Goal: Information Seeking & Learning: Learn about a topic

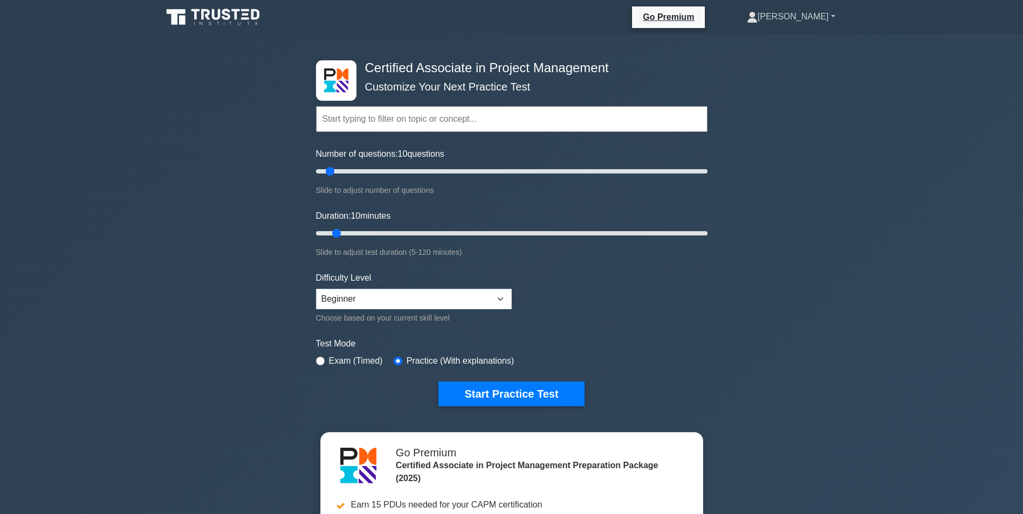
click at [814, 21] on link "Ana" at bounding box center [791, 17] width 140 height 22
click at [807, 45] on link "Profile" at bounding box center [763, 41] width 85 height 17
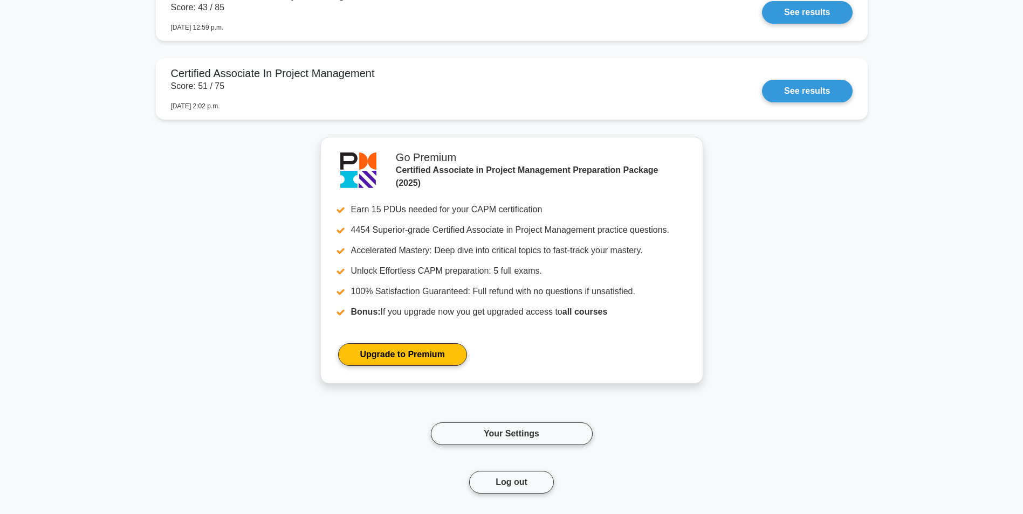
scroll to position [5036, 0]
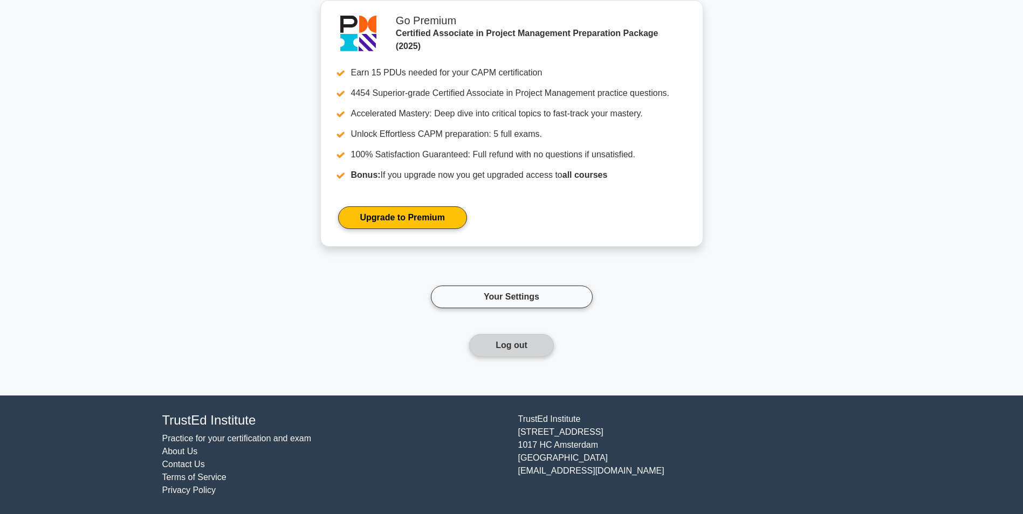
click at [485, 348] on button "Log out" at bounding box center [511, 345] width 85 height 23
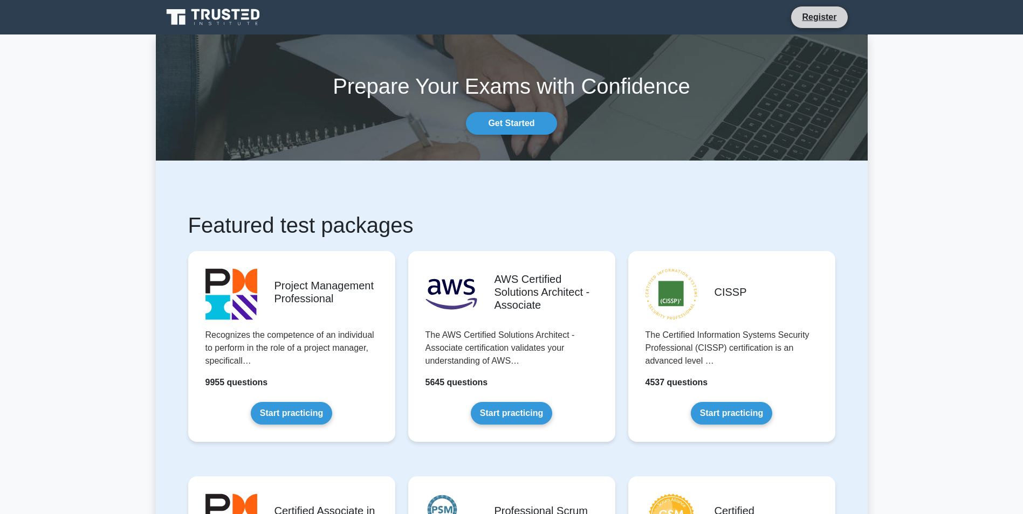
click at [802, 27] on li "Register" at bounding box center [818, 17] width 57 height 23
click at [829, 16] on link "Register" at bounding box center [818, 16] width 47 height 13
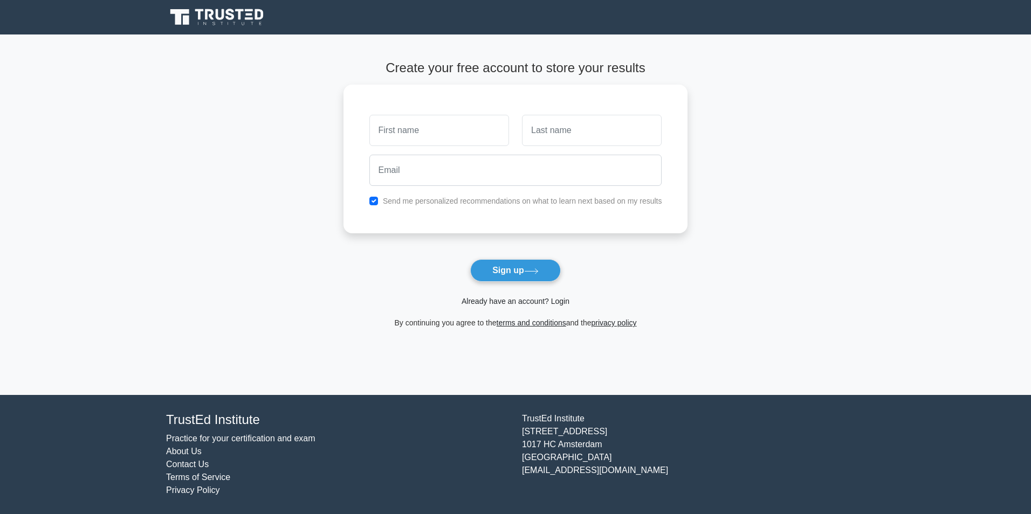
click at [532, 303] on link "Already have an account? Login" at bounding box center [516, 301] width 108 height 9
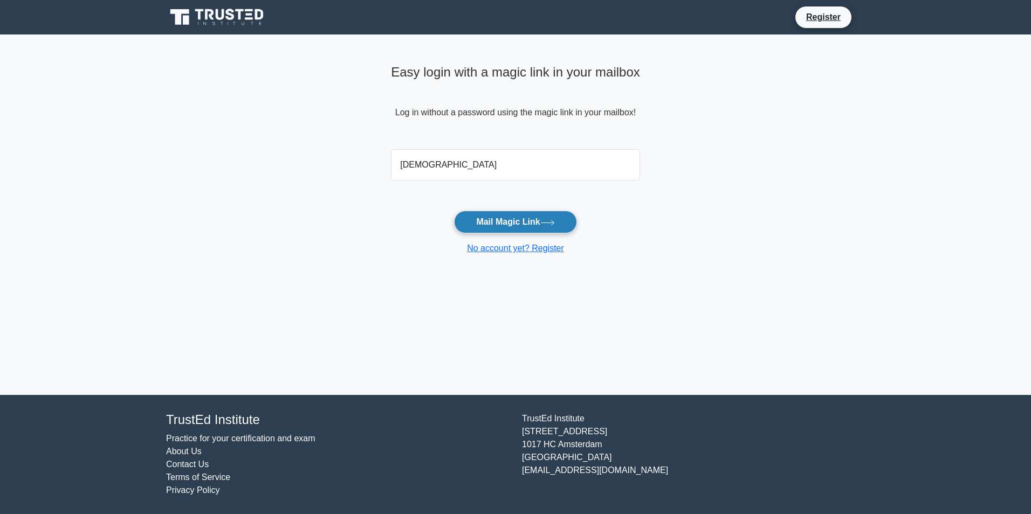
type input "[EMAIL_ADDRESS][DOMAIN_NAME]"
click at [454, 211] on button "Mail Magic Link" at bounding box center [515, 222] width 122 height 23
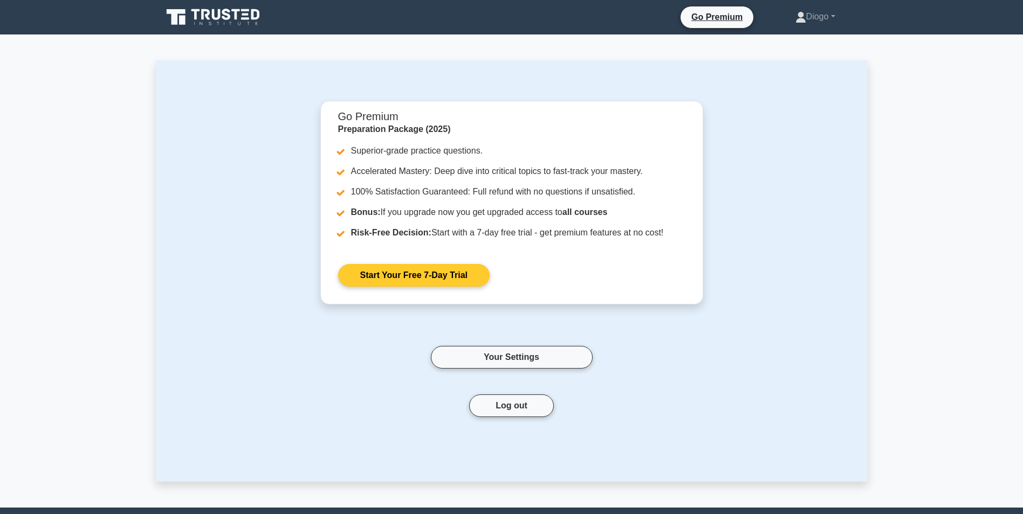
click at [412, 276] on link "Start Your Free 7-Day Trial" at bounding box center [413, 275] width 151 height 23
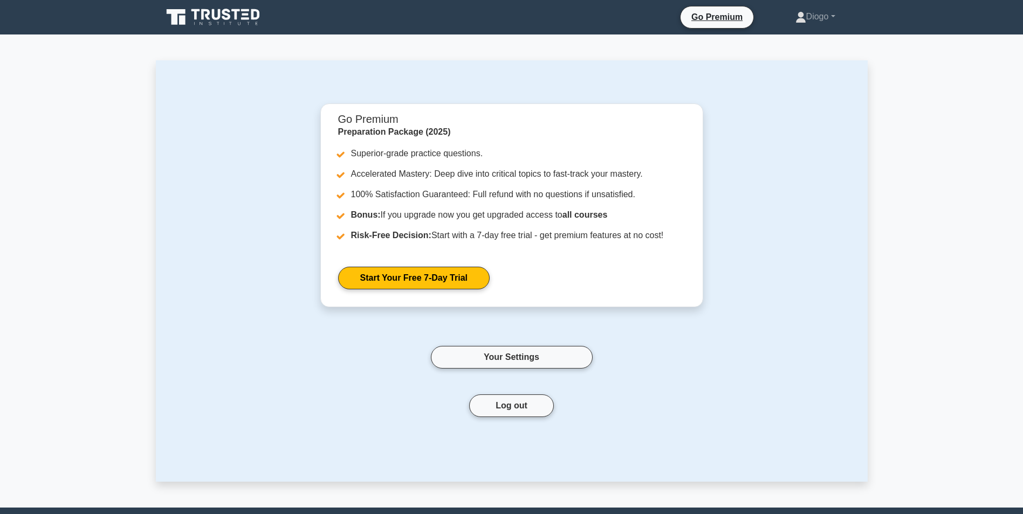
click at [828, 28] on ul "Go Premium Diogo Profile Settings" at bounding box center [770, 17] width 181 height 23
click at [239, 8] on icon at bounding box center [214, 17] width 104 height 20
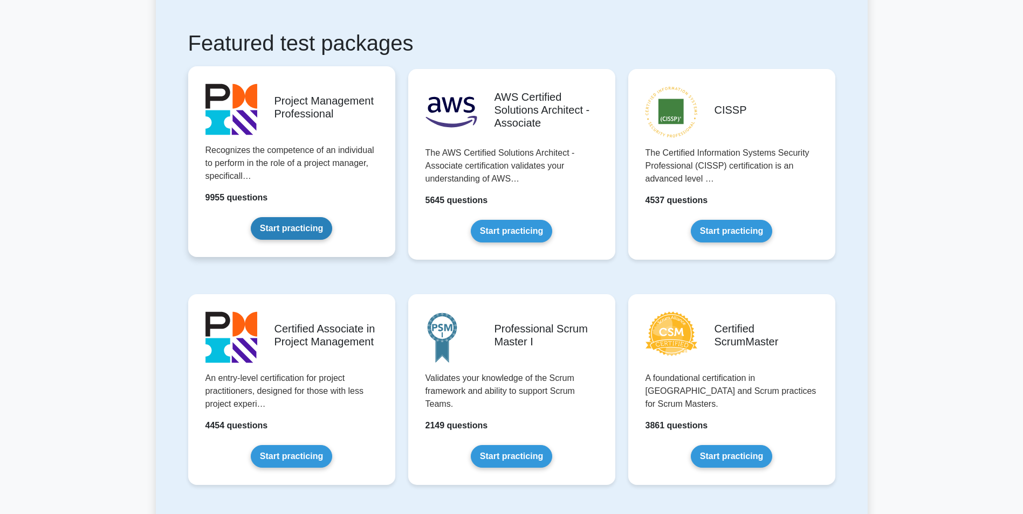
scroll to position [183, 0]
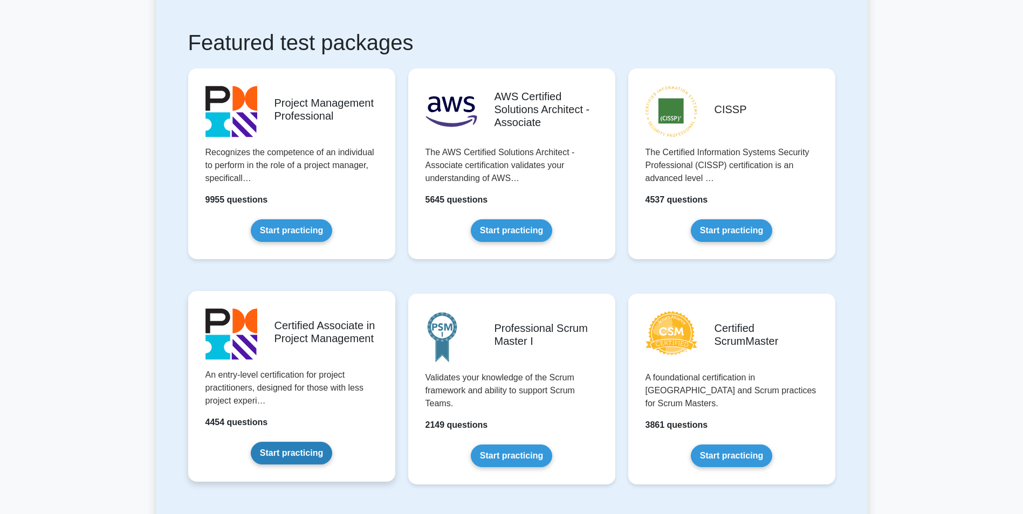
click at [293, 462] on link "Start practicing" at bounding box center [291, 453] width 81 height 23
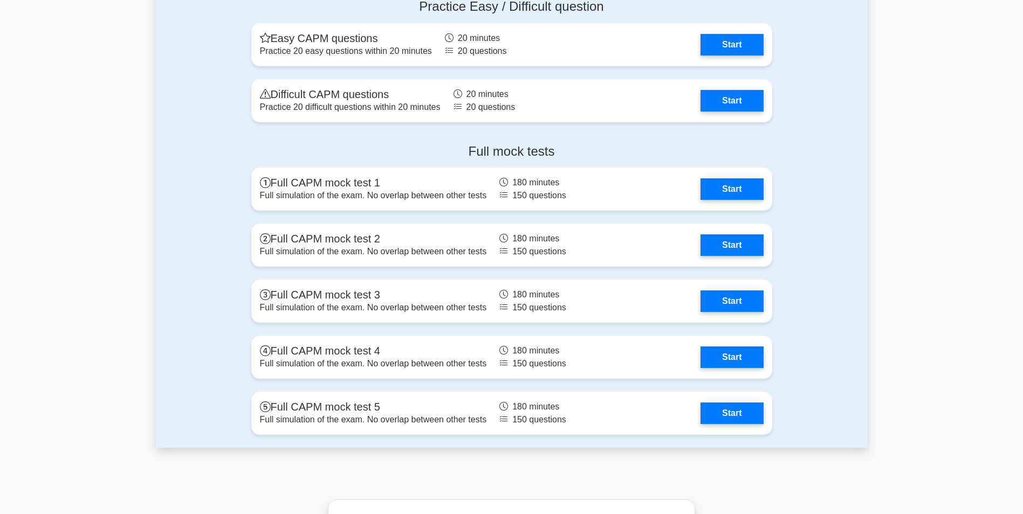
scroll to position [2916, 0]
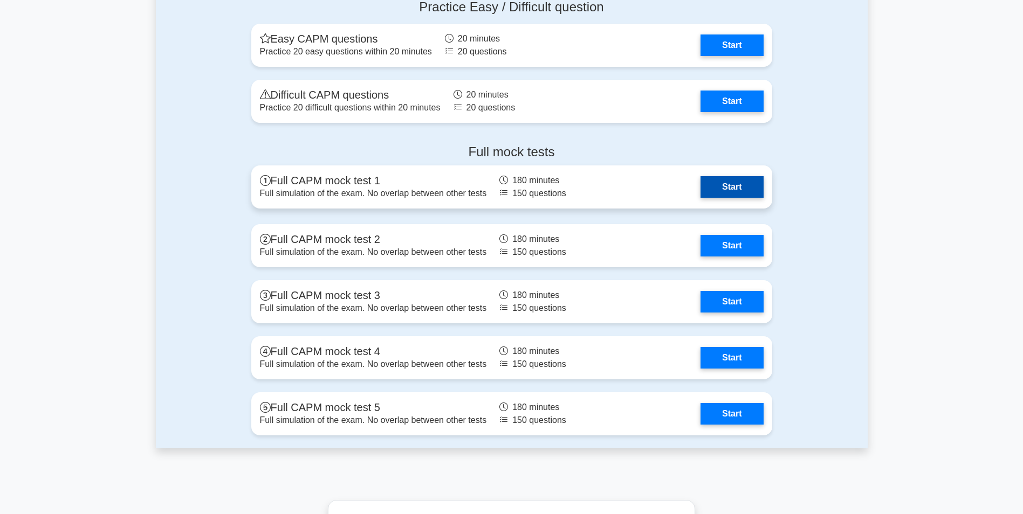
click at [720, 178] on link "Start" at bounding box center [731, 187] width 63 height 22
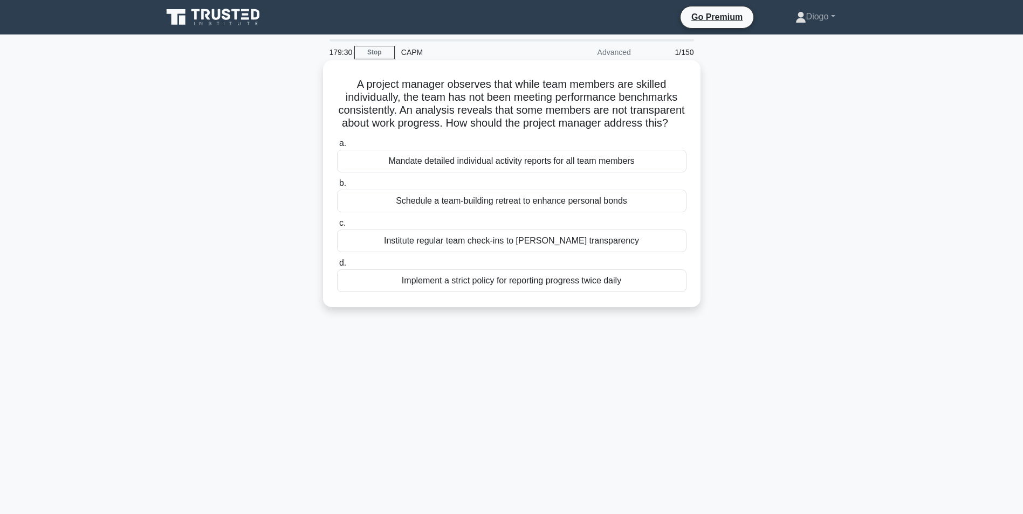
click at [636, 252] on div "Institute regular team check-ins to foster transparency" at bounding box center [511, 241] width 349 height 23
click at [337, 227] on input "c. Institute regular team check-ins to foster transparency" at bounding box center [337, 223] width 0 height 7
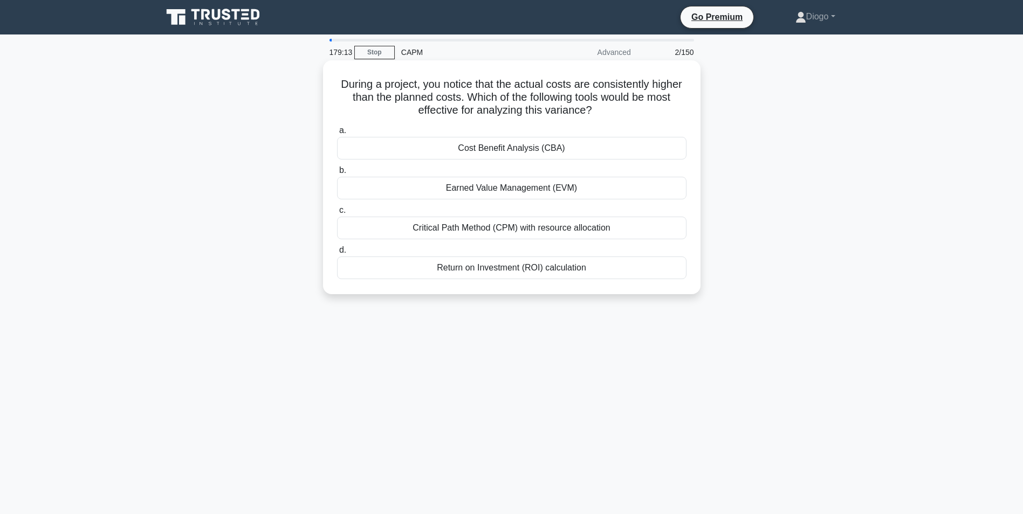
click at [645, 191] on div "Earned Value Management (EVM)" at bounding box center [511, 188] width 349 height 23
click at [337, 174] on input "b. Earned Value Management (EVM)" at bounding box center [337, 170] width 0 height 7
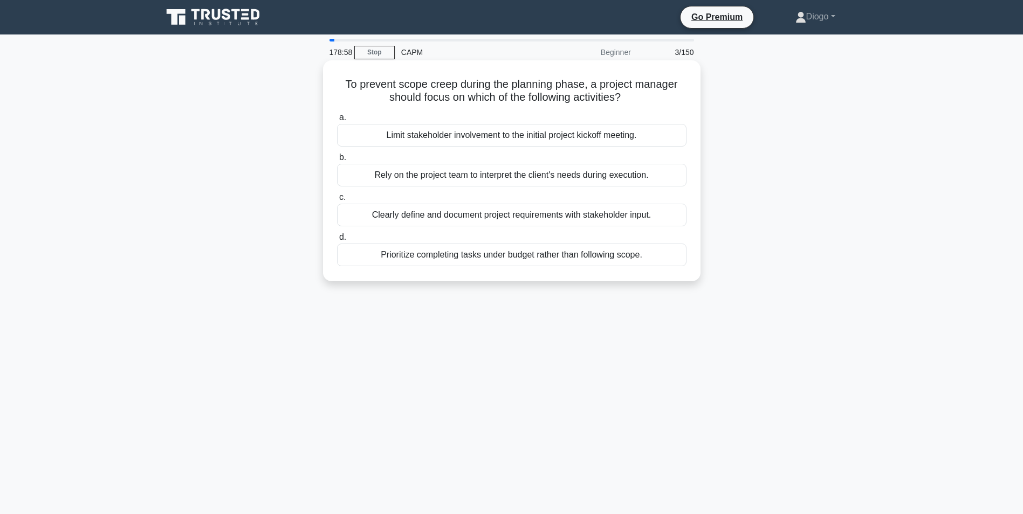
click at [618, 212] on div "Clearly define and document project requirements with stakeholder input." at bounding box center [511, 215] width 349 height 23
click at [337, 201] on input "c. Clearly define and document project requirements with stakeholder input." at bounding box center [337, 197] width 0 height 7
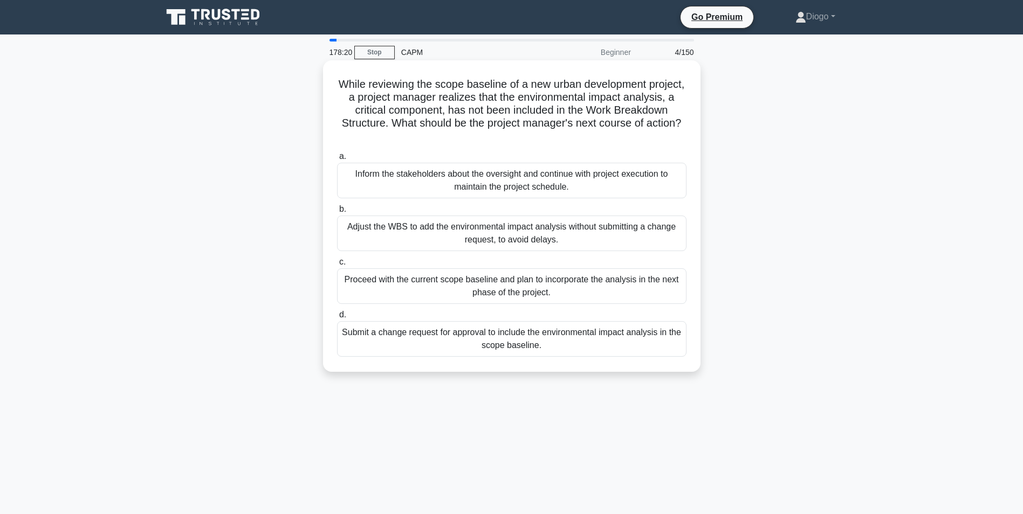
click at [645, 340] on div "Submit a change request for approval to include the environmental impact analys…" at bounding box center [511, 339] width 349 height 36
click at [337, 319] on input "d. Submit a change request for approval to include the environmental impact ana…" at bounding box center [337, 315] width 0 height 7
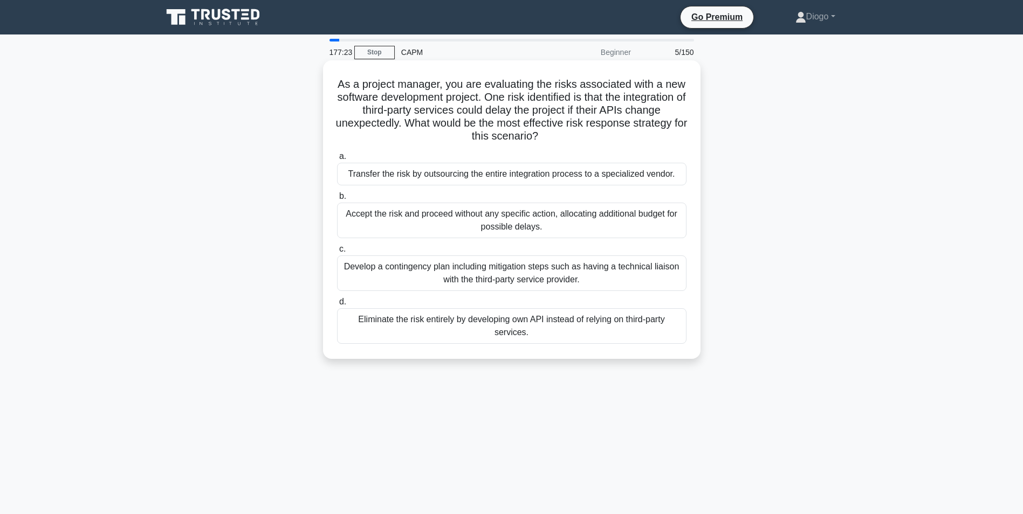
click at [585, 327] on div "Eliminate the risk entirely by developing own API instead of relying on third-p…" at bounding box center [511, 326] width 349 height 36
click at [337, 306] on input "d. Eliminate the risk entirely by developing own API instead of relying on thir…" at bounding box center [337, 302] width 0 height 7
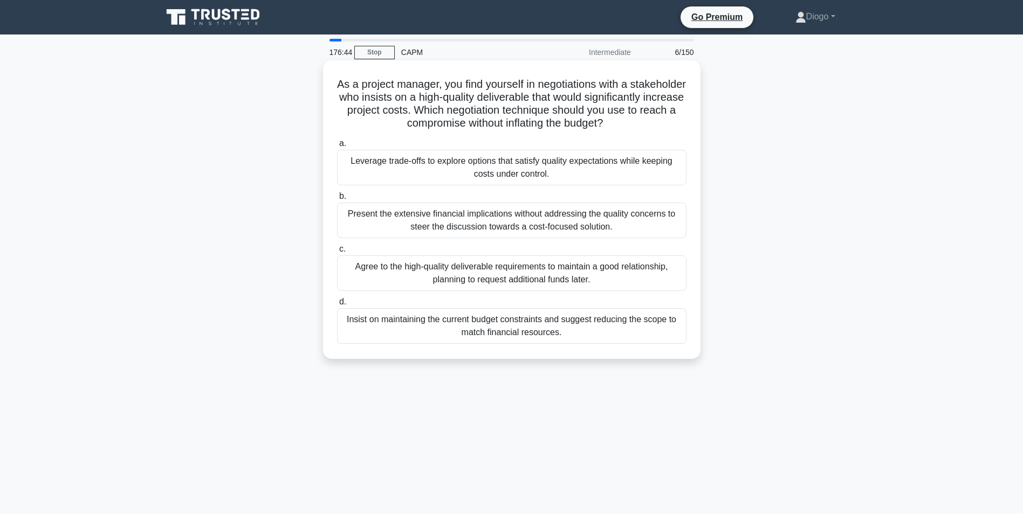
click at [616, 178] on div "Leverage trade-offs to explore options that satisfy quality expectations while …" at bounding box center [511, 168] width 349 height 36
click at [337, 147] on input "a. Leverage trade-offs to explore options that satisfy quality expectations whi…" at bounding box center [337, 143] width 0 height 7
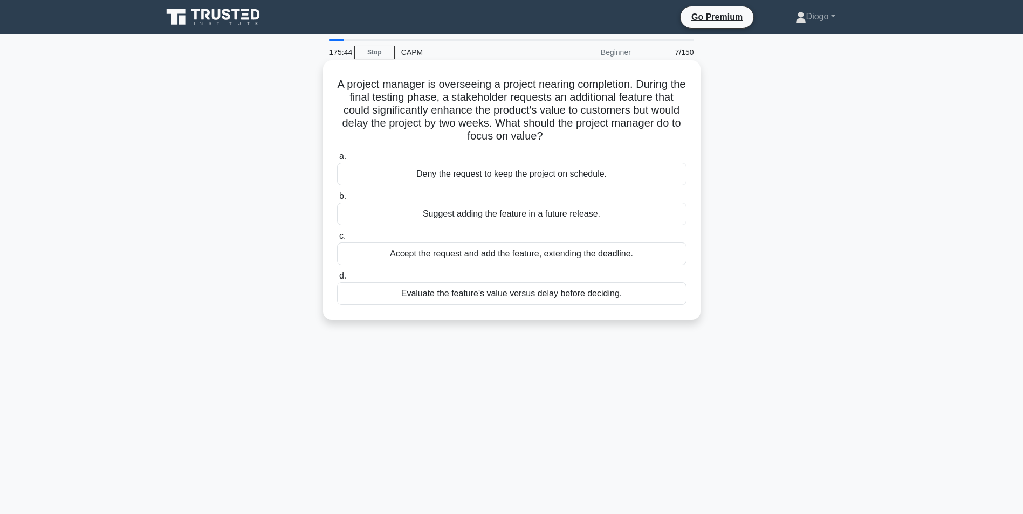
click at [641, 298] on div "Evaluate the feature's value versus delay before deciding." at bounding box center [511, 294] width 349 height 23
click at [337, 280] on input "d. Evaluate the feature's value versus delay before deciding." at bounding box center [337, 276] width 0 height 7
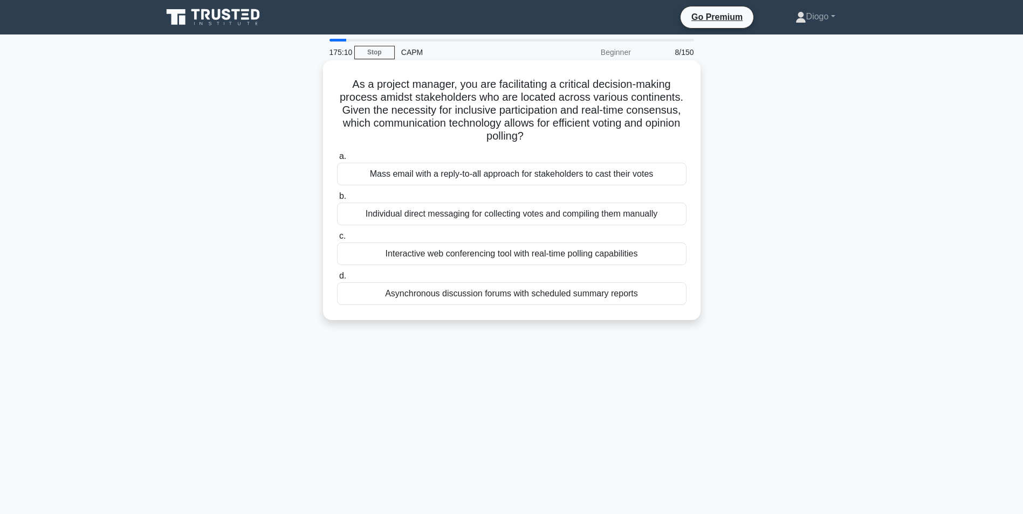
click at [667, 251] on div "Interactive web conferencing tool with real-time polling capabilities" at bounding box center [511, 254] width 349 height 23
click at [337, 240] on input "c. Interactive web conferencing tool with real-time polling capabilities" at bounding box center [337, 236] width 0 height 7
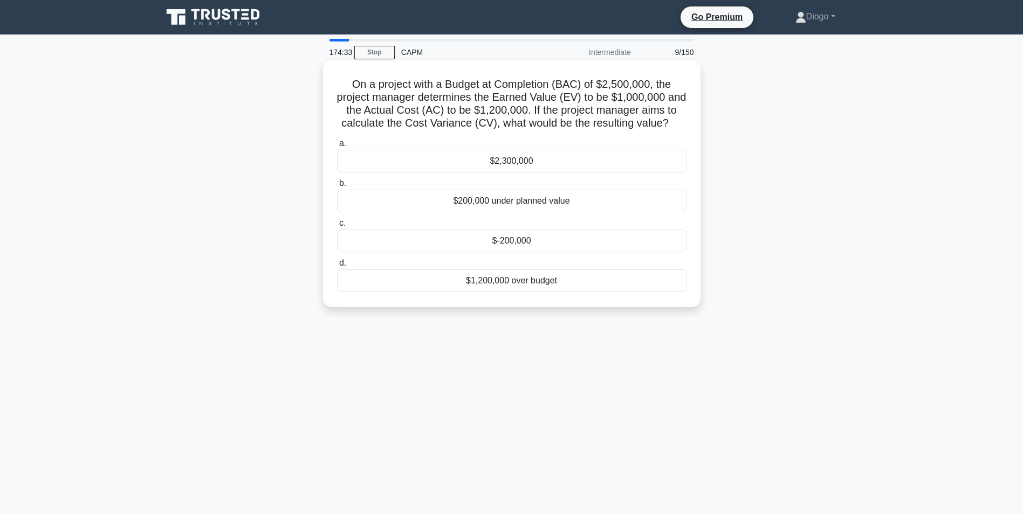
click at [484, 237] on div "$-200,000" at bounding box center [511, 241] width 349 height 23
click at [337, 227] on input "c. $-200,000" at bounding box center [337, 223] width 0 height 7
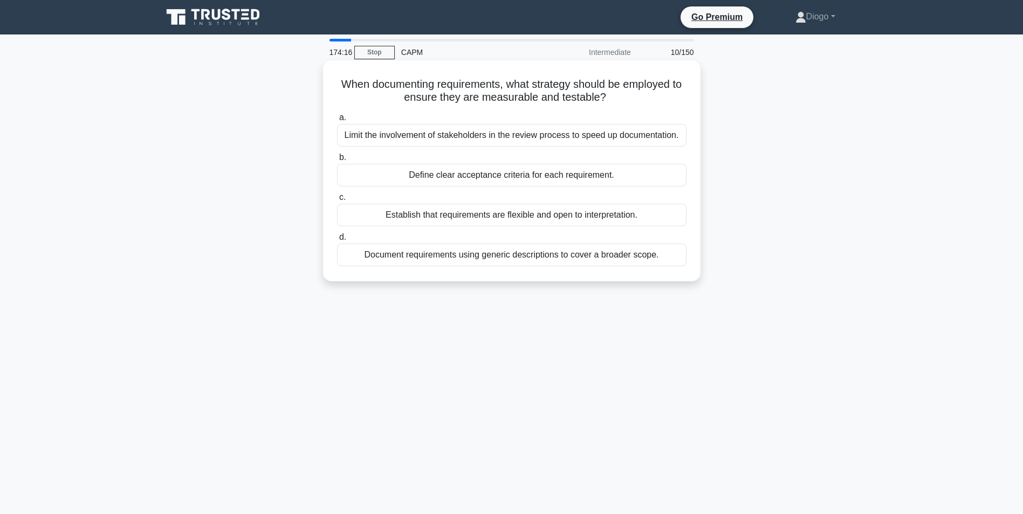
click at [641, 176] on div "Define clear acceptance criteria for each requirement." at bounding box center [511, 175] width 349 height 23
click at [337, 161] on input "b. Define clear acceptance criteria for each requirement." at bounding box center [337, 157] width 0 height 7
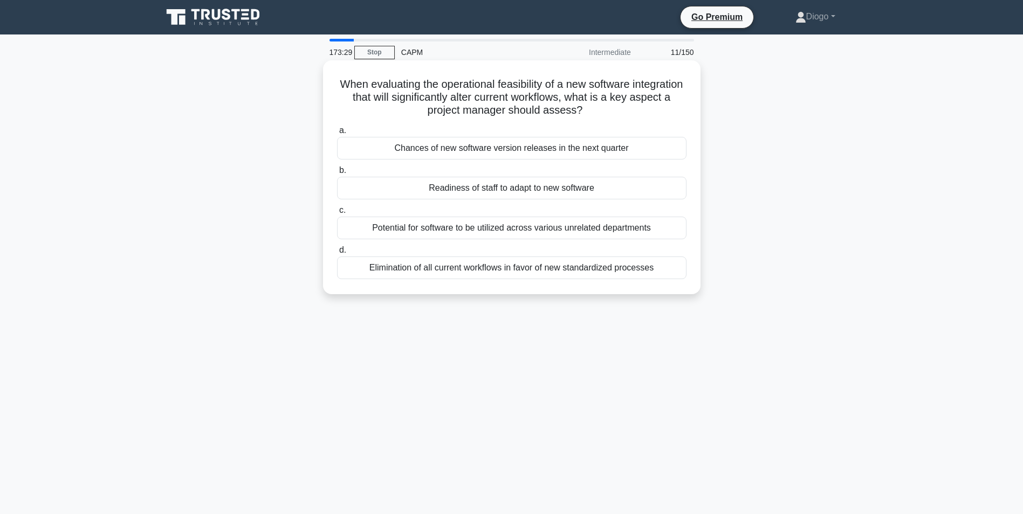
click at [457, 190] on div "Readiness of staff to adapt to new software" at bounding box center [511, 188] width 349 height 23
click at [337, 174] on input "b. Readiness of staff to adapt to new software" at bounding box center [337, 170] width 0 height 7
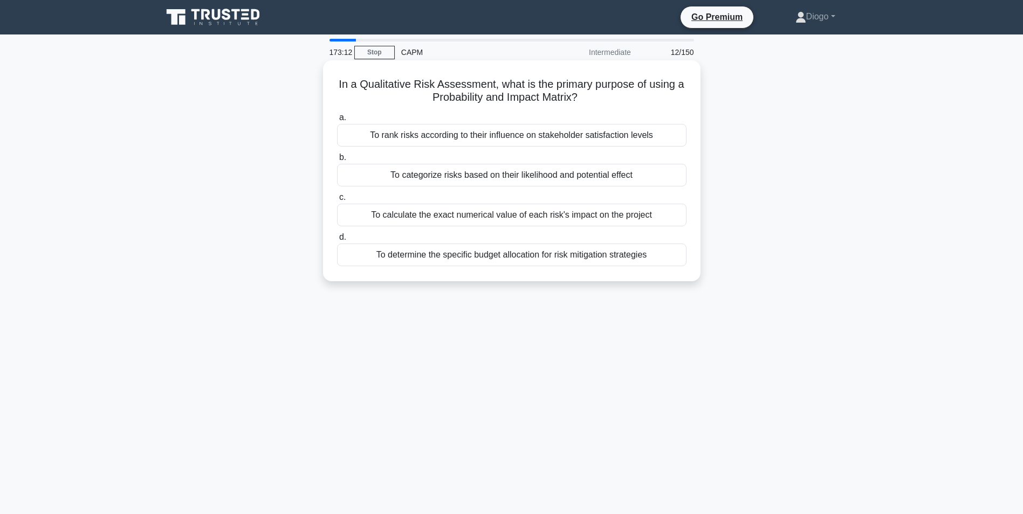
click at [541, 178] on div "To categorize risks based on their likelihood and potential effect" at bounding box center [511, 175] width 349 height 23
click at [337, 161] on input "b. To categorize risks based on their likelihood and potential effect" at bounding box center [337, 157] width 0 height 7
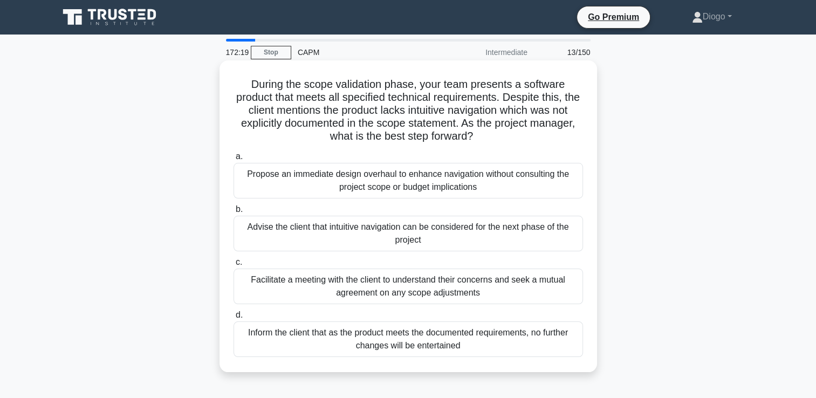
click at [521, 293] on div "Facilitate a meeting with the client to understand their concerns and seek a mu…" at bounding box center [407, 286] width 349 height 36
click at [233, 266] on input "c. Facilitate a meeting with the client to understand their concerns and seek a…" at bounding box center [233, 262] width 0 height 7
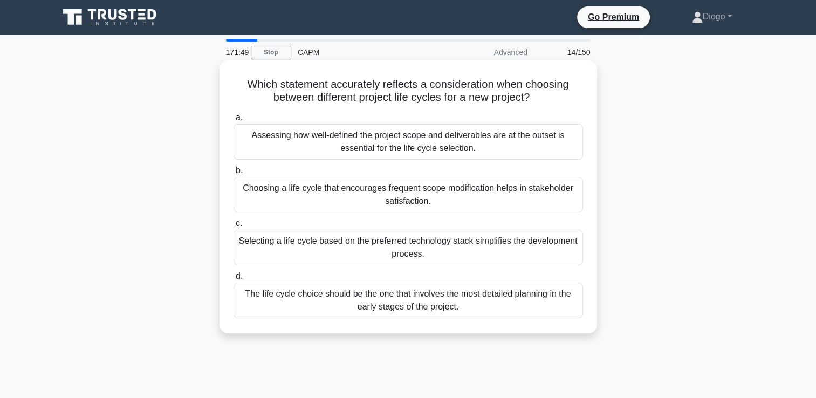
click at [552, 143] on div "Assessing how well-defined the project scope and deliverables are at the outset…" at bounding box center [407, 142] width 349 height 36
click at [233, 121] on input "a. Assessing how well-defined the project scope and deliverables are at the out…" at bounding box center [233, 117] width 0 height 7
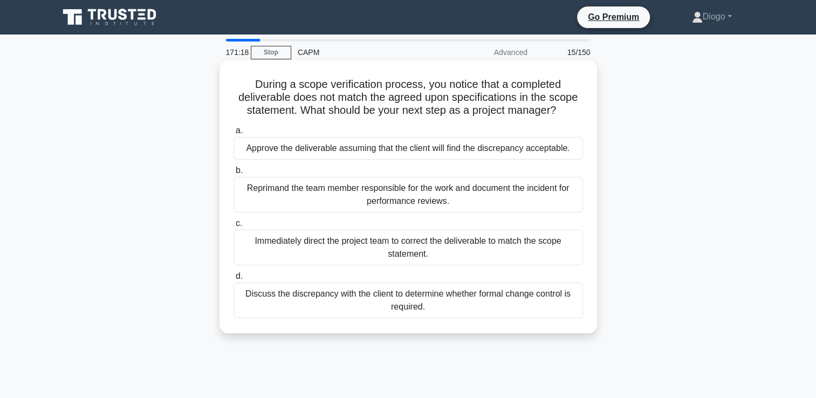
click at [360, 293] on div "Discuss the discrepancy with the client to determine whether formal change cont…" at bounding box center [407, 301] width 349 height 36
click at [233, 280] on input "d. Discuss the discrepancy with the client to determine whether formal change c…" at bounding box center [233, 276] width 0 height 7
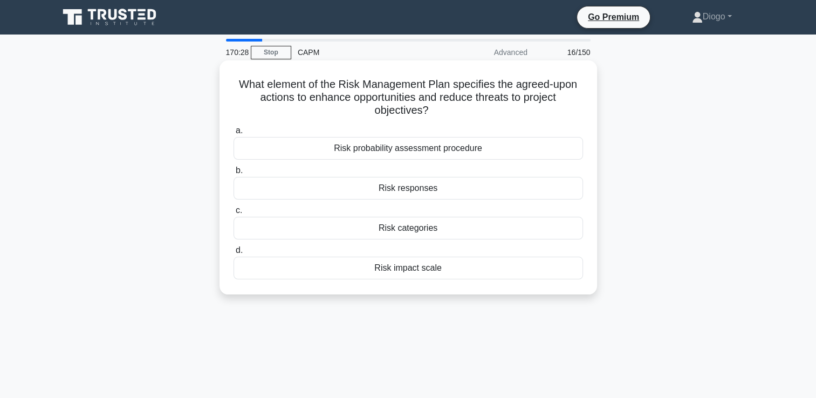
click at [443, 189] on div "Risk responses" at bounding box center [407, 188] width 349 height 23
click at [233, 174] on input "b. Risk responses" at bounding box center [233, 170] width 0 height 7
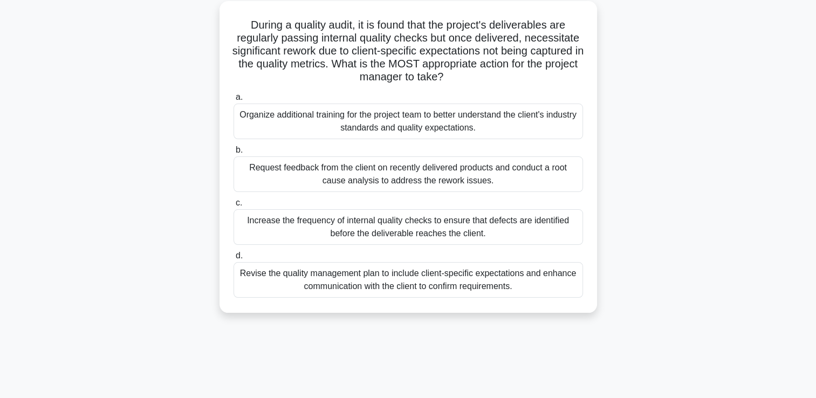
scroll to position [63, 0]
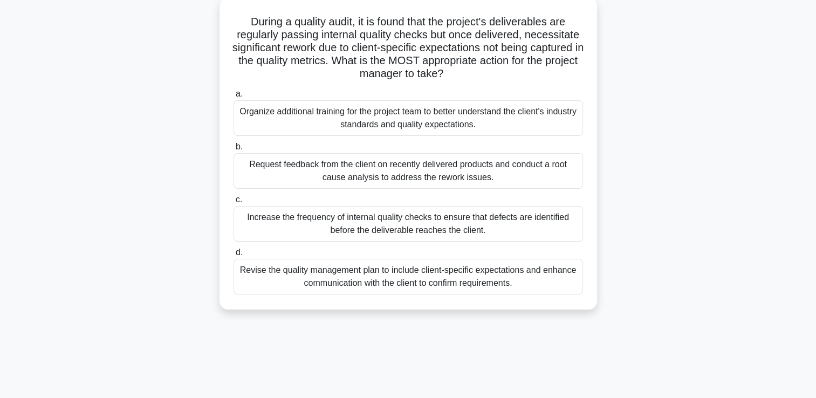
click at [547, 275] on div "Revise the quality management plan to include client-specific expectations and …" at bounding box center [407, 277] width 349 height 36
click at [233, 256] on input "d. Revise the quality management plan to include client-specific expectations a…" at bounding box center [233, 252] width 0 height 7
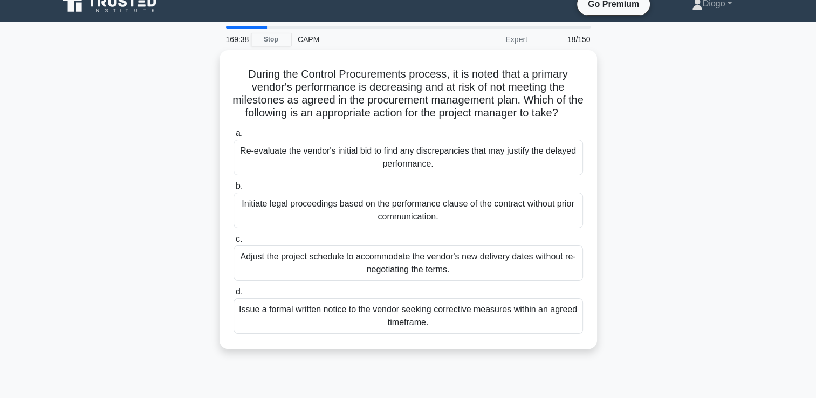
scroll to position [12, 0]
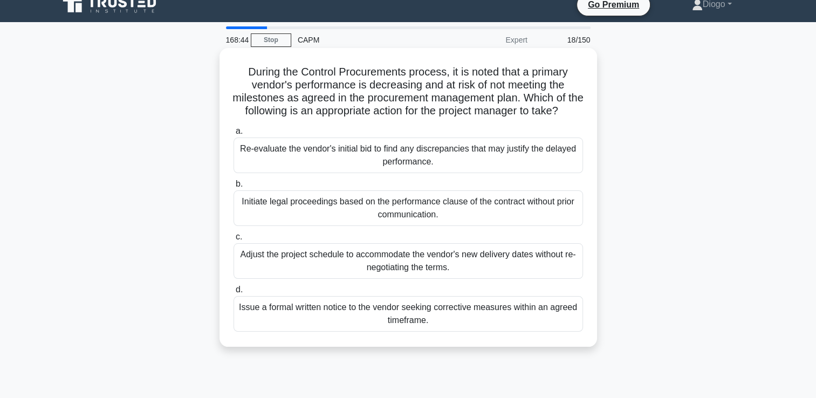
click at [515, 330] on div "Issue a formal written notice to the vendor seeking corrective measures within …" at bounding box center [407, 314] width 349 height 36
click at [233, 293] on input "d. Issue a formal written notice to the vendor seeking corrective measures with…" at bounding box center [233, 289] width 0 height 7
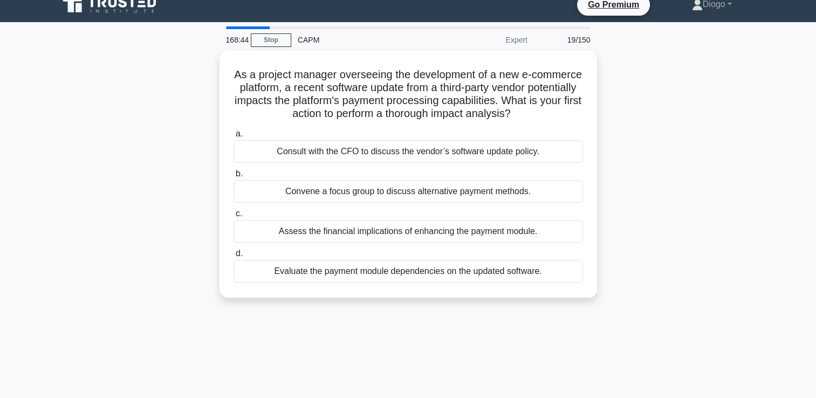
scroll to position [0, 0]
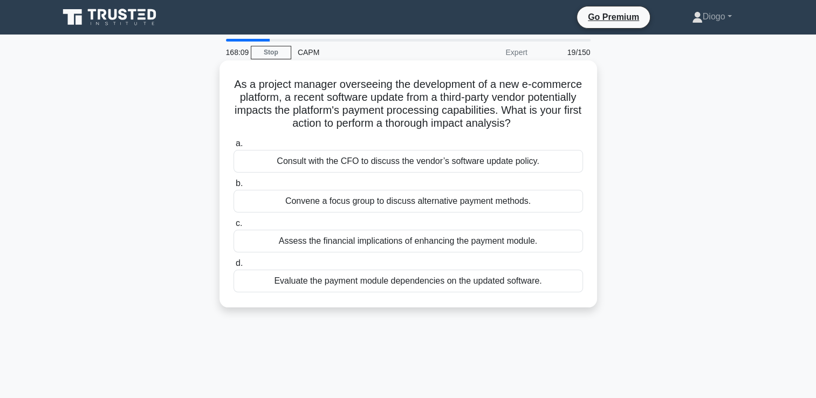
click at [479, 288] on div "Evaluate the payment module dependencies on the updated software." at bounding box center [407, 281] width 349 height 23
click at [233, 267] on input "d. Evaluate the payment module dependencies on the updated software." at bounding box center [233, 263] width 0 height 7
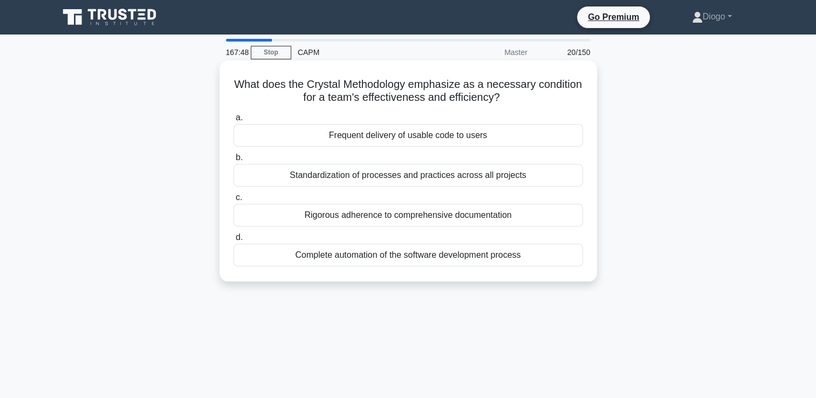
click at [548, 140] on div "Frequent delivery of usable code to users" at bounding box center [407, 135] width 349 height 23
click at [233, 121] on input "a. Frequent delivery of usable code to users" at bounding box center [233, 117] width 0 height 7
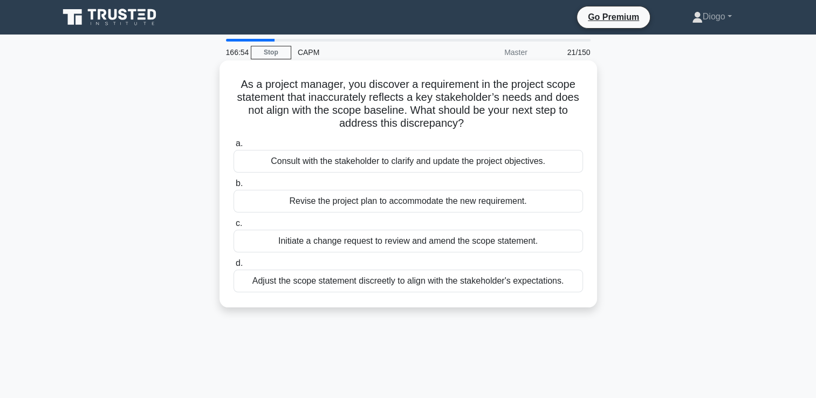
click at [548, 235] on div "Initiate a change request to review and amend the scope statement." at bounding box center [407, 241] width 349 height 23
click at [233, 227] on input "c. Initiate a change request to review and amend the scope statement." at bounding box center [233, 223] width 0 height 7
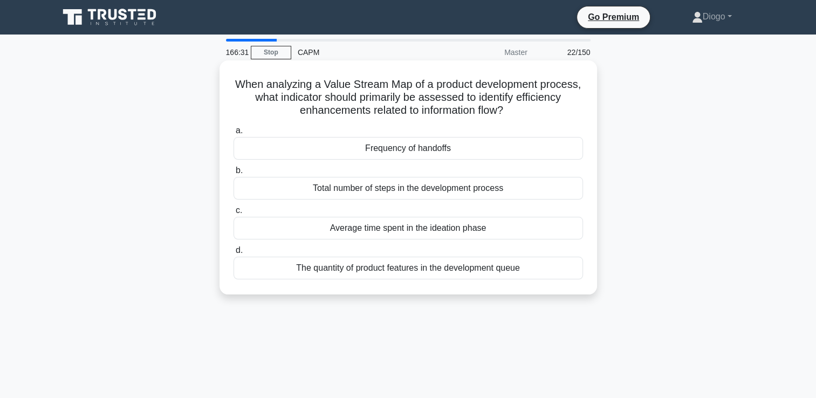
click at [517, 149] on div "Frequency of handoffs" at bounding box center [407, 148] width 349 height 23
click at [233, 134] on input "a. Frequency of handoffs" at bounding box center [233, 130] width 0 height 7
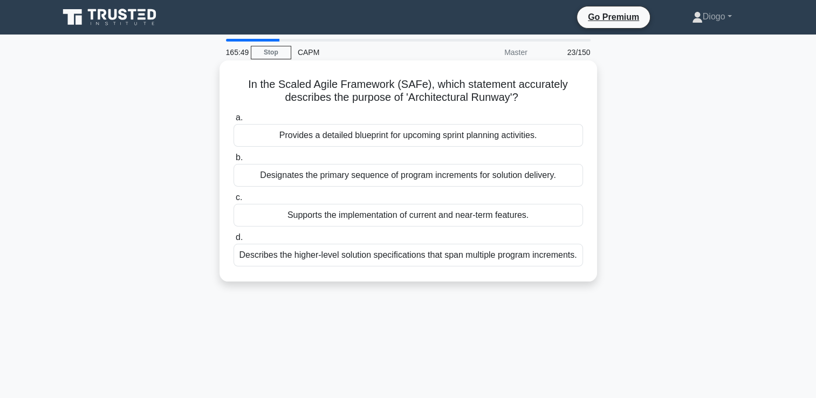
click at [566, 217] on div "Supports the implementation of current and near-term features." at bounding box center [407, 215] width 349 height 23
click at [233, 201] on input "c. Supports the implementation of current and near-term features." at bounding box center [233, 197] width 0 height 7
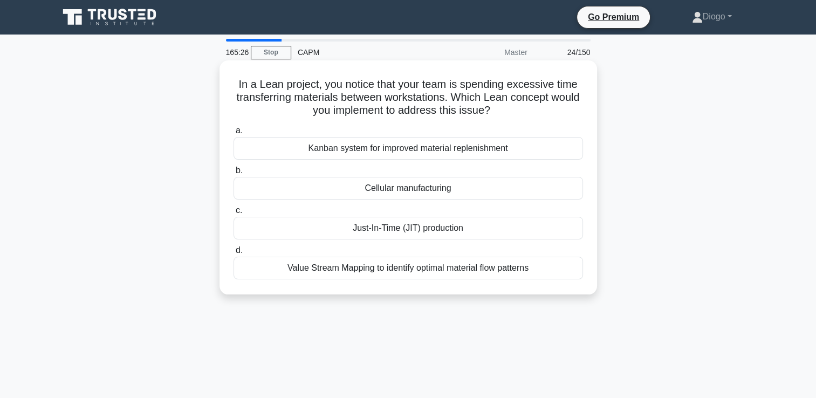
click at [534, 269] on div "Value Stream Mapping to identify optimal material flow patterns" at bounding box center [407, 268] width 349 height 23
click at [233, 254] on input "d. Value Stream Mapping to identify optimal material flow patterns" at bounding box center [233, 250] width 0 height 7
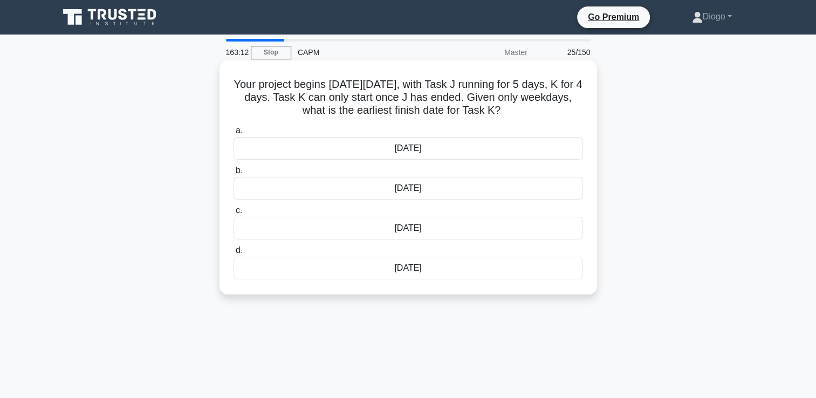
click at [447, 270] on div "March 15" at bounding box center [407, 268] width 349 height 23
click at [233, 254] on input "d. March 15" at bounding box center [233, 250] width 0 height 7
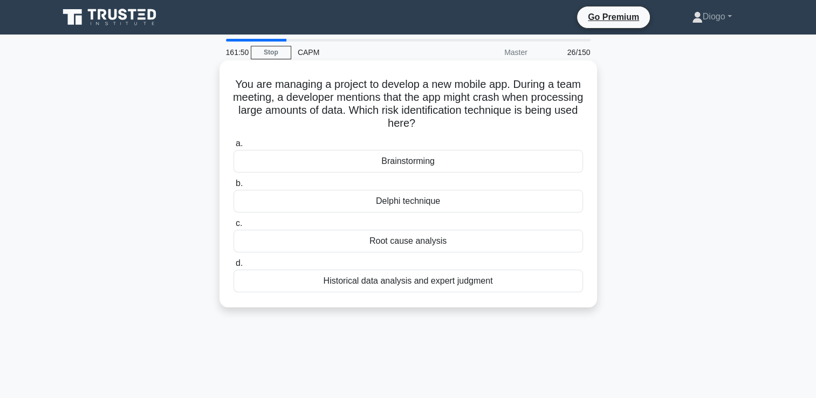
click at [550, 160] on div "Brainstorming" at bounding box center [407, 161] width 349 height 23
click at [233, 147] on input "a. Brainstorming" at bounding box center [233, 143] width 0 height 7
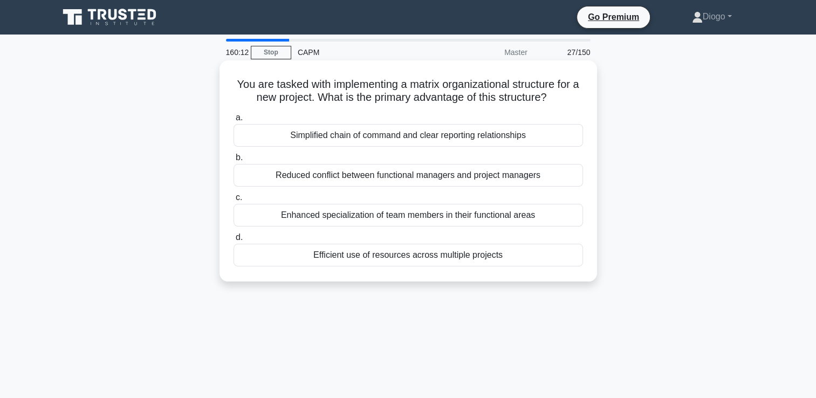
click at [321, 258] on div "Efficient use of resources across multiple projects" at bounding box center [407, 255] width 349 height 23
click at [233, 241] on input "d. Efficient use of resources across multiple projects" at bounding box center [233, 237] width 0 height 7
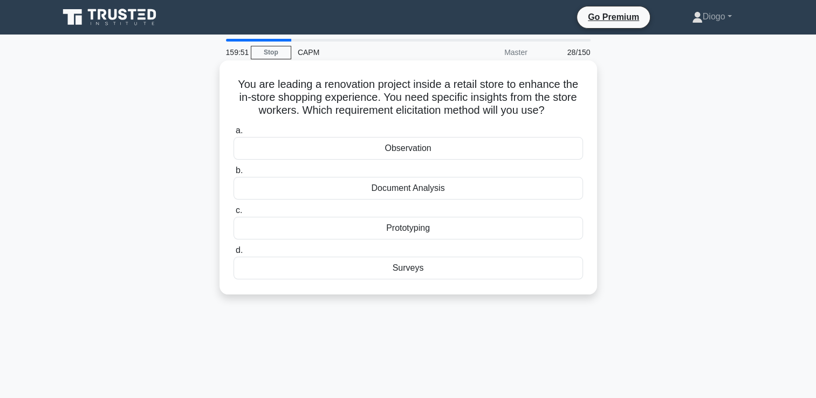
click at [412, 272] on div "Surveys" at bounding box center [407, 268] width 349 height 23
click at [233, 254] on input "d. Surveys" at bounding box center [233, 250] width 0 height 7
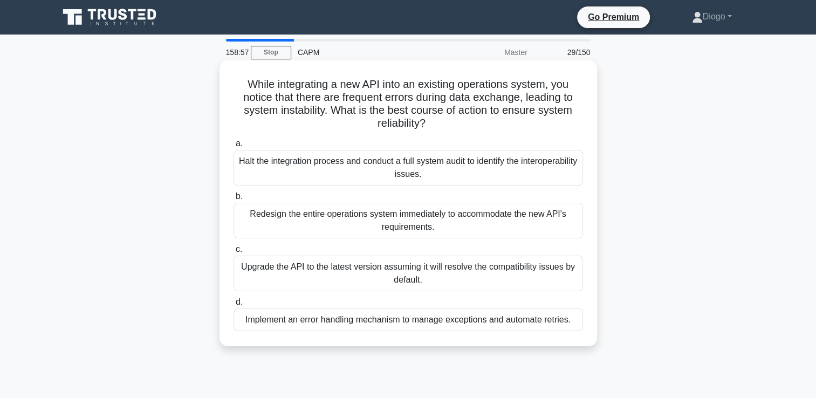
click at [338, 169] on div "Halt the integration process and conduct a full system audit to identify the in…" at bounding box center [407, 168] width 349 height 36
click at [233, 147] on input "a. Halt the integration process and conduct a full system audit to identify the…" at bounding box center [233, 143] width 0 height 7
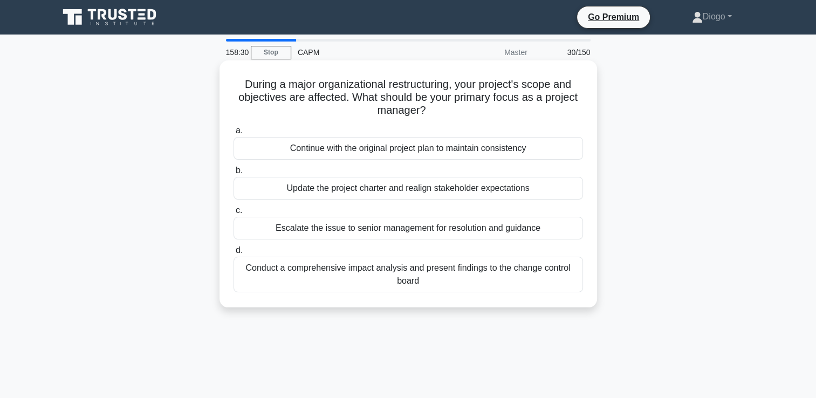
click at [283, 278] on div "Conduct a comprehensive impact analysis and present findings to the change cont…" at bounding box center [407, 275] width 349 height 36
click at [233, 254] on input "d. Conduct a comprehensive impact analysis and present findings to the change c…" at bounding box center [233, 250] width 0 height 7
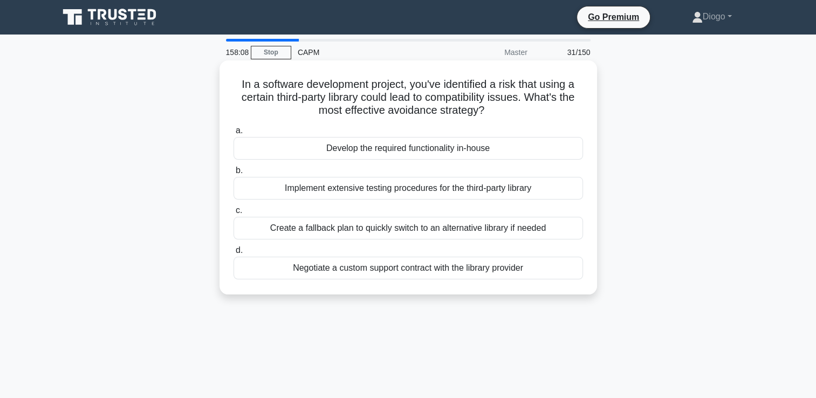
click at [384, 148] on div "Develop the required functionality in-house" at bounding box center [407, 148] width 349 height 23
click at [233, 134] on input "a. Develop the required functionality in-house" at bounding box center [233, 130] width 0 height 7
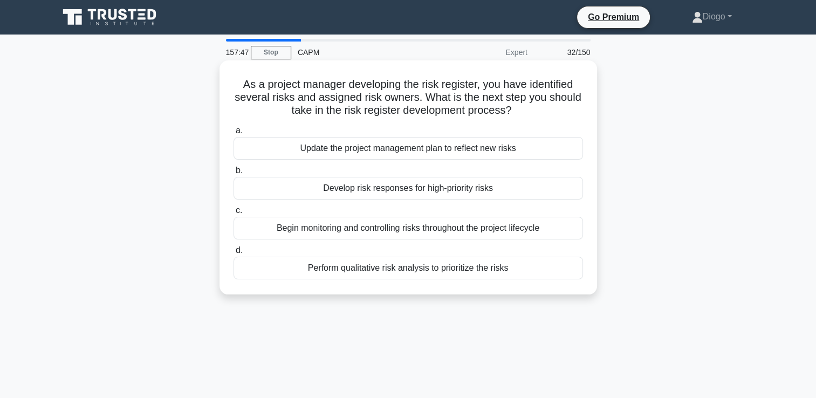
click at [384, 270] on div "Perform qualitative risk analysis to prioritize the risks" at bounding box center [407, 268] width 349 height 23
click at [233, 254] on input "d. Perform qualitative risk analysis to prioritize the risks" at bounding box center [233, 250] width 0 height 7
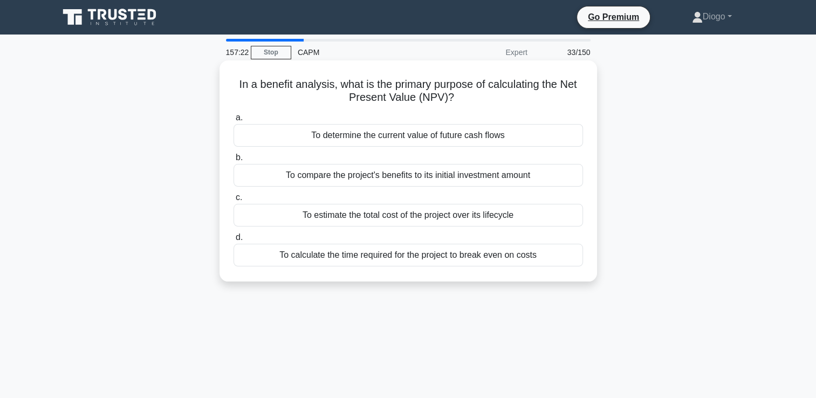
click at [524, 138] on div "To determine the current value of future cash flows" at bounding box center [407, 135] width 349 height 23
click at [233, 121] on input "a. To determine the current value of future cash flows" at bounding box center [233, 117] width 0 height 7
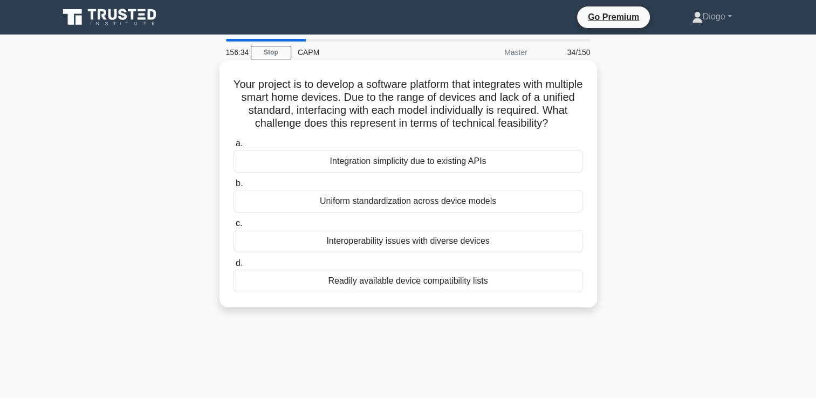
click at [493, 244] on div "Interoperability issues with diverse devices" at bounding box center [407, 241] width 349 height 23
click at [233, 227] on input "c. Interoperability issues with diverse devices" at bounding box center [233, 223] width 0 height 7
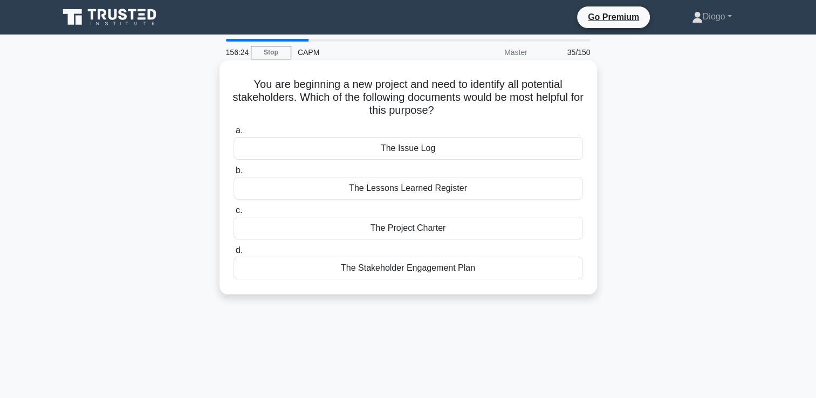
click at [492, 230] on div "The Project Charter" at bounding box center [407, 228] width 349 height 23
click at [233, 214] on input "c. The Project Charter" at bounding box center [233, 210] width 0 height 7
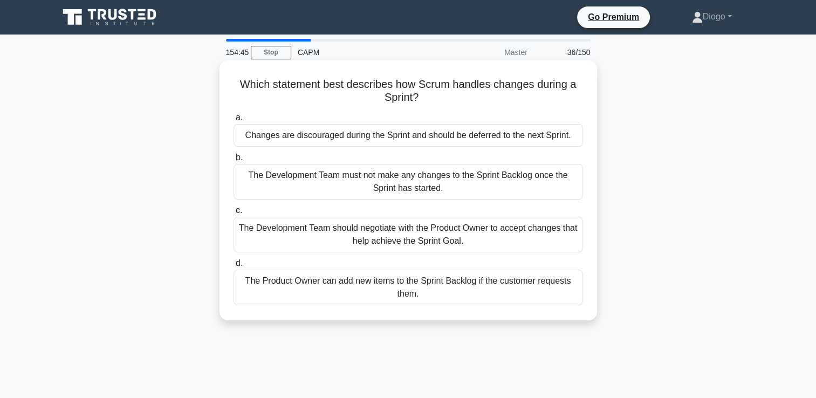
click at [336, 134] on div "Changes are discouraged during the Sprint and should be deferred to the next Sp…" at bounding box center [407, 135] width 349 height 23
click at [233, 121] on input "a. Changes are discouraged during the Sprint and should be deferred to the next…" at bounding box center [233, 117] width 0 height 7
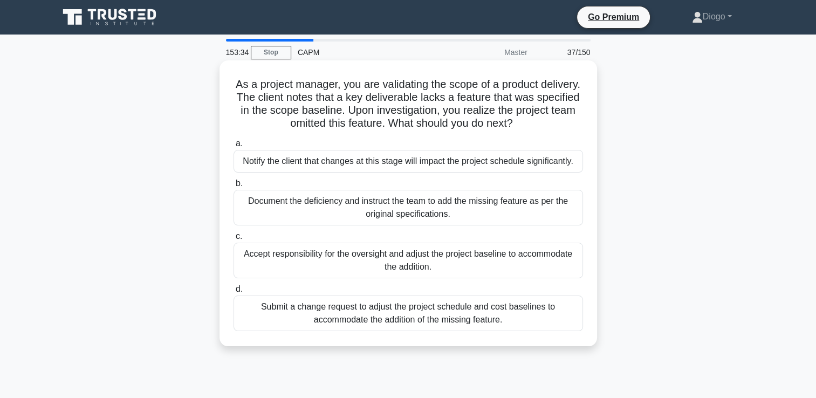
click at [283, 210] on div "Document the deficiency and instruct the team to add the missing feature as per…" at bounding box center [407, 208] width 349 height 36
click at [233, 187] on input "b. Document the deficiency and instruct the team to add the missing feature as …" at bounding box center [233, 183] width 0 height 7
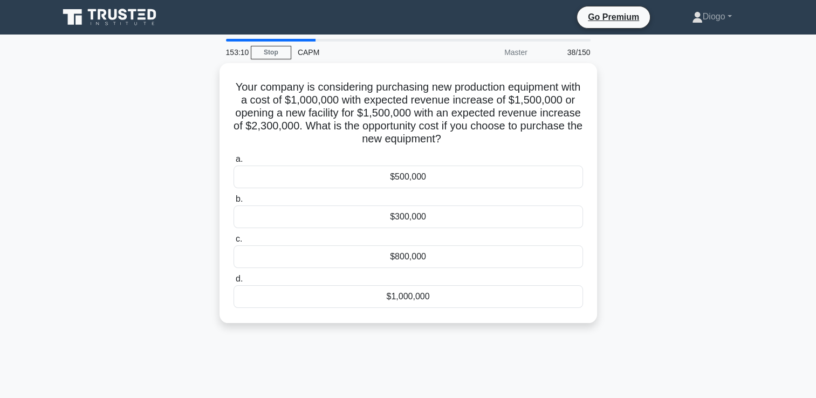
click at [144, 245] on div "Your company is considering purchasing new production equipment with a cost of …" at bounding box center [408, 199] width 712 height 273
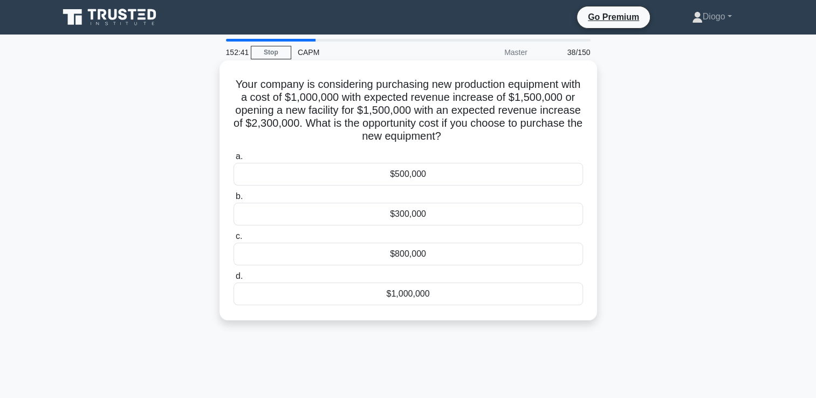
click at [457, 215] on div "$300,000" at bounding box center [407, 214] width 349 height 23
click at [233, 200] on input "b. $300,000" at bounding box center [233, 196] width 0 height 7
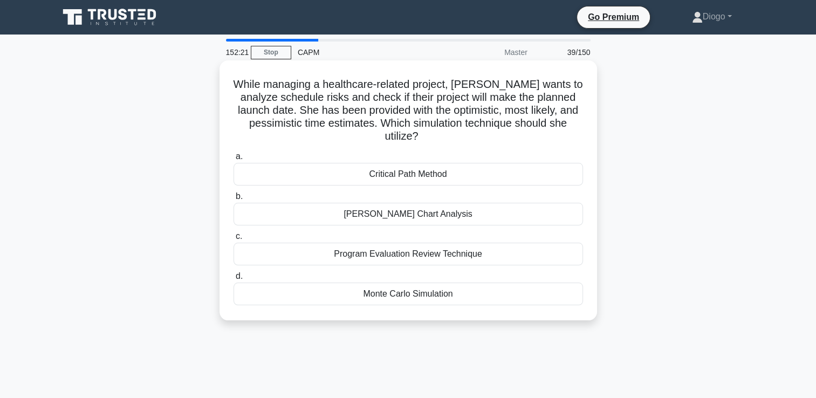
click at [449, 254] on div "Program Evaluation Review Technique" at bounding box center [407, 254] width 349 height 23
click at [233, 240] on input "c. Program Evaluation Review Technique" at bounding box center [233, 236] width 0 height 7
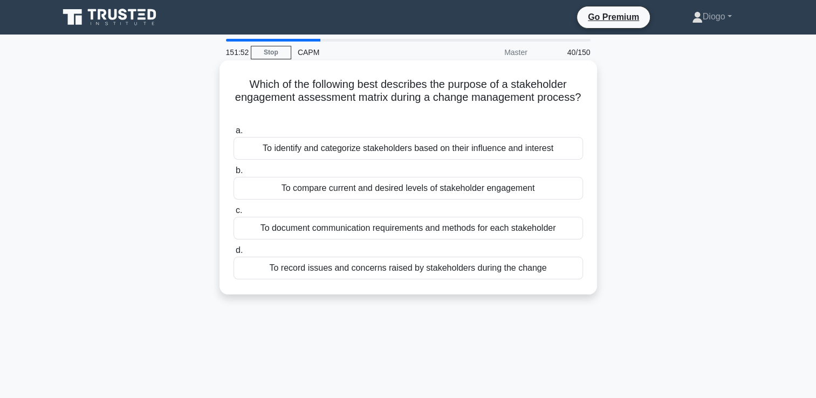
click at [548, 189] on div "To compare current and desired levels of stakeholder engagement" at bounding box center [407, 188] width 349 height 23
click at [233, 174] on input "b. To compare current and desired levels of stakeholder engagement" at bounding box center [233, 170] width 0 height 7
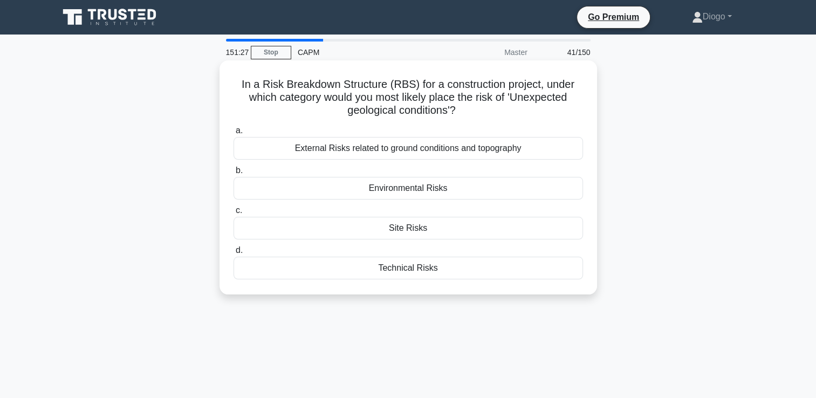
click at [527, 147] on div "External Risks related to ground conditions and topography" at bounding box center [407, 148] width 349 height 23
click at [233, 134] on input "a. External Risks related to ground conditions and topography" at bounding box center [233, 130] width 0 height 7
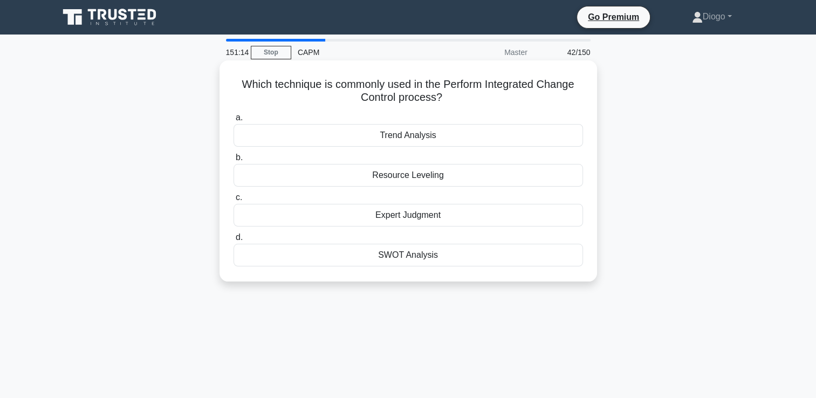
click at [501, 220] on div "Expert Judgment" at bounding box center [407, 215] width 349 height 23
click at [233, 201] on input "c. Expert Judgment" at bounding box center [233, 197] width 0 height 7
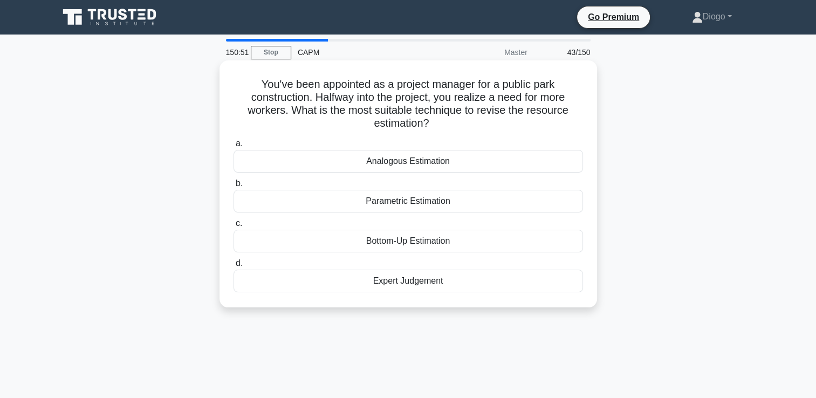
click at [543, 242] on div "Bottom-Up Estimation" at bounding box center [407, 241] width 349 height 23
click at [233, 227] on input "c. Bottom-Up Estimation" at bounding box center [233, 223] width 0 height 7
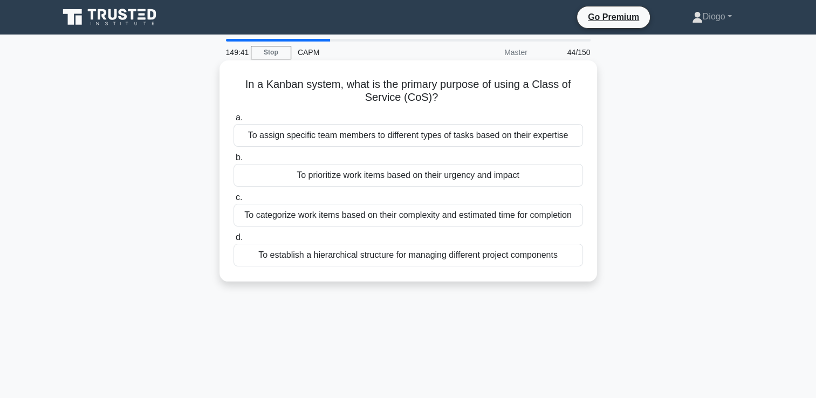
click at [368, 176] on div "To prioritize work items based on their urgency and impact" at bounding box center [407, 175] width 349 height 23
click at [233, 161] on input "b. To prioritize work items based on their urgency and impact" at bounding box center [233, 157] width 0 height 7
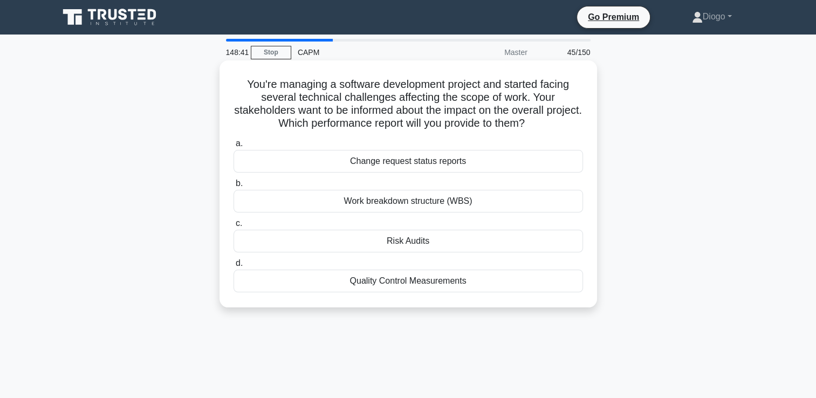
click at [386, 168] on div "Change request status reports" at bounding box center [407, 161] width 349 height 23
click at [233, 147] on input "a. Change request status reports" at bounding box center [233, 143] width 0 height 7
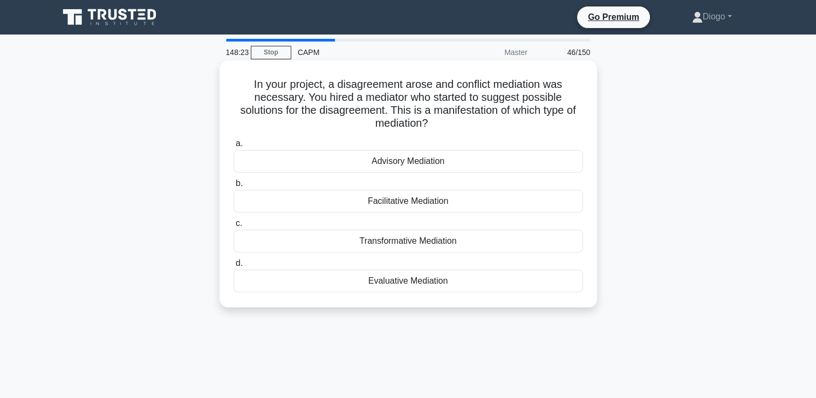
click at [524, 283] on div "Evaluative Mediation" at bounding box center [407, 281] width 349 height 23
click at [233, 267] on input "d. Evaluative Mediation" at bounding box center [233, 263] width 0 height 7
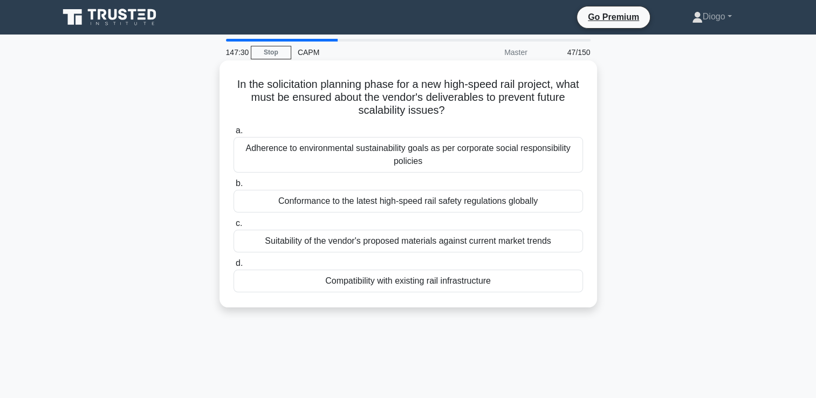
click at [528, 265] on label "d. Compatibility with existing rail infrastructure" at bounding box center [407, 275] width 349 height 36
click at [233, 265] on input "d. Compatibility with existing rail infrastructure" at bounding box center [233, 263] width 0 height 7
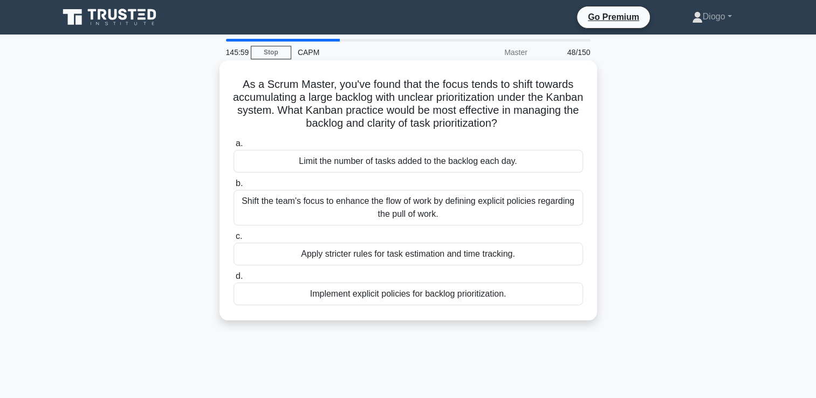
click at [317, 295] on div "Implement explicit policies for backlog prioritization." at bounding box center [407, 294] width 349 height 23
click at [233, 280] on input "d. Implement explicit policies for backlog prioritization." at bounding box center [233, 276] width 0 height 7
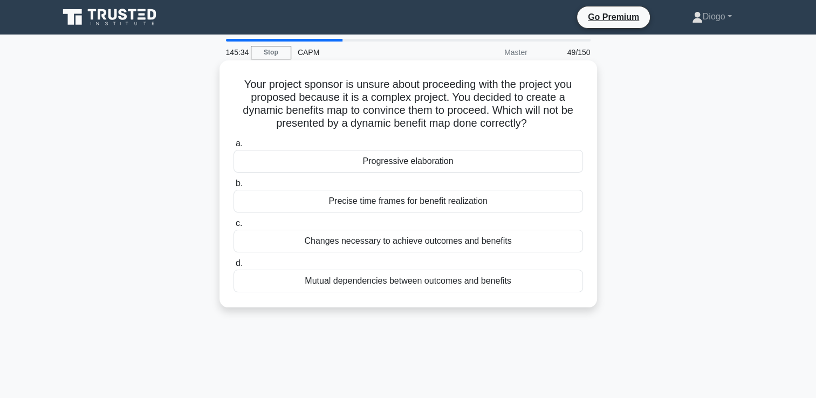
click at [371, 199] on div "Precise time frames for benefit realization" at bounding box center [407, 201] width 349 height 23
click at [233, 187] on input "b. Precise time frames for benefit realization" at bounding box center [233, 183] width 0 height 7
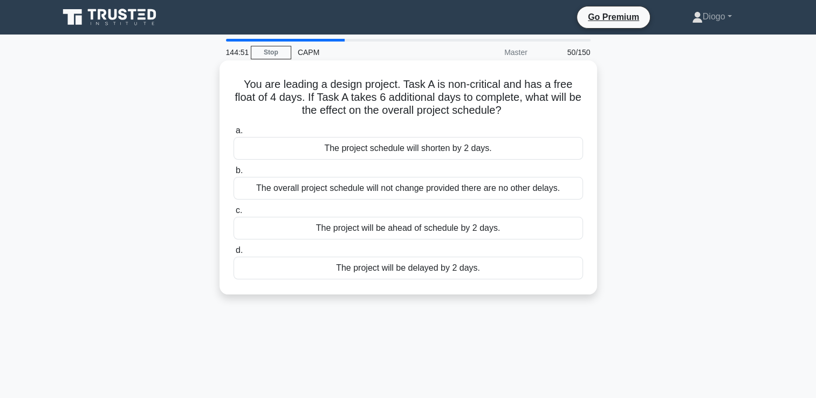
click at [568, 189] on div "The overall project schedule will not change provided there are no other delays." at bounding box center [407, 188] width 349 height 23
click at [233, 174] on input "b. The overall project schedule will not change provided there are no other del…" at bounding box center [233, 170] width 0 height 7
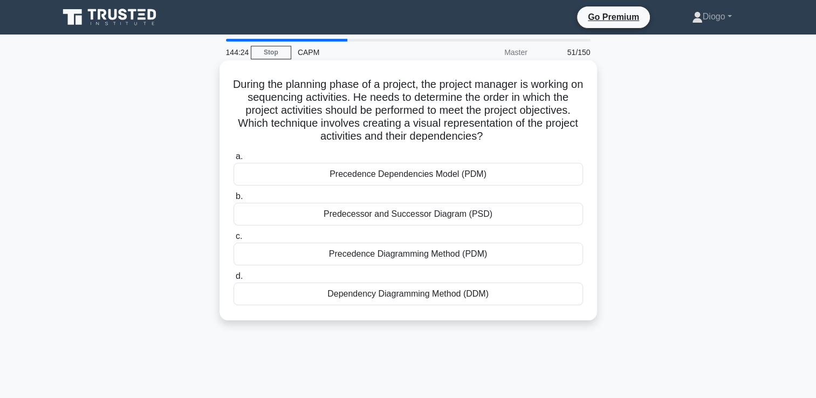
click at [480, 249] on div "Precedence Diagramming Method (PDM)" at bounding box center [407, 254] width 349 height 23
click at [233, 240] on input "c. Precedence Diagramming Method (PDM)" at bounding box center [233, 236] width 0 height 7
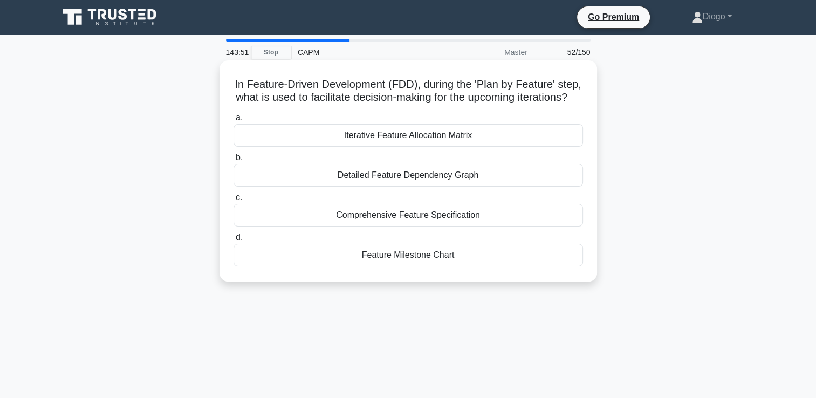
click at [345, 266] on div "Feature Milestone Chart" at bounding box center [407, 255] width 349 height 23
click at [233, 241] on input "d. Feature Milestone Chart" at bounding box center [233, 237] width 0 height 7
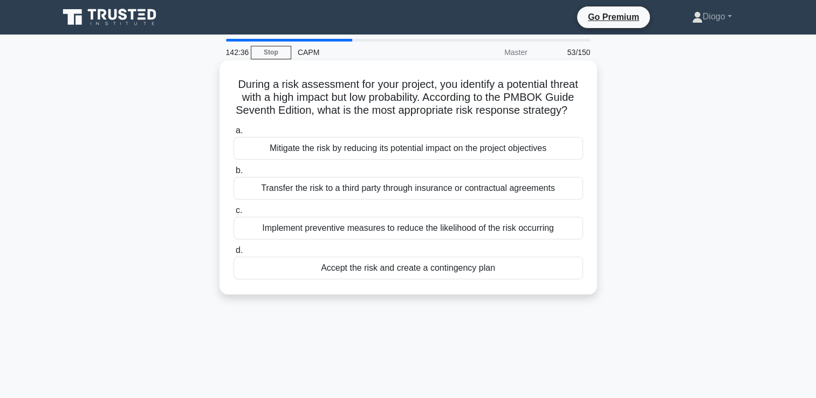
click at [520, 279] on div "Accept the risk and create a contingency plan" at bounding box center [407, 268] width 349 height 23
click at [233, 254] on input "d. Accept the risk and create a contingency plan" at bounding box center [233, 250] width 0 height 7
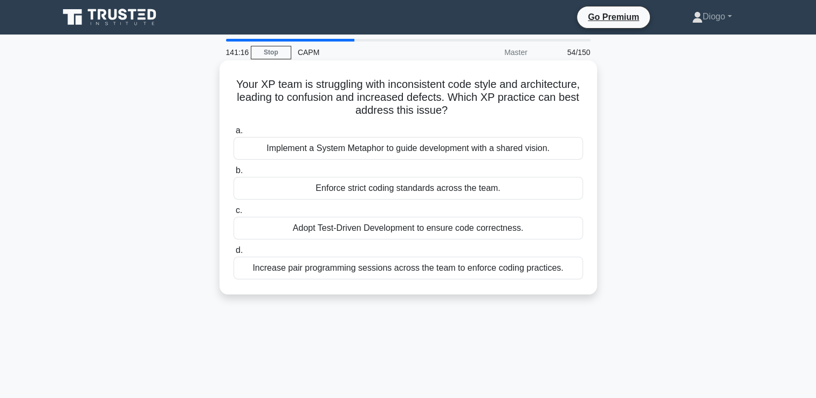
click at [391, 187] on div "Enforce strict coding standards across the team." at bounding box center [407, 188] width 349 height 23
click at [233, 174] on input "b. Enforce strict coding standards across the team." at bounding box center [233, 170] width 0 height 7
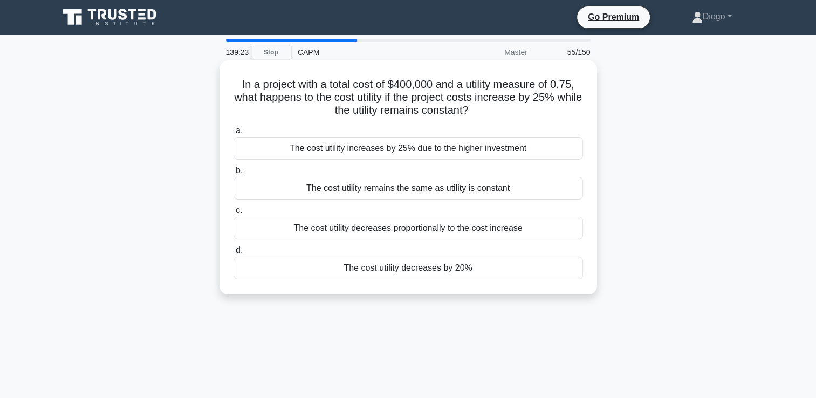
click at [545, 265] on div "The cost utility decreases by 20%" at bounding box center [407, 268] width 349 height 23
click at [233, 254] on input "d. The cost utility decreases by 20%" at bounding box center [233, 250] width 0 height 7
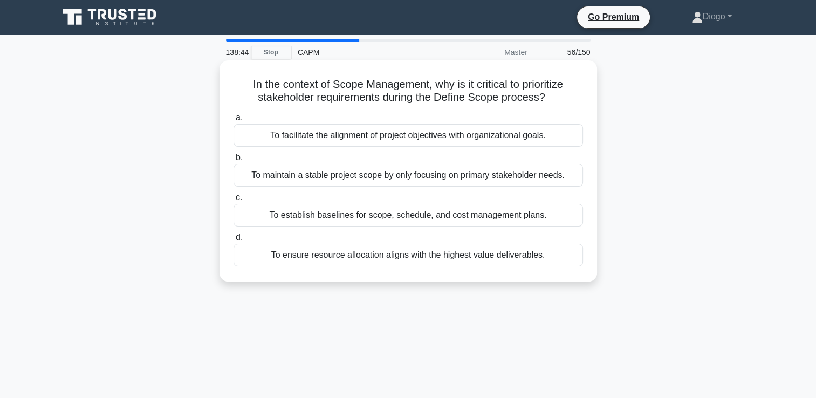
click at [544, 256] on div "To ensure resource allocation aligns with the highest value deliverables." at bounding box center [407, 255] width 349 height 23
click at [233, 241] on input "d. To ensure resource allocation aligns with the highest value deliverables." at bounding box center [233, 237] width 0 height 7
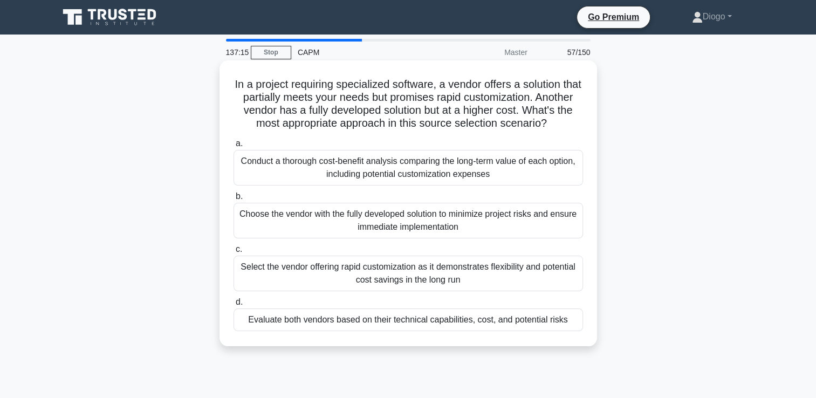
click at [555, 179] on div "Conduct a thorough cost-benefit analysis comparing the long-term value of each …" at bounding box center [407, 168] width 349 height 36
click at [233, 147] on input "a. Conduct a thorough cost-benefit analysis comparing the long-term value of ea…" at bounding box center [233, 143] width 0 height 7
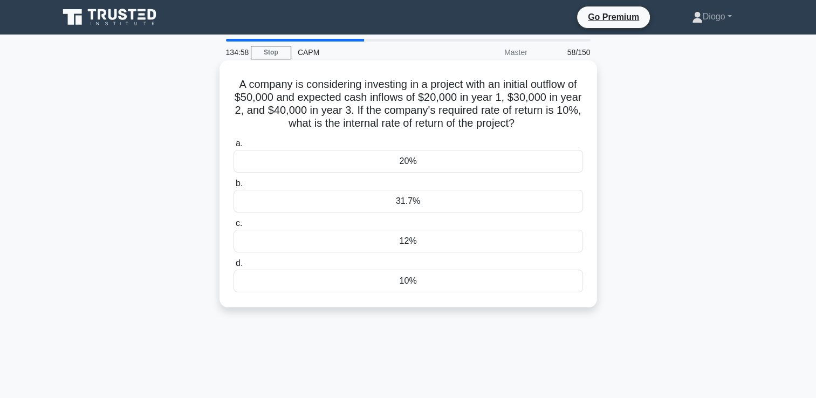
click at [444, 210] on div "31.7%" at bounding box center [407, 201] width 349 height 23
click at [233, 187] on input "b. 31.7%" at bounding box center [233, 183] width 0 height 7
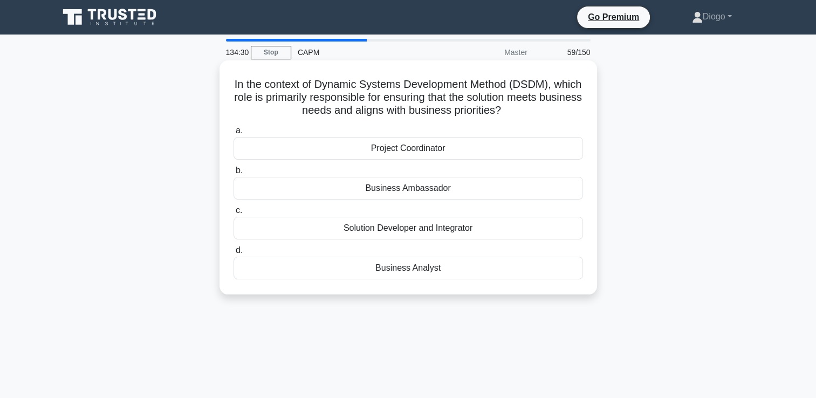
click at [407, 271] on div "Business Analyst" at bounding box center [407, 268] width 349 height 23
click at [233, 254] on input "d. Business Analyst" at bounding box center [233, 250] width 0 height 7
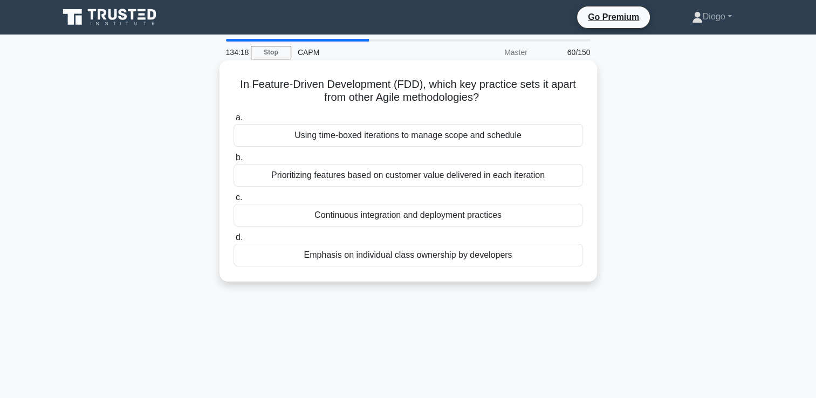
click at [401, 261] on div "Emphasis on individual class ownership by developers" at bounding box center [407, 255] width 349 height 23
click at [233, 241] on input "d. Emphasis on individual class ownership by developers" at bounding box center [233, 237] width 0 height 7
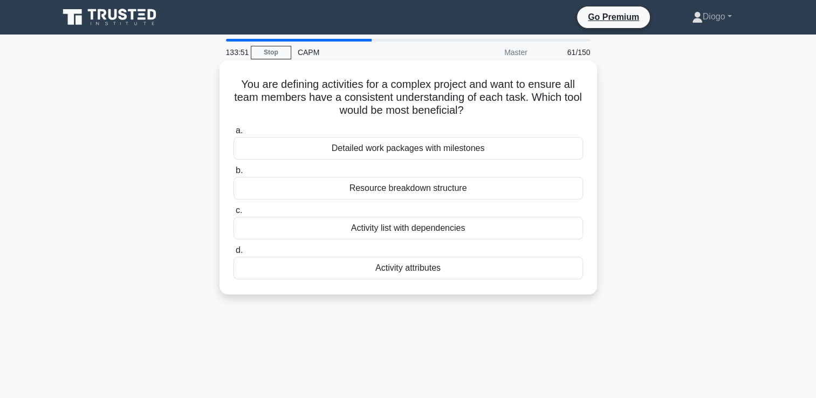
click at [394, 268] on div "Activity attributes" at bounding box center [407, 268] width 349 height 23
click at [233, 254] on input "d. Activity attributes" at bounding box center [233, 250] width 0 height 7
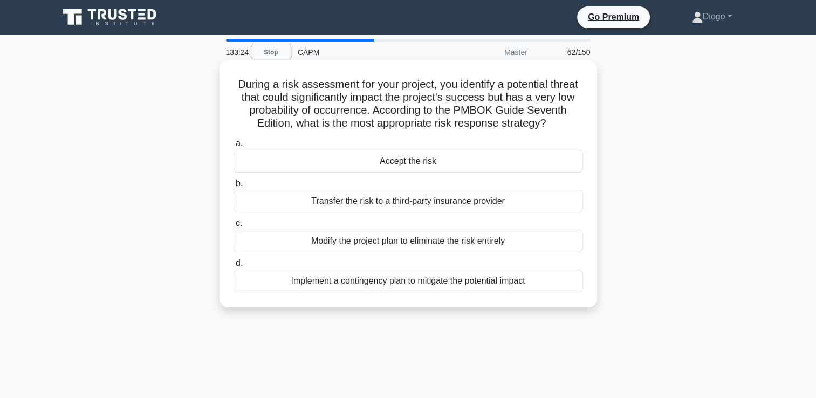
click at [524, 173] on div "Accept the risk" at bounding box center [407, 161] width 349 height 23
click at [233, 147] on input "a. Accept the risk" at bounding box center [233, 143] width 0 height 7
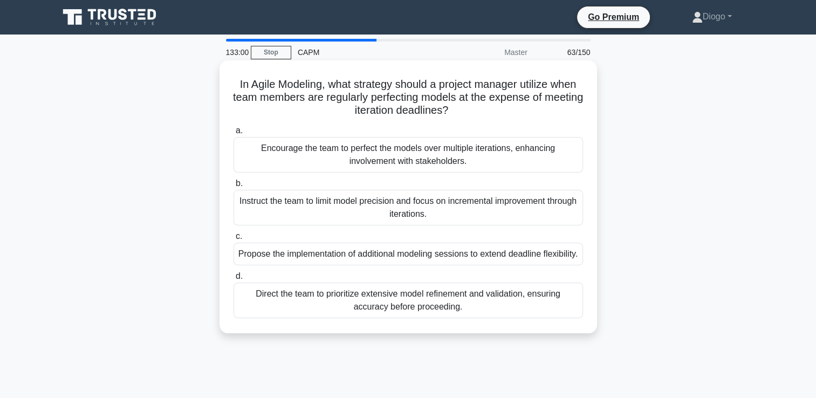
click at [572, 215] on div "Instruct the team to limit model precision and focus on incremental improvement…" at bounding box center [407, 208] width 349 height 36
click at [233, 187] on input "b. Instruct the team to limit model precision and focus on incremental improvem…" at bounding box center [233, 183] width 0 height 7
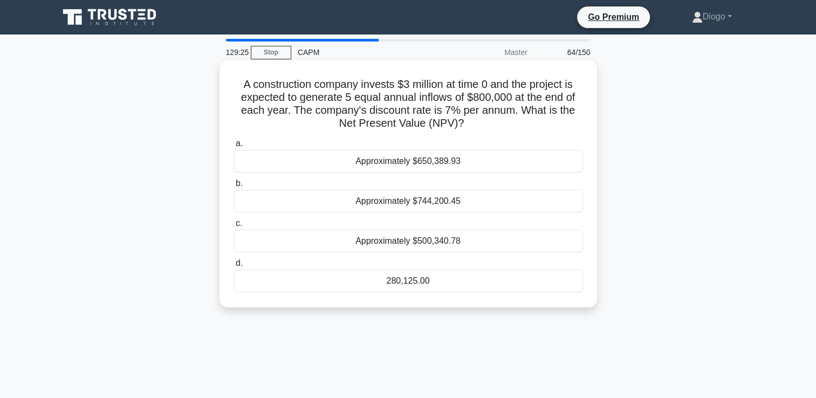
click at [347, 286] on div "280,125.00" at bounding box center [407, 281] width 349 height 23
click at [233, 267] on input "d. 280,125.00" at bounding box center [233, 263] width 0 height 7
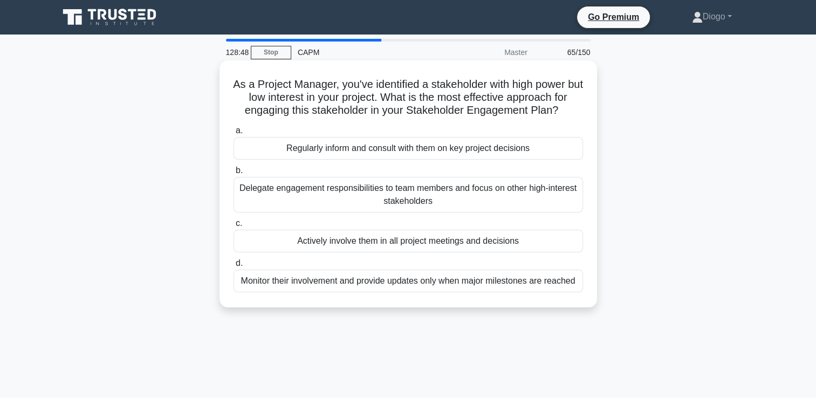
click at [347, 283] on div "Monitor their involvement and provide updates only when major milestones are re…" at bounding box center [407, 281] width 349 height 23
click at [233, 267] on input "d. Monitor their involvement and provide updates only when major milestones are…" at bounding box center [233, 263] width 0 height 7
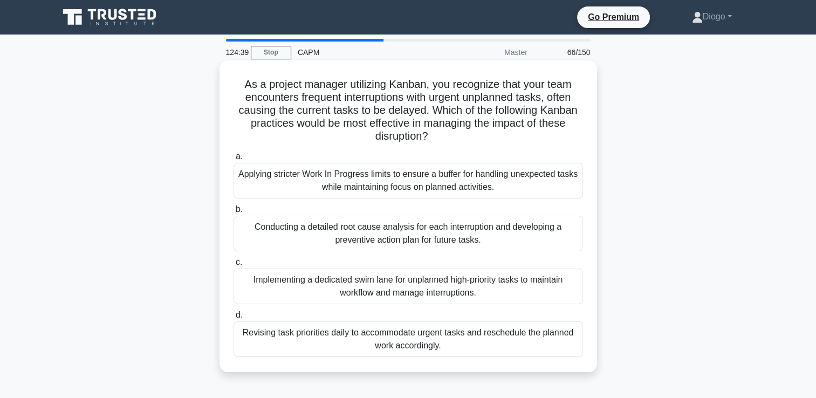
click at [538, 281] on div "Implementing a dedicated swim lane for unplanned high-priority tasks to maintai…" at bounding box center [407, 286] width 349 height 36
click at [233, 266] on input "c. Implementing a dedicated swim lane for unplanned high-priority tasks to main…" at bounding box center [233, 262] width 0 height 7
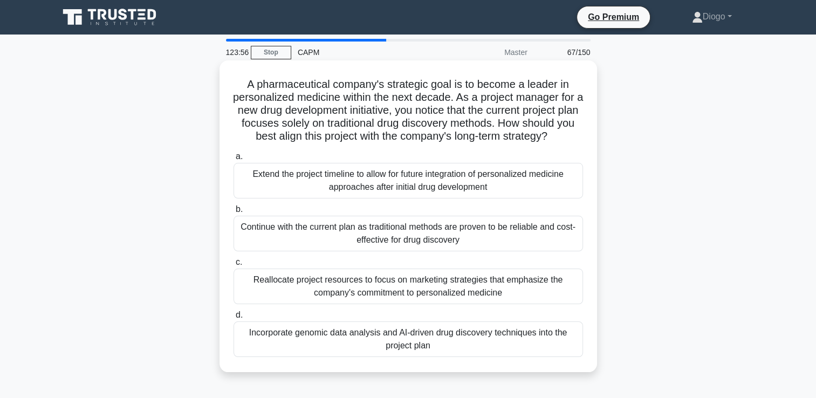
click at [520, 188] on div "Extend the project timeline to allow for future integration of personalized med…" at bounding box center [407, 181] width 349 height 36
click at [233, 160] on input "a. Extend the project timeline to allow for future integration of personalized …" at bounding box center [233, 156] width 0 height 7
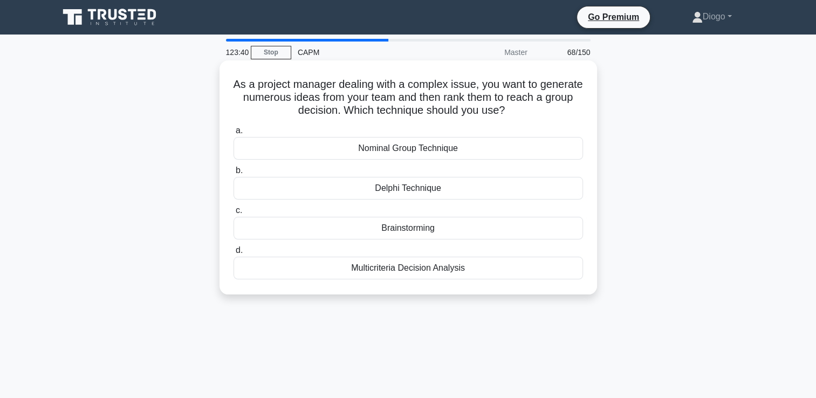
click at [496, 148] on div "Nominal Group Technique" at bounding box center [407, 148] width 349 height 23
click at [233, 134] on input "a. Nominal Group Technique" at bounding box center [233, 130] width 0 height 7
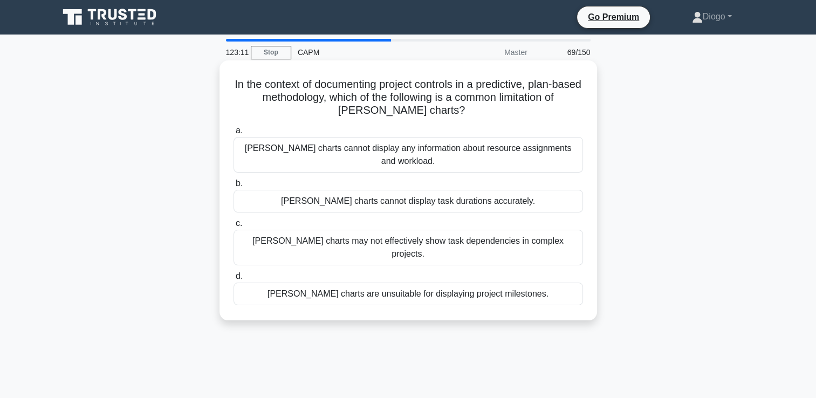
click at [545, 144] on div "Gantt charts cannot display any information about resource assignments and work…" at bounding box center [407, 155] width 349 height 36
click at [233, 134] on input "a. Gantt charts cannot display any information about resource assignments and w…" at bounding box center [233, 130] width 0 height 7
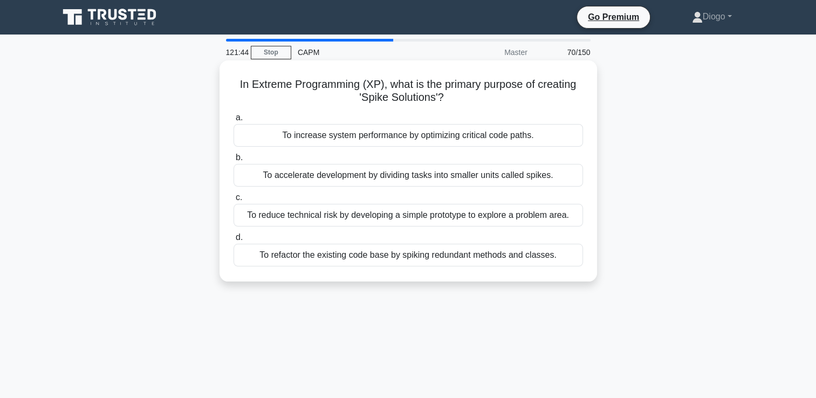
click at [400, 222] on div "To reduce technical risk by developing a simple prototype to explore a problem …" at bounding box center [407, 215] width 349 height 23
click at [233, 201] on input "c. To reduce technical risk by developing a simple prototype to explore a probl…" at bounding box center [233, 197] width 0 height 7
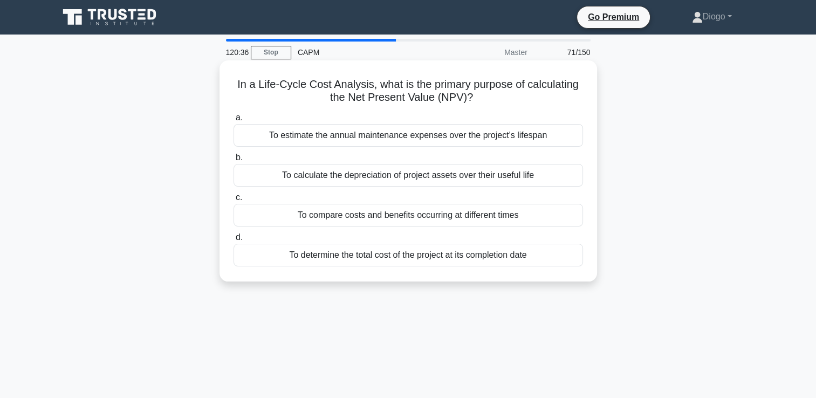
click at [559, 176] on div "To calculate the depreciation of project assets over their useful life" at bounding box center [407, 175] width 349 height 23
click at [233, 161] on input "b. To calculate the depreciation of project assets over their useful life" at bounding box center [233, 157] width 0 height 7
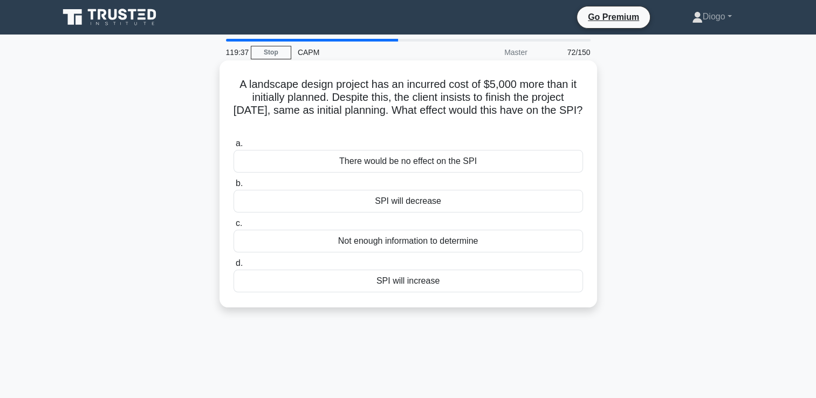
click at [519, 159] on div "There would be no effect on the SPI" at bounding box center [407, 161] width 349 height 23
click at [233, 147] on input "a. There would be no effect on the SPI" at bounding box center [233, 143] width 0 height 7
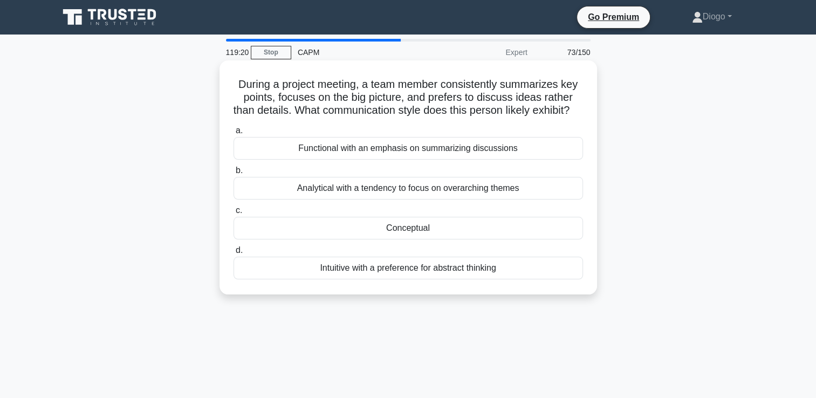
click at [528, 156] on div "Functional with an emphasis on summarizing discussions" at bounding box center [407, 148] width 349 height 23
click at [233, 134] on input "a. Functional with an emphasis on summarizing discussions" at bounding box center [233, 130] width 0 height 7
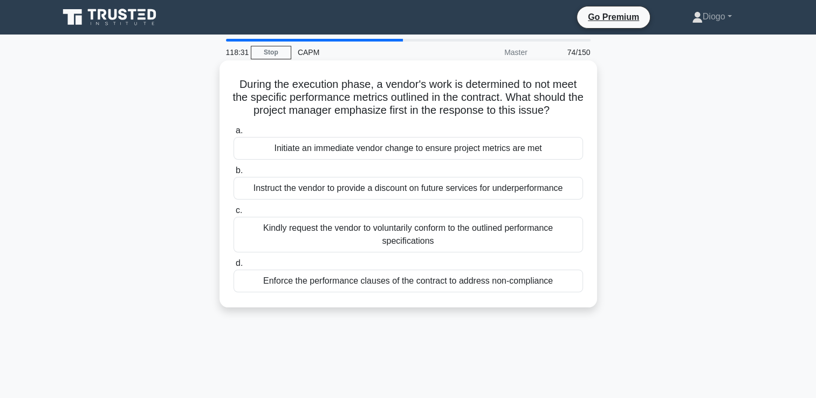
click at [569, 281] on div "Enforce the performance clauses of the contract to address non-compliance" at bounding box center [407, 281] width 349 height 23
click at [233, 267] on input "d. Enforce the performance clauses of the contract to address non-compliance" at bounding box center [233, 263] width 0 height 7
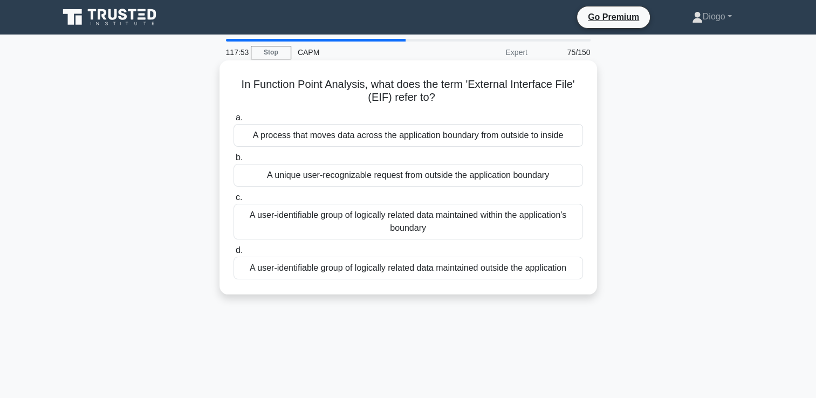
drag, startPoint x: 559, startPoint y: 139, endPoint x: 556, endPoint y: 131, distance: 8.0
click at [556, 131] on div "A process that moves data across the application boundary from outside to inside" at bounding box center [407, 135] width 349 height 23
click at [233, 121] on input "a. A process that moves data across the application boundary from outside to in…" at bounding box center [233, 117] width 0 height 7
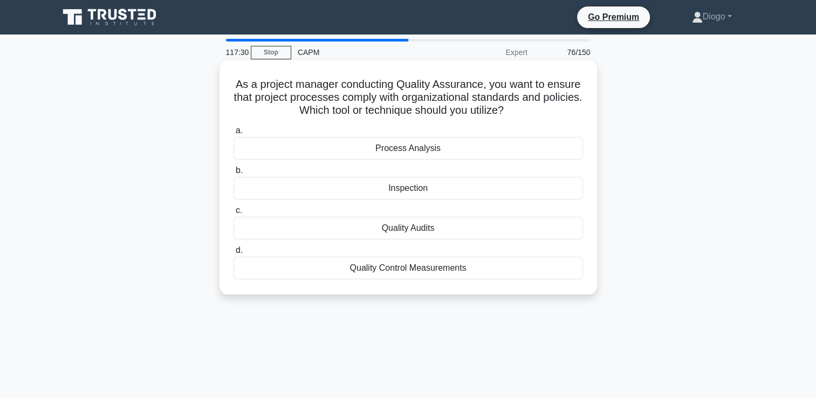
click at [514, 146] on div "Process Analysis" at bounding box center [407, 148] width 349 height 23
click at [233, 134] on input "a. Process Analysis" at bounding box center [233, 130] width 0 height 7
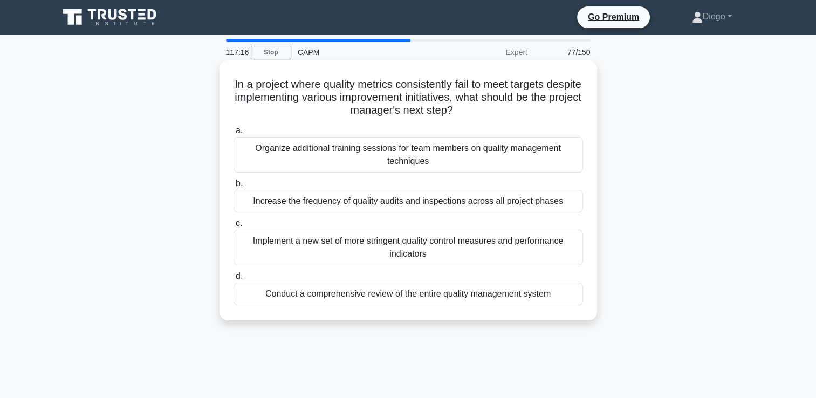
click at [515, 290] on div "Conduct a comprehensive review of the entire quality management system" at bounding box center [407, 294] width 349 height 23
click at [233, 280] on input "d. Conduct a comprehensive review of the entire quality management system" at bounding box center [233, 276] width 0 height 7
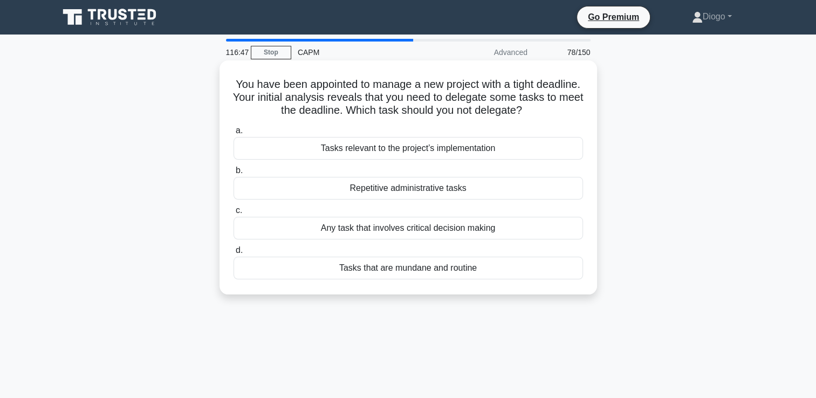
click at [508, 228] on div "Any task that involves critical decision making" at bounding box center [407, 228] width 349 height 23
click at [233, 214] on input "c. Any task that involves critical decision making" at bounding box center [233, 210] width 0 height 7
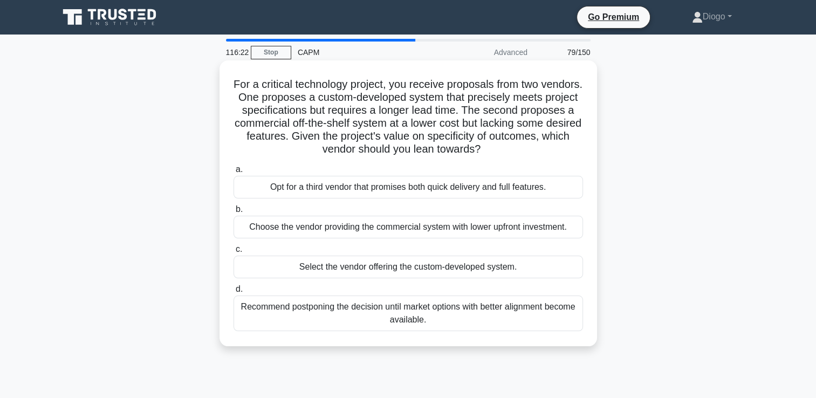
click at [563, 273] on div "Select the vendor offering the custom-developed system." at bounding box center [407, 267] width 349 height 23
click at [233, 253] on input "c. Select the vendor offering the custom-developed system." at bounding box center [233, 249] width 0 height 7
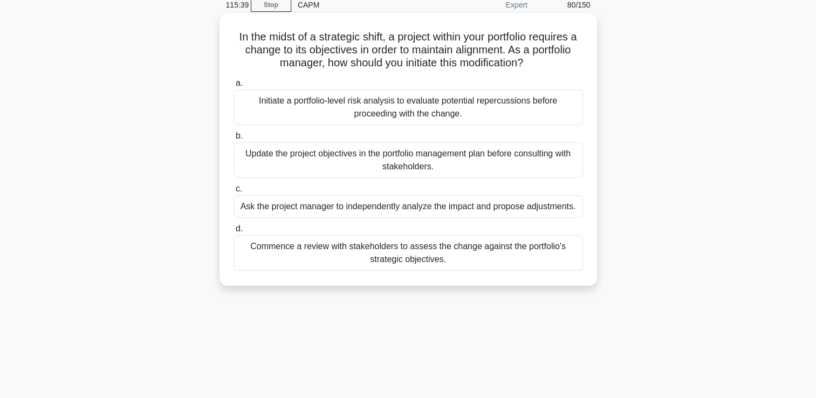
scroll to position [47, 0]
click at [546, 247] on div "Commence a review with stakeholders to assess the change against the portfolio'…" at bounding box center [407, 253] width 349 height 36
click at [233, 232] on input "d. Commence a review with stakeholders to assess the change against the portfol…" at bounding box center [233, 228] width 0 height 7
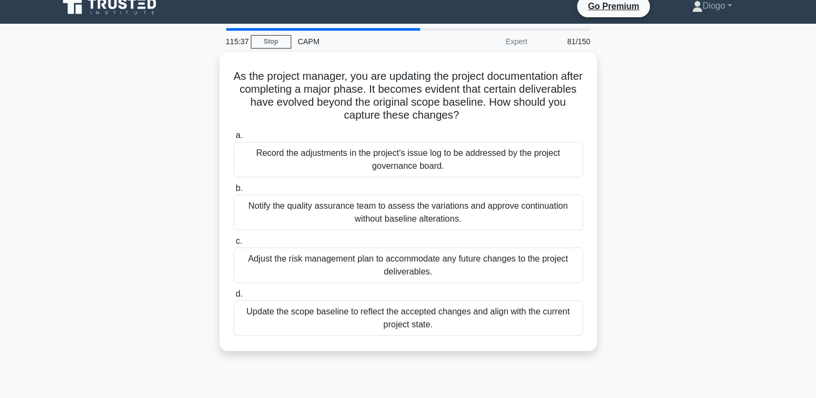
scroll to position [0, 0]
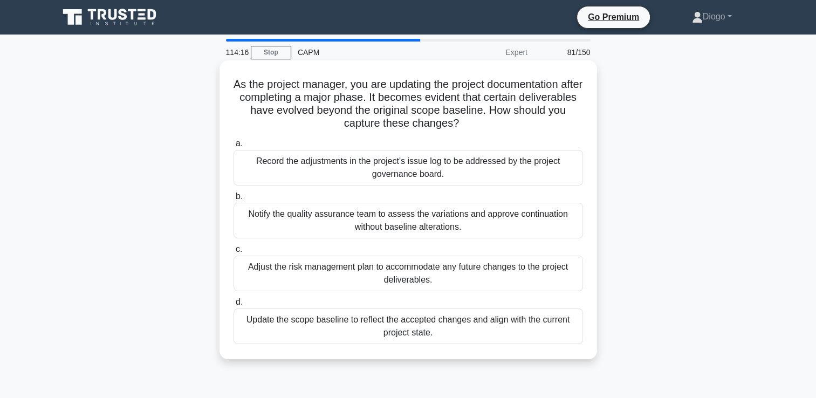
click at [432, 171] on div "Record the adjustments in the project's issue log to be addressed by the projec…" at bounding box center [407, 168] width 349 height 36
click at [233, 147] on input "a. Record the adjustments in the project's issue log to be addressed by the pro…" at bounding box center [233, 143] width 0 height 7
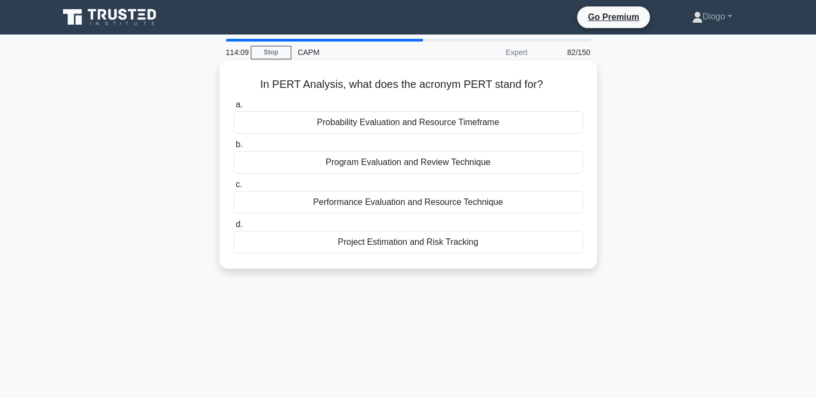
click at [541, 162] on div "Program Evaluation and Review Technique" at bounding box center [407, 162] width 349 height 23
click at [233, 148] on input "b. Program Evaluation and Review Technique" at bounding box center [233, 144] width 0 height 7
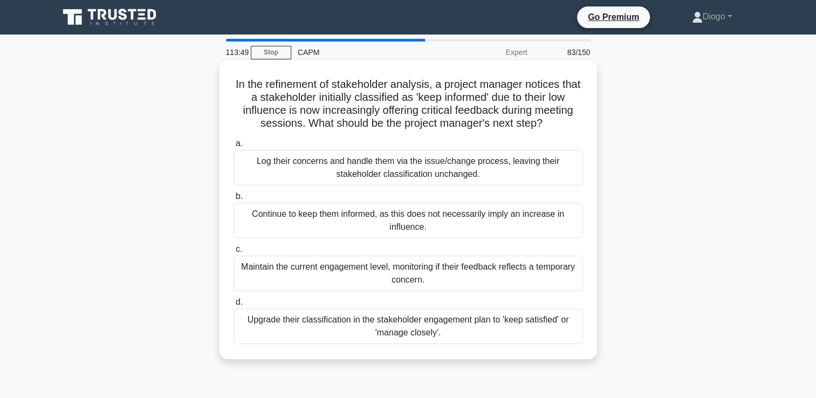
click at [522, 333] on div "Upgrade their classification in the stakeholder engagement plan to 'keep satisf…" at bounding box center [407, 326] width 349 height 36
click at [233, 306] on input "d. Upgrade their classification in the stakeholder engagement plan to 'keep sat…" at bounding box center [233, 302] width 0 height 7
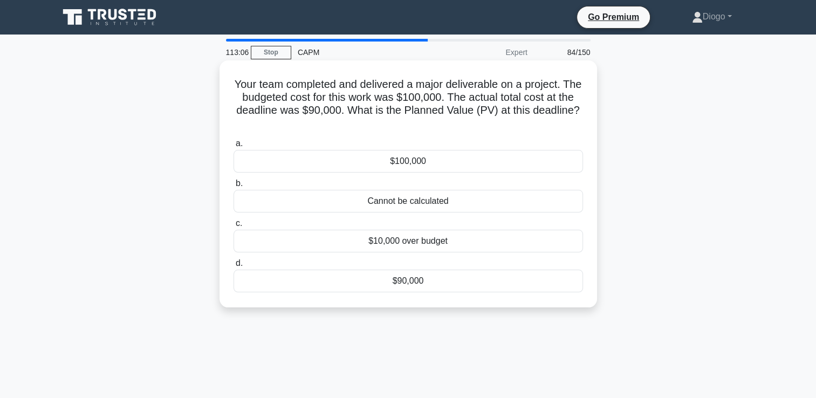
click at [486, 164] on div "$100,000" at bounding box center [407, 161] width 349 height 23
click at [233, 147] on input "a. $100,000" at bounding box center [233, 143] width 0 height 7
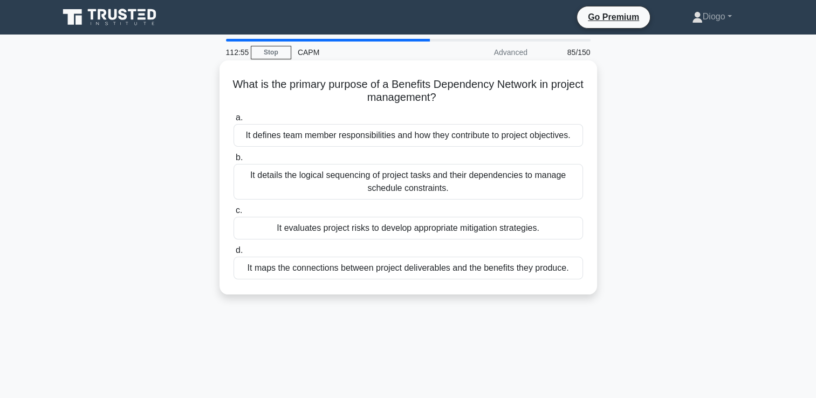
click at [537, 277] on div "It maps the connections between project deliverables and the benefits they prod…" at bounding box center [407, 268] width 349 height 23
click at [233, 254] on input "d. It maps the connections between project deliverables and the benefits they p…" at bounding box center [233, 250] width 0 height 7
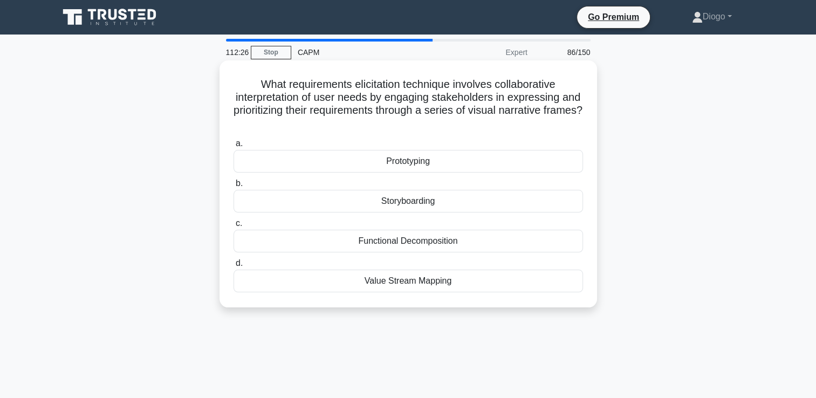
click at [524, 205] on div "Storyboarding" at bounding box center [407, 201] width 349 height 23
click at [233, 187] on input "b. Storyboarding" at bounding box center [233, 183] width 0 height 7
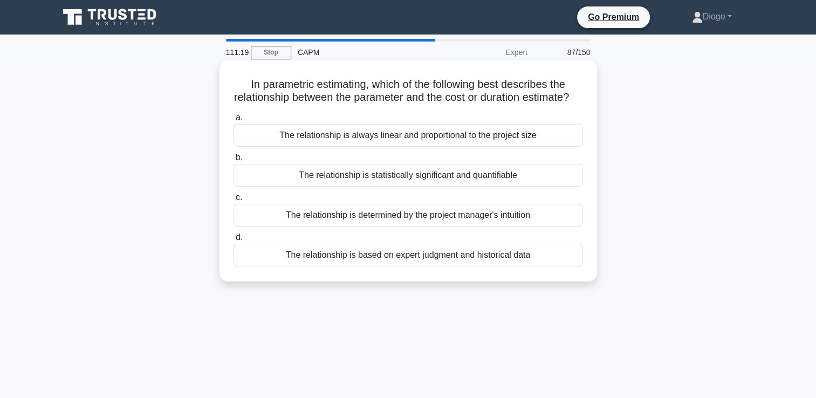
click at [566, 184] on div "The relationship is statistically significant and quantifiable" at bounding box center [407, 175] width 349 height 23
click at [233, 161] on input "b. The relationship is statistically significant and quantifiable" at bounding box center [233, 157] width 0 height 7
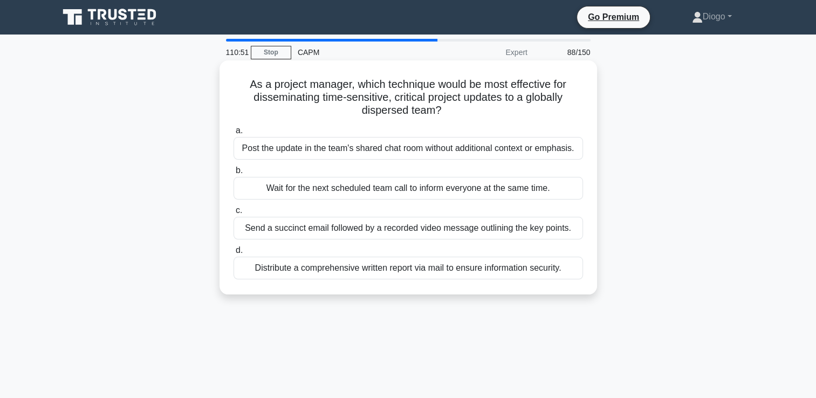
click at [548, 228] on div "Send a succinct email followed by a recorded video message outlining the key po…" at bounding box center [407, 228] width 349 height 23
click at [233, 214] on input "c. Send a succinct email followed by a recorded video message outlining the key…" at bounding box center [233, 210] width 0 height 7
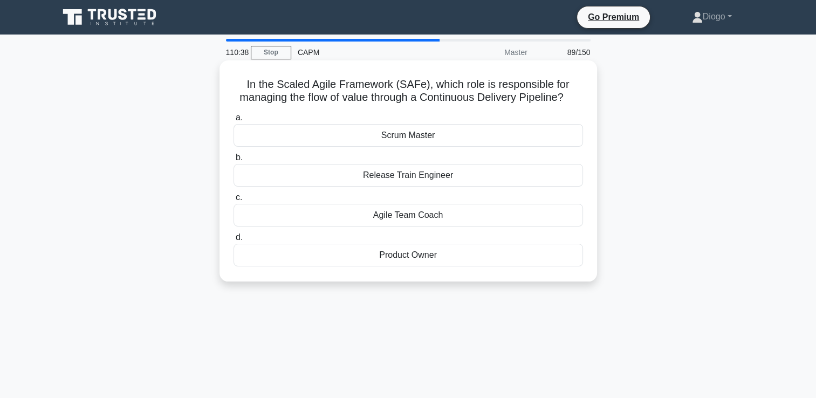
click at [567, 166] on div "Release Train Engineer" at bounding box center [407, 175] width 349 height 23
click at [233, 161] on input "b. Release Train Engineer" at bounding box center [233, 157] width 0 height 7
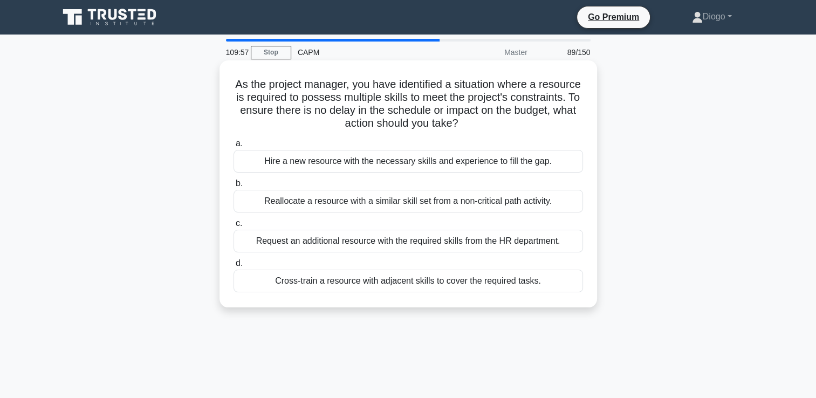
click at [547, 199] on div "Reallocate a resource with a similar skill set from a non-critical path activit…" at bounding box center [407, 201] width 349 height 23
click at [233, 187] on input "b. Reallocate a resource with a similar skill set from a non-critical path acti…" at bounding box center [233, 183] width 0 height 7
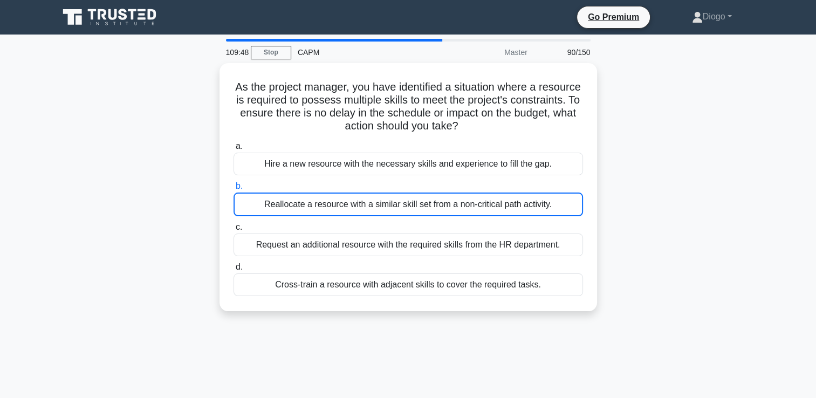
click at [722, 170] on div "As the project manager, you have identified a situation where a resource is req…" at bounding box center [408, 193] width 712 height 261
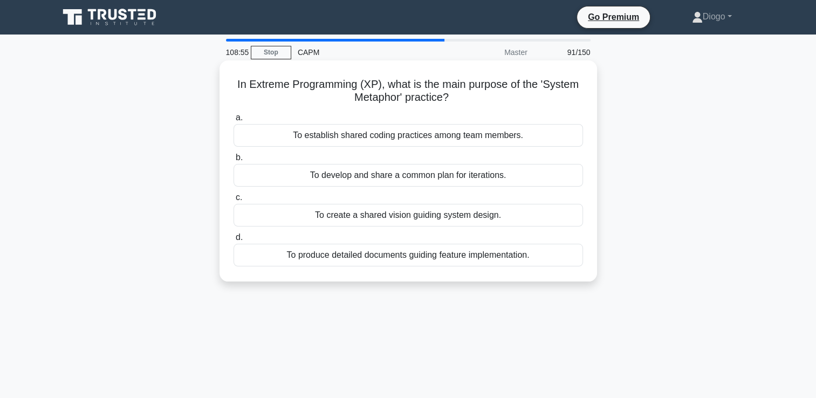
click at [580, 209] on div "To create a shared vision guiding system design." at bounding box center [407, 215] width 349 height 23
click at [233, 201] on input "c. To create a shared vision guiding system design." at bounding box center [233, 197] width 0 height 7
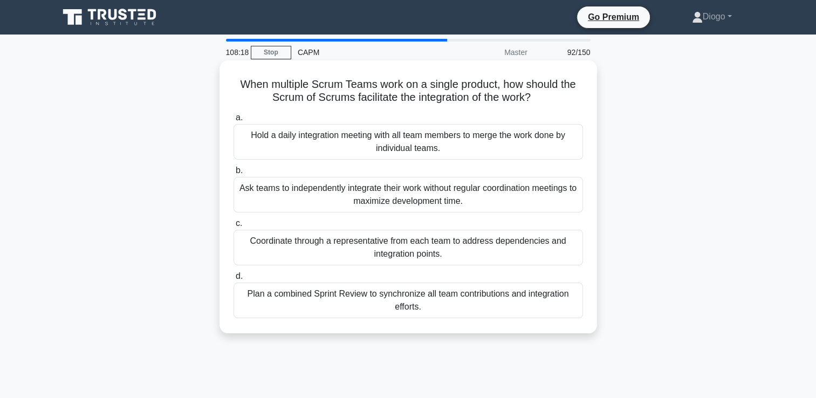
click at [490, 142] on div "Hold a daily integration meeting with all team members to merge the work done b…" at bounding box center [407, 142] width 349 height 36
click at [233, 121] on input "a. Hold a daily integration meeting with all team members to merge the work don…" at bounding box center [233, 117] width 0 height 7
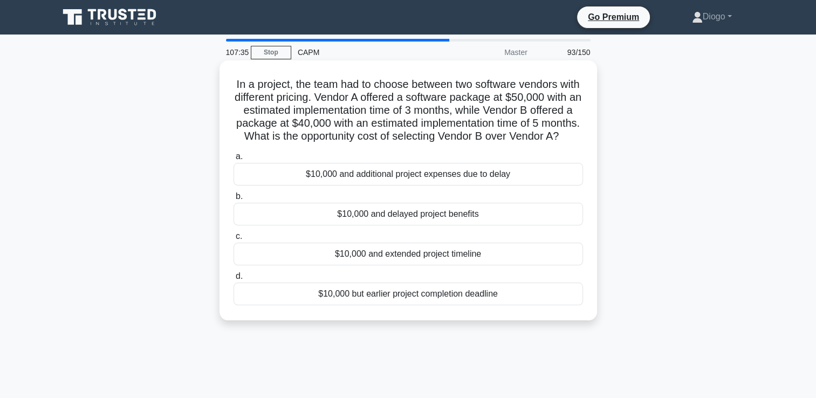
click at [491, 305] on div "$10,000 but earlier project completion deadline" at bounding box center [407, 294] width 349 height 23
click at [233, 280] on input "d. $10,000 but earlier project completion deadline" at bounding box center [233, 276] width 0 height 7
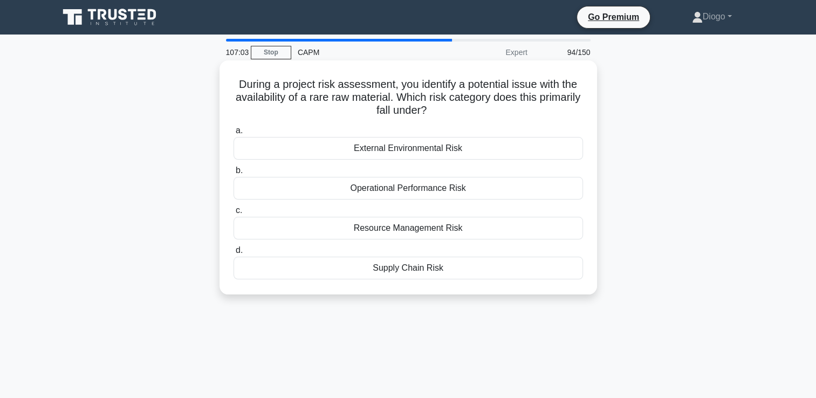
click at [507, 269] on div "Supply Chain Risk" at bounding box center [407, 268] width 349 height 23
click at [233, 254] on input "d. Supply Chain Risk" at bounding box center [233, 250] width 0 height 7
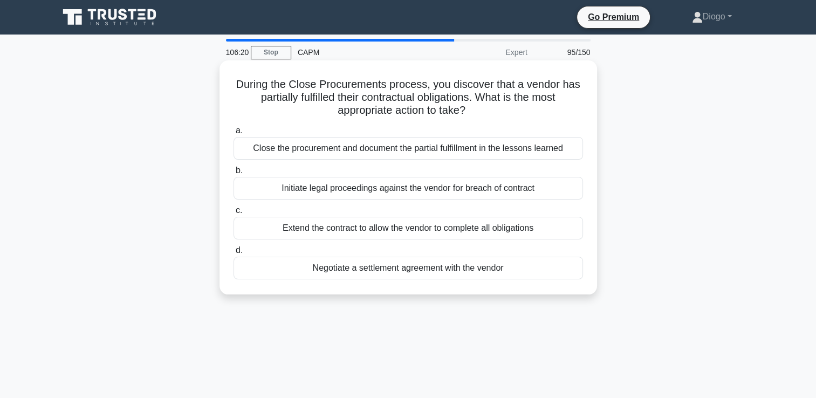
click at [493, 276] on div "Negotiate a settlement agreement with the vendor" at bounding box center [407, 268] width 349 height 23
click at [233, 254] on input "d. Negotiate a settlement agreement with the vendor" at bounding box center [233, 250] width 0 height 7
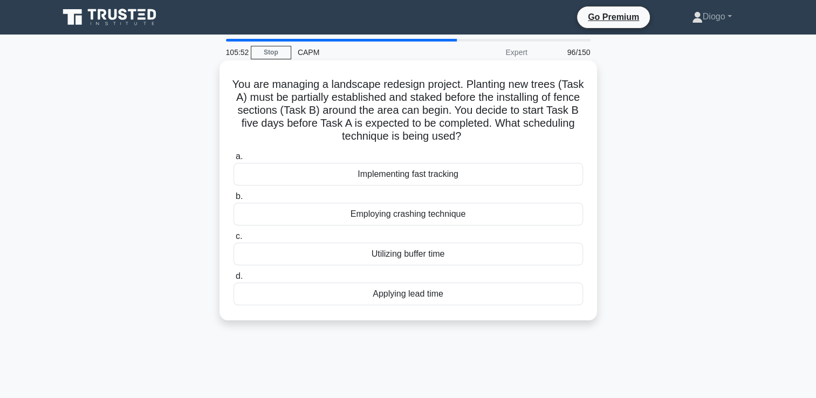
click at [508, 305] on div "a. Implementing fast tracking b. Employing crashing technique c. d." at bounding box center [408, 228] width 362 height 160
click at [507, 296] on div "Applying lead time" at bounding box center [407, 294] width 349 height 23
click at [233, 280] on input "d. Applying lead time" at bounding box center [233, 276] width 0 height 7
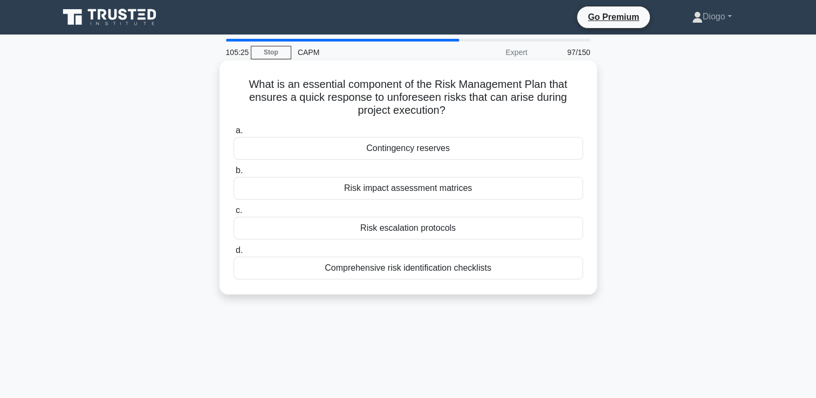
click at [557, 155] on div "Contingency reserves" at bounding box center [407, 148] width 349 height 23
click at [233, 134] on input "a. Contingency reserves" at bounding box center [233, 130] width 0 height 7
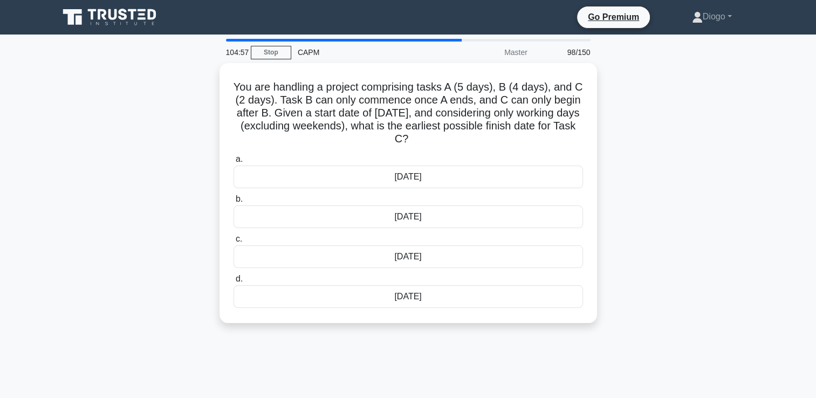
click at [615, 150] on div "You are handling a project comprising tasks A (5 days), B (4 days), and C (2 da…" at bounding box center [408, 199] width 712 height 273
drag, startPoint x: 447, startPoint y: 140, endPoint x: 196, endPoint y: 85, distance: 257.2
click at [196, 85] on div "You are handling a project comprising tasks A (5 days), B (4 days), and C (2 da…" at bounding box center [408, 199] width 712 height 273
click at [707, 262] on div "You are handling a project comprising tasks A (5 days), B (4 days), and C (2 da…" at bounding box center [408, 199] width 712 height 273
click at [107, 153] on div "You are handling a project comprising tasks A (5 days), B (4 days), and C (2 da…" at bounding box center [408, 199] width 712 height 273
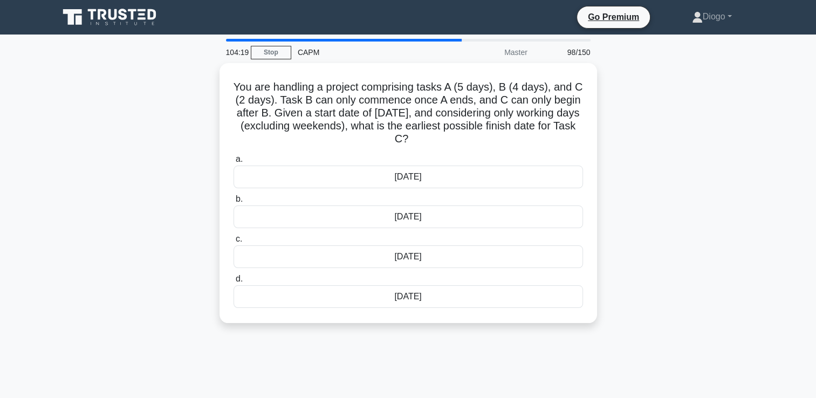
click at [625, 141] on div "You are handling a project comprising tasks A (5 days), B (4 days), and C (2 da…" at bounding box center [408, 199] width 712 height 273
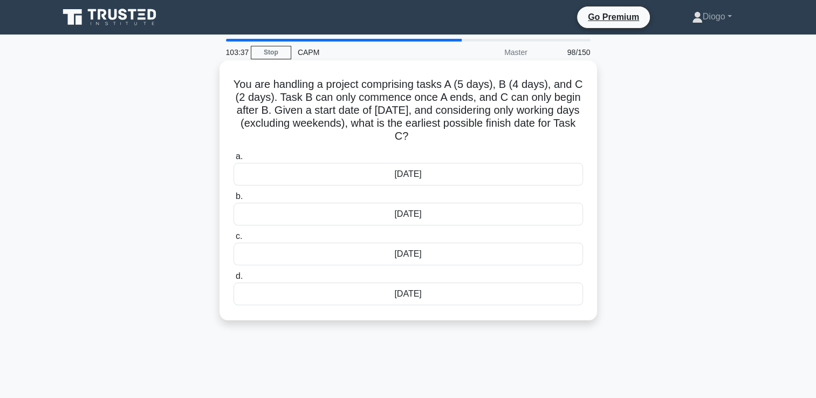
click at [493, 255] on div "16th October" at bounding box center [407, 254] width 349 height 23
click at [233, 240] on input "c. 16th October" at bounding box center [233, 236] width 0 height 7
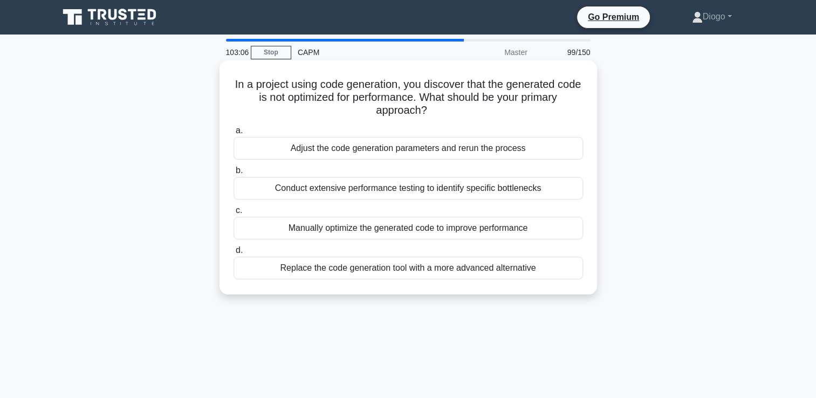
click at [571, 154] on div "Adjust the code generation parameters and rerun the process" at bounding box center [407, 148] width 349 height 23
click at [233, 134] on input "a. Adjust the code generation parameters and rerun the process" at bounding box center [233, 130] width 0 height 7
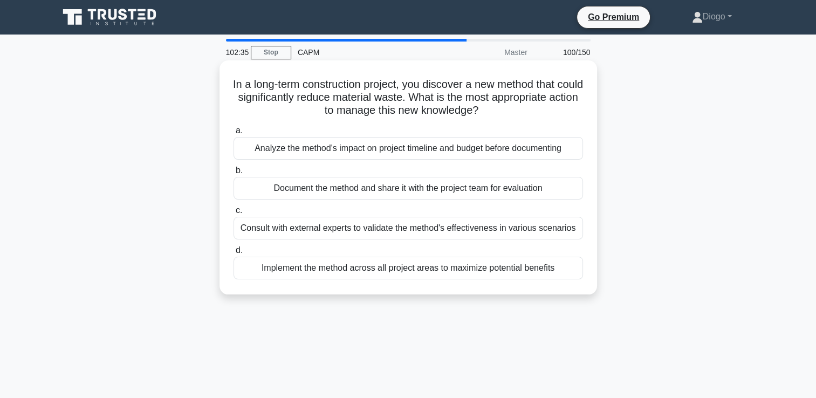
click at [567, 190] on div "Document the method and share it with the project team for evaluation" at bounding box center [407, 188] width 349 height 23
click at [233, 174] on input "b. Document the method and share it with the project team for evaluation" at bounding box center [233, 170] width 0 height 7
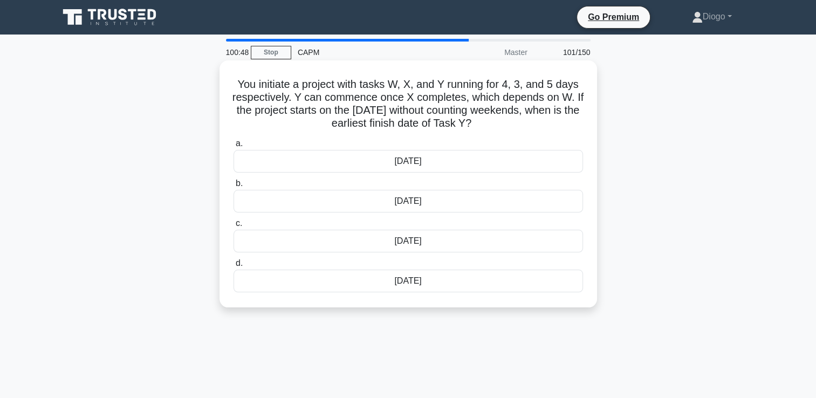
click at [533, 192] on div "17th June" at bounding box center [407, 201] width 349 height 23
click at [233, 187] on input "b. 17th June" at bounding box center [233, 183] width 0 height 7
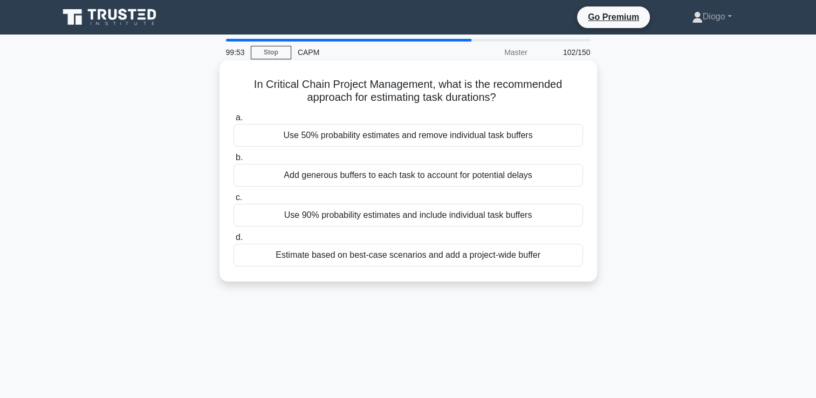
click at [546, 256] on div "Estimate based on best-case scenarios and add a project-wide buffer" at bounding box center [407, 255] width 349 height 23
click at [233, 241] on input "d. Estimate based on best-case scenarios and add a project-wide buffer" at bounding box center [233, 237] width 0 height 7
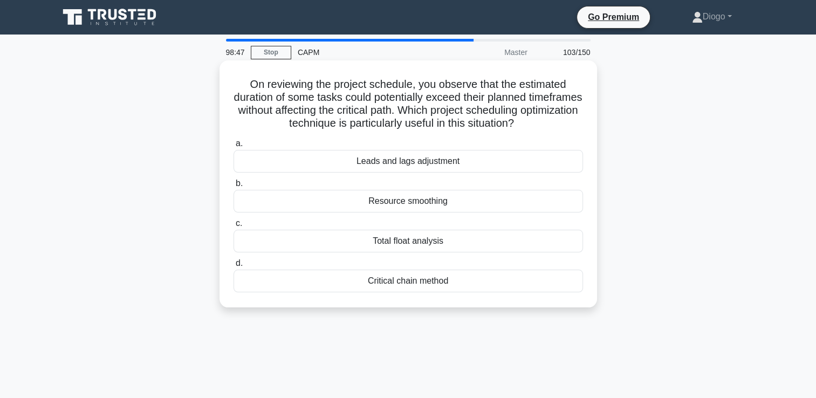
click at [524, 204] on div "Resource smoothing" at bounding box center [407, 201] width 349 height 23
click at [233, 187] on input "b. Resource smoothing" at bounding box center [233, 183] width 0 height 7
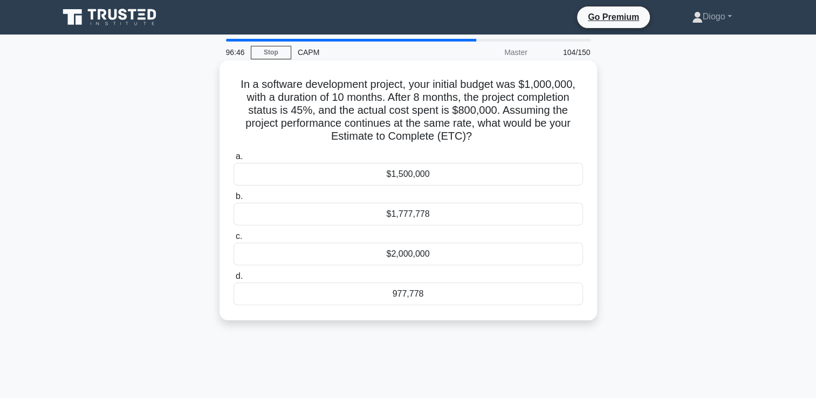
click at [482, 298] on div "977,778" at bounding box center [407, 294] width 349 height 23
click at [233, 280] on input "d. 977,778" at bounding box center [233, 276] width 0 height 7
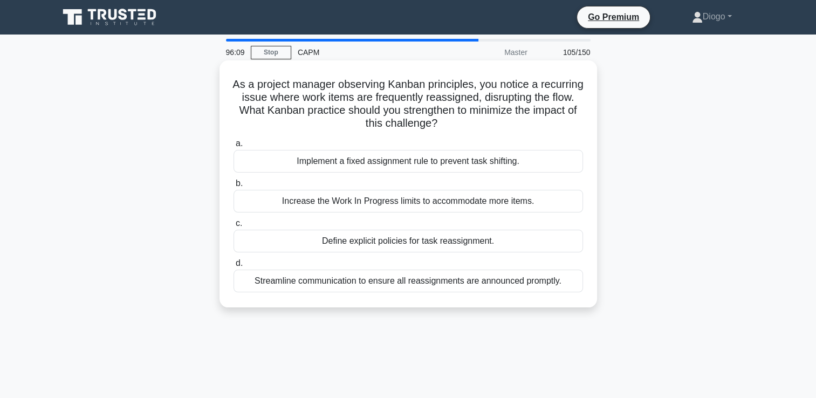
click at [528, 244] on div "Define explicit policies for task reassignment." at bounding box center [407, 241] width 349 height 23
click at [233, 227] on input "c. Define explicit policies for task reassignment." at bounding box center [233, 223] width 0 height 7
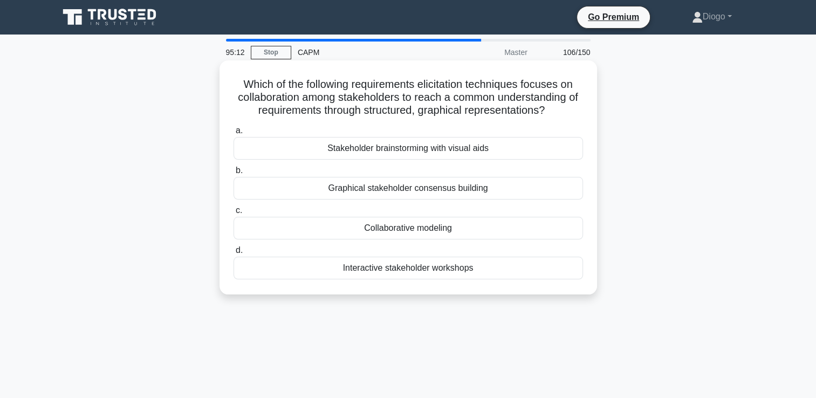
click at [495, 223] on div "Collaborative modeling" at bounding box center [407, 228] width 349 height 23
click at [233, 214] on input "c. Collaborative modeling" at bounding box center [233, 210] width 0 height 7
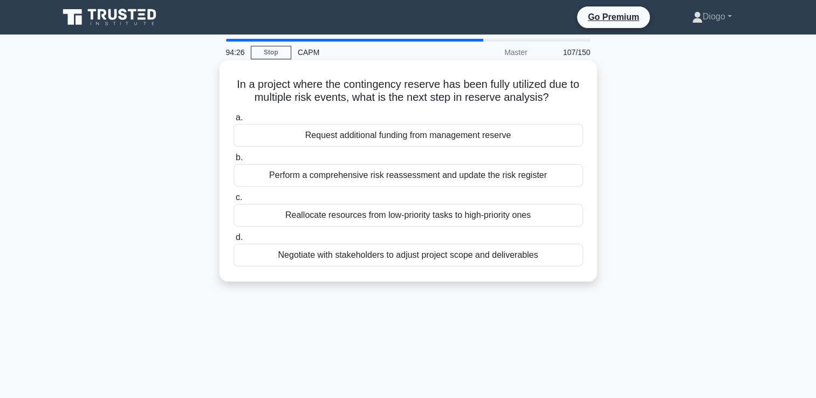
click at [449, 176] on div "Perform a comprehensive risk reassessment and update the risk register" at bounding box center [407, 175] width 349 height 23
click at [233, 161] on input "b. Perform a comprehensive risk reassessment and update the risk register" at bounding box center [233, 157] width 0 height 7
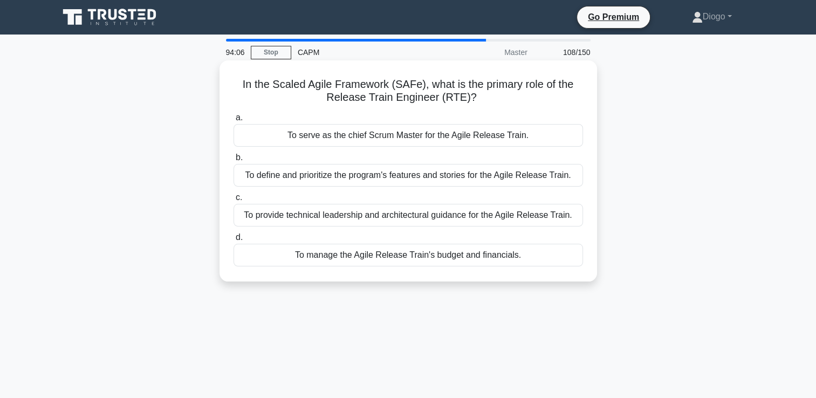
click at [509, 139] on div "To serve as the chief Scrum Master for the Agile Release Train." at bounding box center [407, 135] width 349 height 23
click at [233, 121] on input "a. To serve as the chief Scrum Master for the Agile Release Train." at bounding box center [233, 117] width 0 height 7
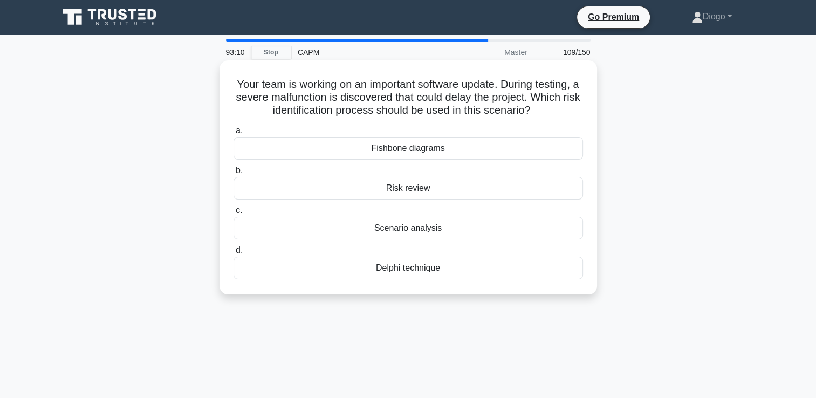
click at [480, 234] on div "Scenario analysis" at bounding box center [407, 228] width 349 height 23
click at [233, 214] on input "c. Scenario analysis" at bounding box center [233, 210] width 0 height 7
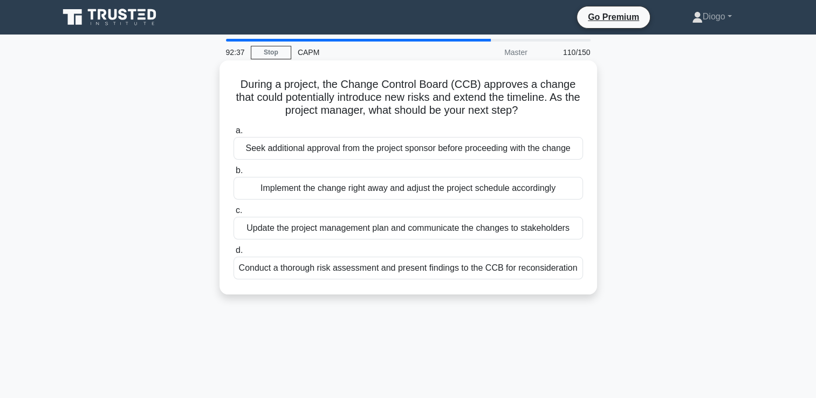
click at [564, 190] on div "Implement the change right away and adjust the project schedule accordingly" at bounding box center [407, 188] width 349 height 23
click at [233, 174] on input "b. Implement the change right away and adjust the project schedule accordingly" at bounding box center [233, 170] width 0 height 7
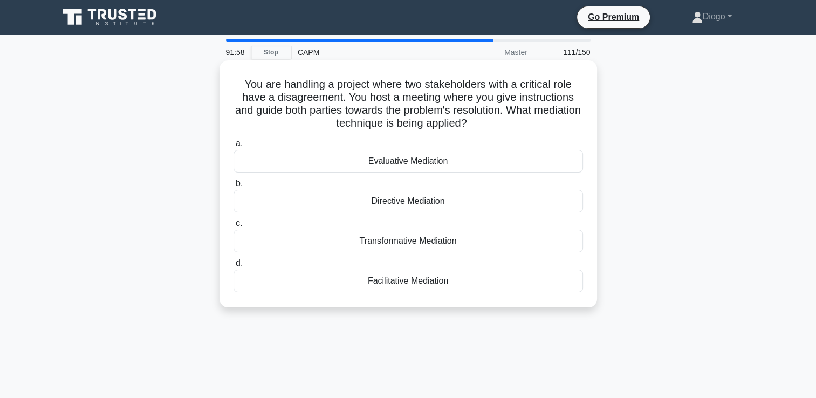
click at [520, 202] on div "Directive Mediation" at bounding box center [407, 201] width 349 height 23
click at [233, 187] on input "b. Directive Mediation" at bounding box center [233, 183] width 0 height 7
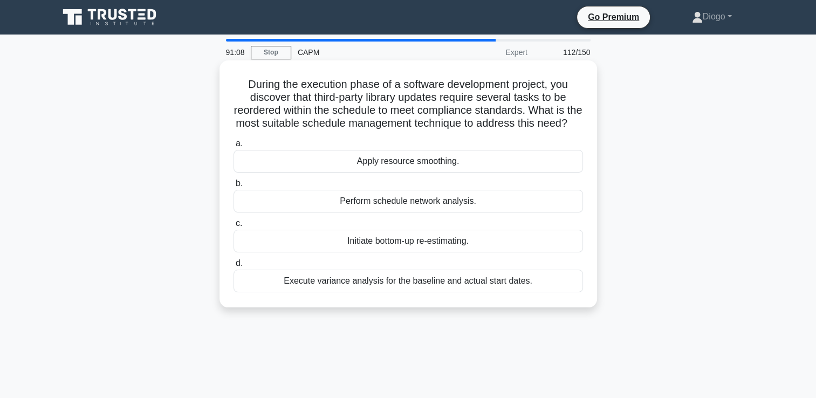
click at [479, 212] on div "Perform schedule network analysis." at bounding box center [407, 201] width 349 height 23
click at [233, 187] on input "b. Perform schedule network analysis." at bounding box center [233, 183] width 0 height 7
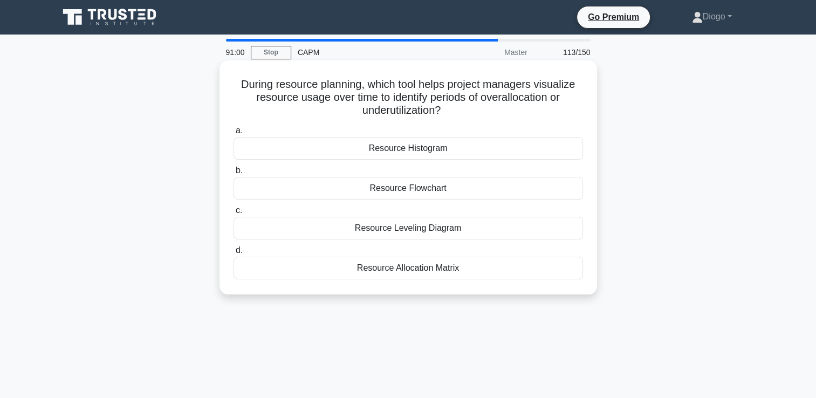
click at [536, 154] on div "Resource Histogram" at bounding box center [407, 148] width 349 height 23
click at [233, 134] on input "a. Resource Histogram" at bounding box center [233, 130] width 0 height 7
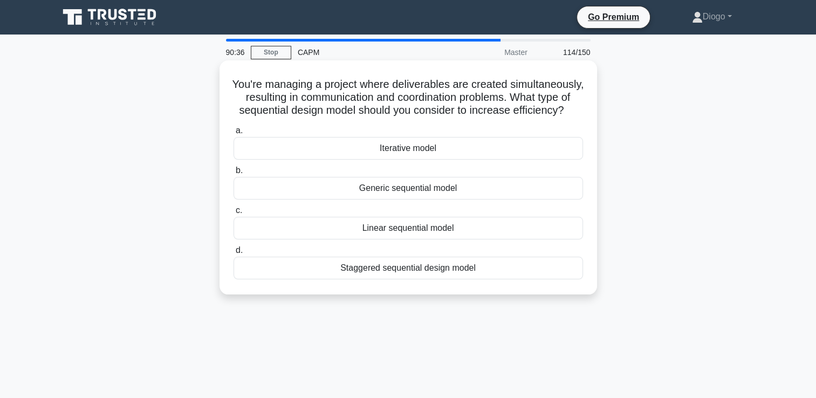
click at [518, 279] on div "Staggered sequential design model" at bounding box center [407, 268] width 349 height 23
click at [233, 254] on input "d. Staggered sequential design model" at bounding box center [233, 250] width 0 height 7
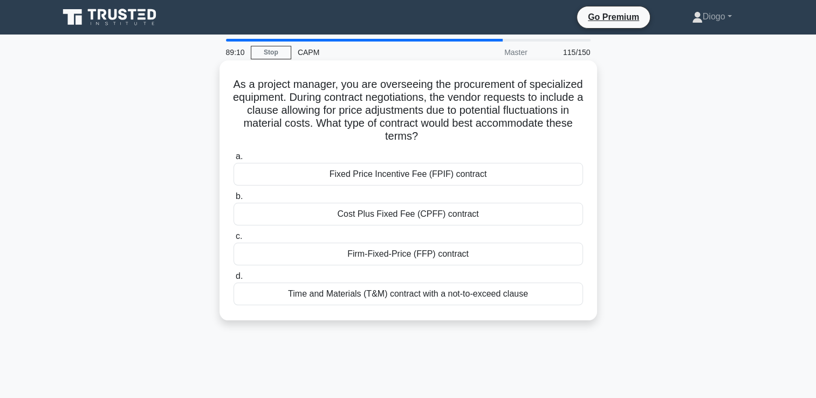
click at [477, 216] on div "Cost Plus Fixed Fee (CPFF) contract" at bounding box center [407, 214] width 349 height 23
click at [233, 200] on input "b. Cost Plus Fixed Fee (CPFF) contract" at bounding box center [233, 196] width 0 height 7
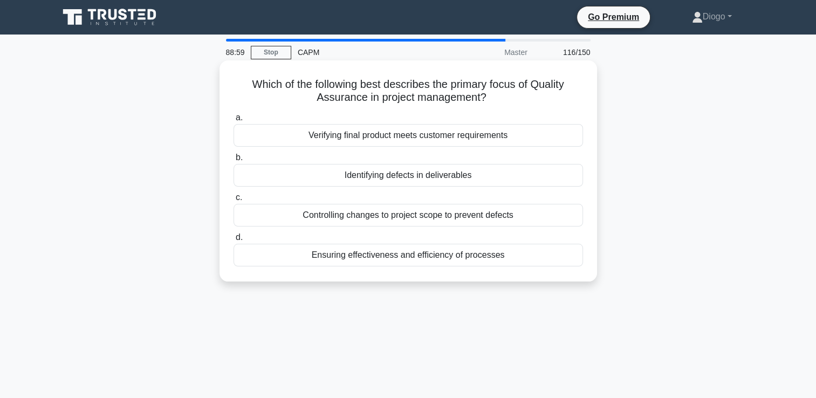
click at [527, 140] on div "Verifying final product meets customer requirements" at bounding box center [407, 135] width 349 height 23
click at [233, 121] on input "a. Verifying final product meets customer requirements" at bounding box center [233, 117] width 0 height 7
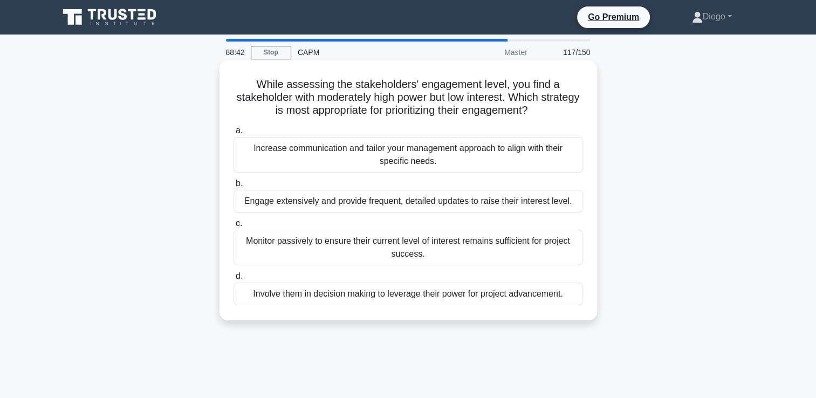
click at [552, 244] on div "Monitor passively to ensure their current level of interest remains sufficient …" at bounding box center [407, 248] width 349 height 36
click at [233, 227] on input "c. Monitor passively to ensure their current level of interest remains sufficie…" at bounding box center [233, 223] width 0 height 7
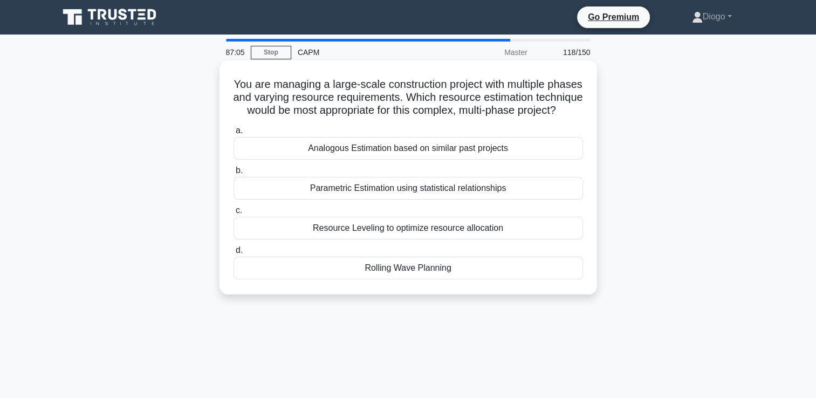
click at [515, 279] on div "Rolling Wave Planning" at bounding box center [407, 268] width 349 height 23
click at [233, 254] on input "d. Rolling Wave Planning" at bounding box center [233, 250] width 0 height 7
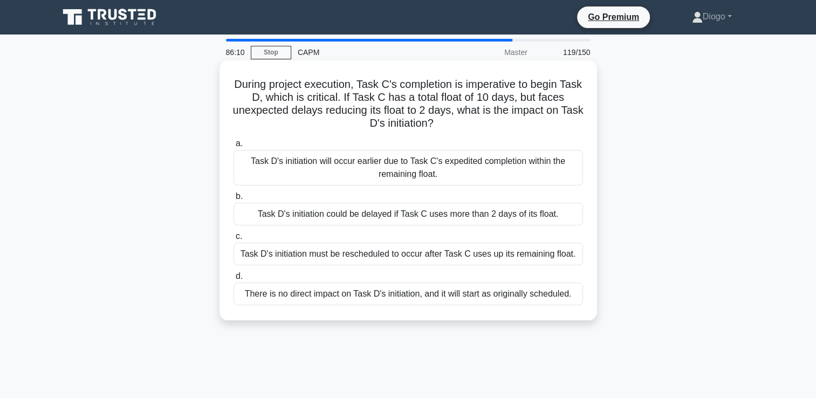
click at [427, 297] on div "There is no direct impact on Task D's initiation, and it will start as original…" at bounding box center [407, 294] width 349 height 23
click at [233, 280] on input "d. There is no direct impact on Task D's initiation, and it will start as origi…" at bounding box center [233, 276] width 0 height 7
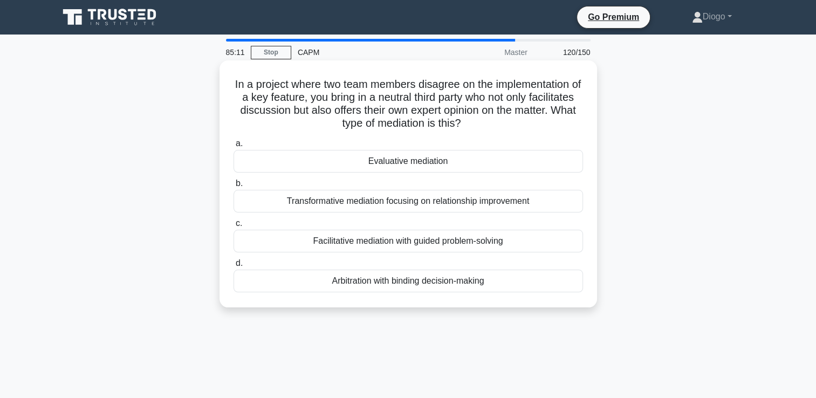
click at [528, 161] on div "Evaluative mediation" at bounding box center [407, 161] width 349 height 23
click at [233, 147] on input "a. Evaluative mediation" at bounding box center [233, 143] width 0 height 7
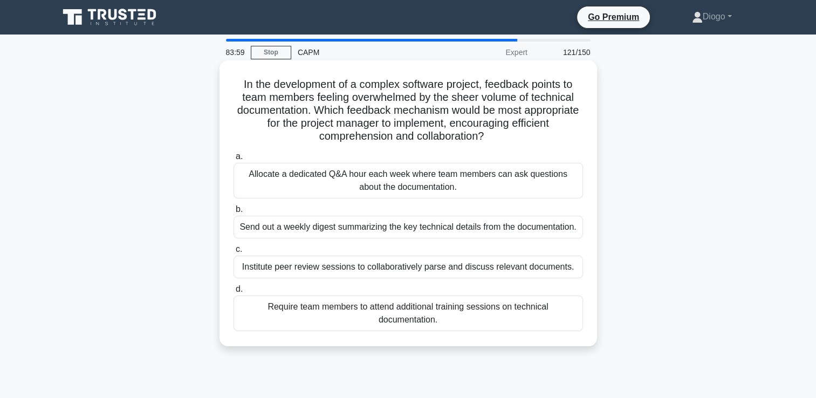
click at [448, 184] on div "Allocate a dedicated Q&A hour each week where team members can ask questions ab…" at bounding box center [407, 181] width 349 height 36
click at [233, 160] on input "a. Allocate a dedicated Q&A hour each week where team members can ask questions…" at bounding box center [233, 156] width 0 height 7
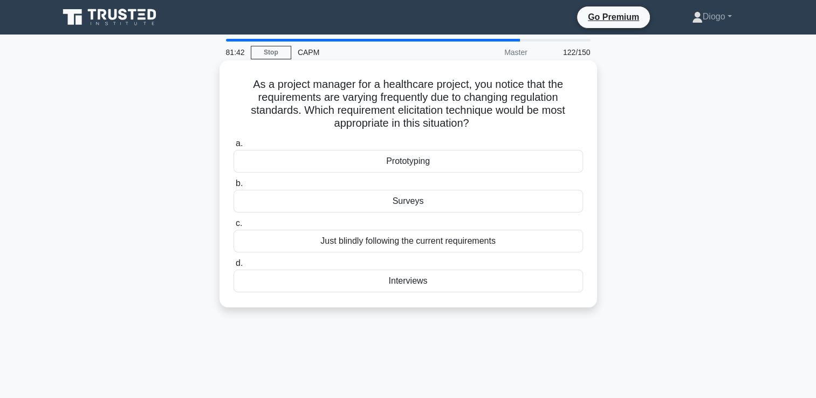
click at [518, 156] on div "Prototyping" at bounding box center [407, 161] width 349 height 23
click at [233, 147] on input "a. Prototyping" at bounding box center [233, 143] width 0 height 7
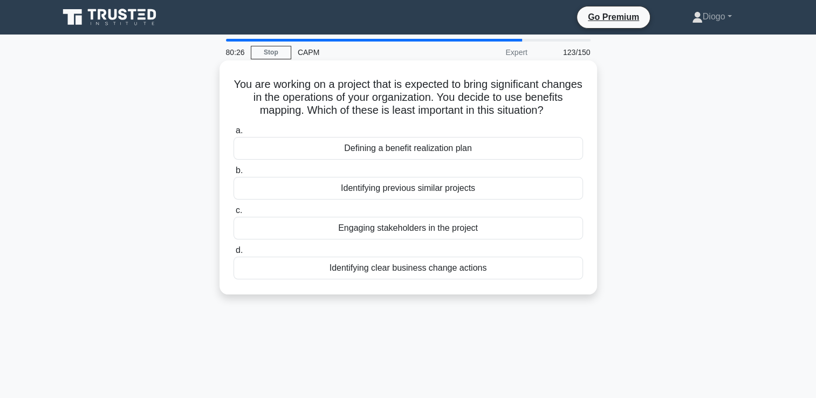
click at [491, 239] on div "Engaging stakeholders in the project" at bounding box center [407, 228] width 349 height 23
click at [233, 214] on input "c. Engaging stakeholders in the project" at bounding box center [233, 210] width 0 height 7
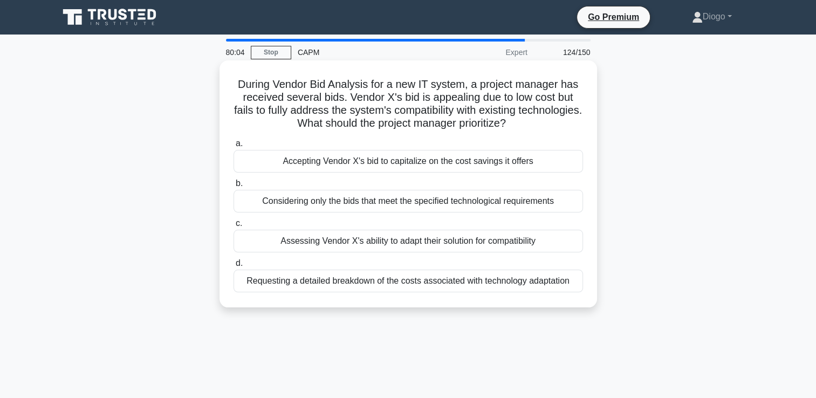
click at [552, 252] on div "Assessing Vendor X's ability to adapt their solution for compatibility" at bounding box center [407, 241] width 349 height 23
click at [233, 227] on input "c. Assessing Vendor X's ability to adapt their solution for compatibility" at bounding box center [233, 223] width 0 height 7
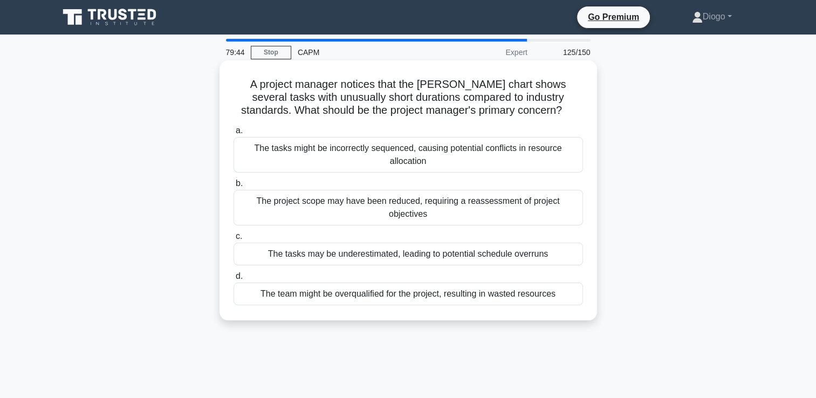
click at [549, 246] on div "The tasks may be underestimated, leading to potential schedule overruns" at bounding box center [407, 254] width 349 height 23
click at [233, 240] on input "c. The tasks may be underestimated, leading to potential schedule overruns" at bounding box center [233, 236] width 0 height 7
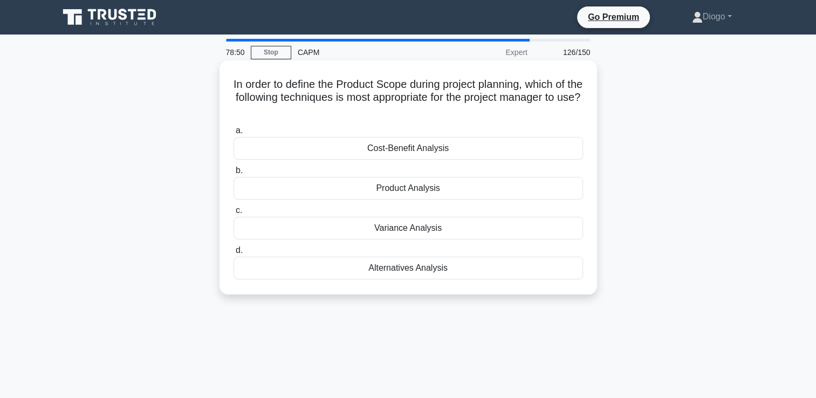
click at [362, 189] on div "Product Analysis" at bounding box center [407, 188] width 349 height 23
click at [233, 174] on input "b. Product Analysis" at bounding box center [233, 170] width 0 height 7
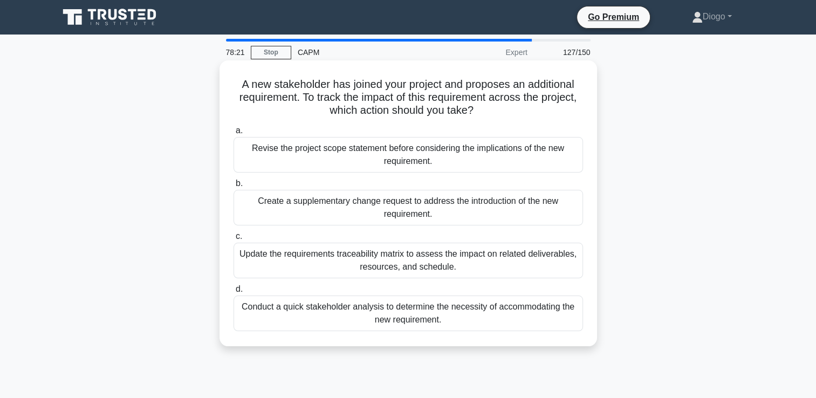
click at [293, 262] on div "Update the requirements traceability matrix to assess the impact on related del…" at bounding box center [407, 261] width 349 height 36
click at [233, 240] on input "c. Update the requirements traceability matrix to assess the impact on related …" at bounding box center [233, 236] width 0 height 7
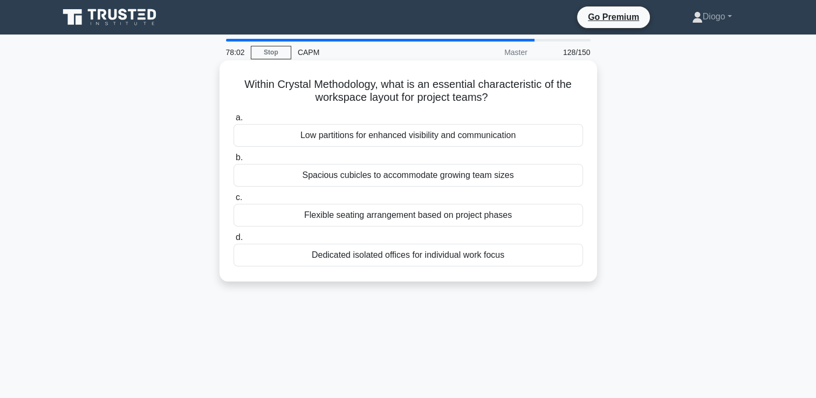
click at [347, 135] on div "Low partitions for enhanced visibility and communication" at bounding box center [407, 135] width 349 height 23
click at [233, 121] on input "a. Low partitions for enhanced visibility and communication" at bounding box center [233, 117] width 0 height 7
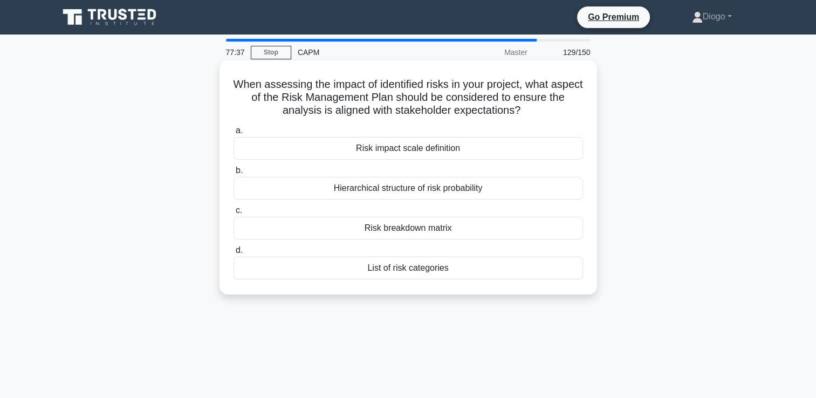
click at [467, 149] on div "Risk impact scale definition" at bounding box center [407, 148] width 349 height 23
click at [233, 134] on input "a. Risk impact scale definition" at bounding box center [233, 130] width 0 height 7
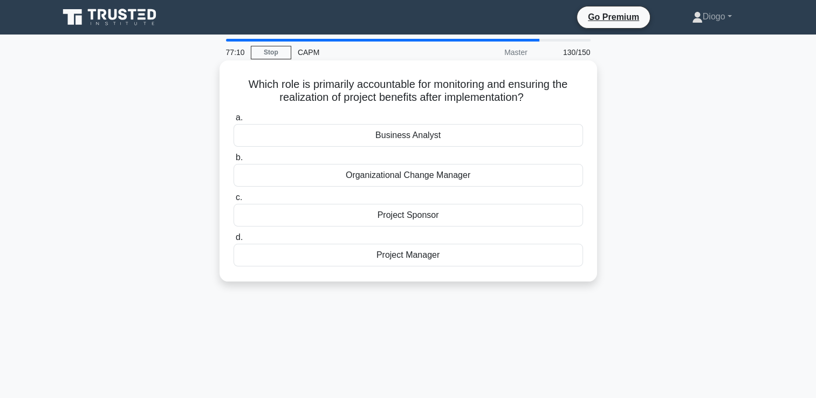
click at [556, 259] on div "Project Manager" at bounding box center [407, 255] width 349 height 23
click at [233, 241] on input "d. Project Manager" at bounding box center [233, 237] width 0 height 7
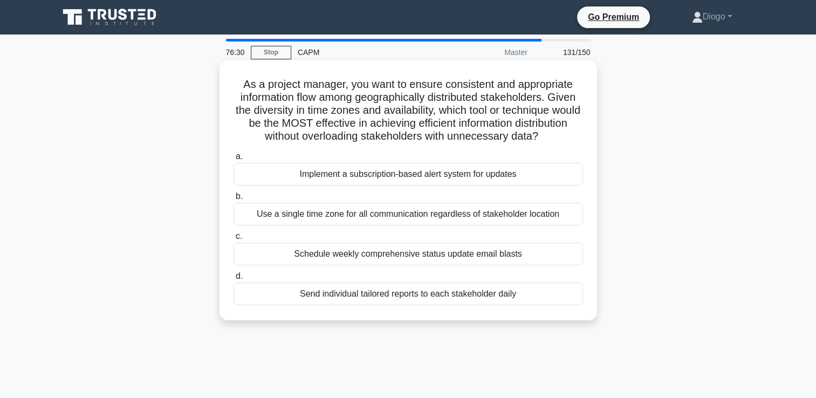
click at [491, 184] on div "Implement a subscription-based alert system for updates" at bounding box center [407, 174] width 349 height 23
click at [233, 160] on input "a. Implement a subscription-based alert system for updates" at bounding box center [233, 156] width 0 height 7
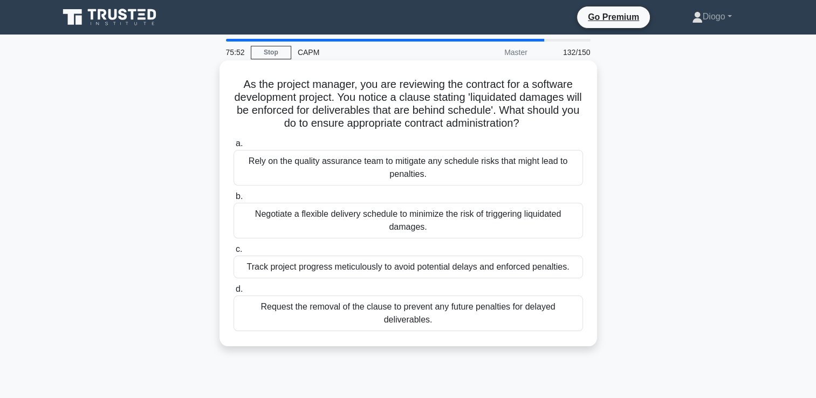
click at [556, 219] on div "Negotiate a flexible delivery schedule to minimize the risk of triggering liqui…" at bounding box center [407, 221] width 349 height 36
click at [233, 200] on input "b. Negotiate a flexible delivery schedule to minimize the risk of triggering li…" at bounding box center [233, 196] width 0 height 7
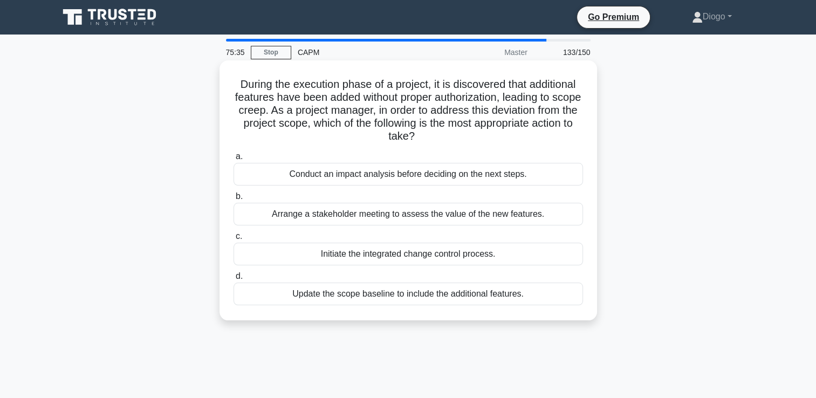
click at [567, 169] on div "Conduct an impact analysis before deciding on the next steps." at bounding box center [407, 174] width 349 height 23
click at [233, 160] on input "a. Conduct an impact analysis before deciding on the next steps." at bounding box center [233, 156] width 0 height 7
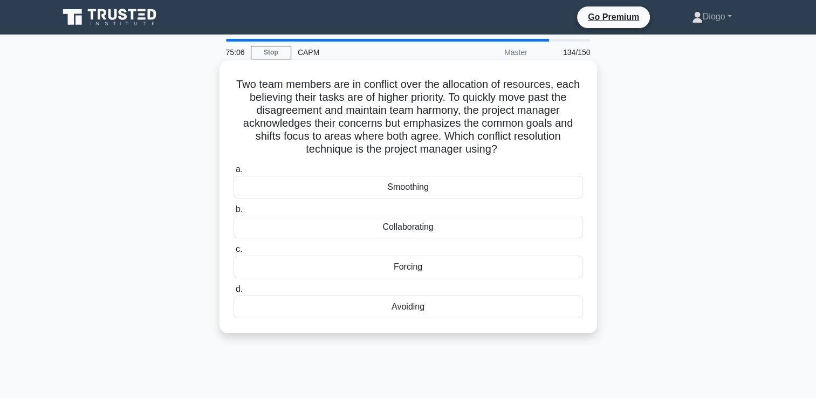
click at [544, 188] on div "Smoothing" at bounding box center [407, 187] width 349 height 23
click at [233, 173] on input "a. Smoothing" at bounding box center [233, 169] width 0 height 7
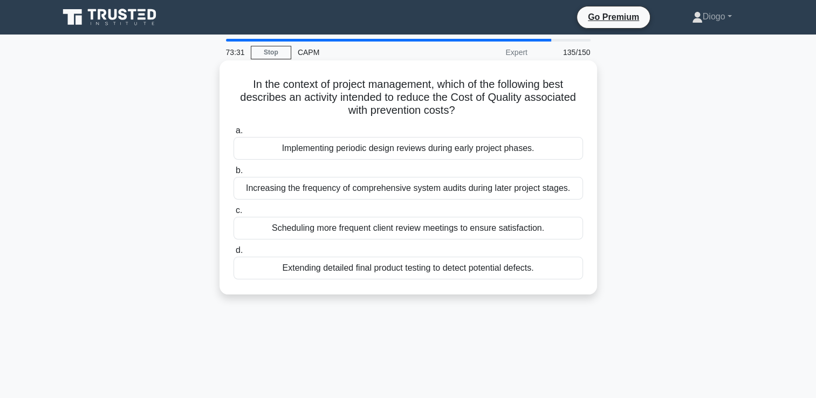
click at [539, 153] on div "Implementing periodic design reviews during early project phases." at bounding box center [407, 148] width 349 height 23
click at [233, 134] on input "a. Implementing periodic design reviews during early project phases." at bounding box center [233, 130] width 0 height 7
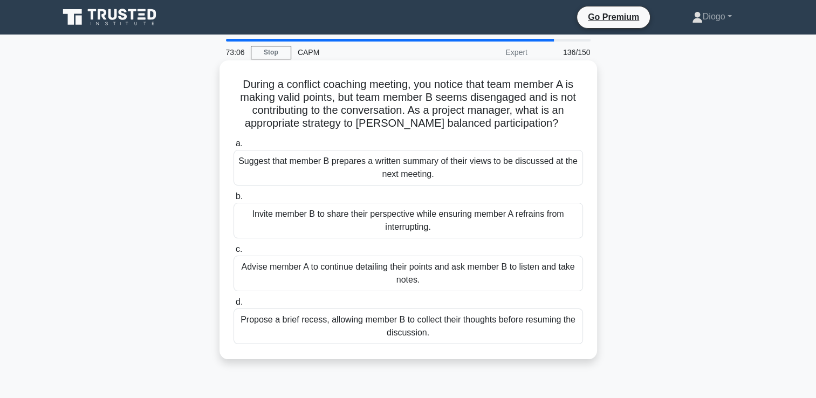
click at [535, 215] on div "Invite member B to share their perspective while ensuring member A refrains fro…" at bounding box center [407, 221] width 349 height 36
click at [233, 200] on input "b. Invite member B to share their perspective while ensuring member A refrains …" at bounding box center [233, 196] width 0 height 7
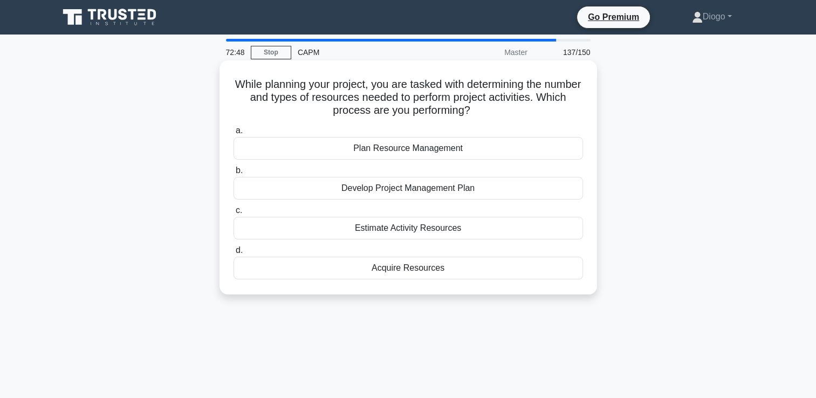
click at [464, 229] on div "Estimate Activity Resources" at bounding box center [407, 228] width 349 height 23
click at [233, 214] on input "c. Estimate Activity Resources" at bounding box center [233, 210] width 0 height 7
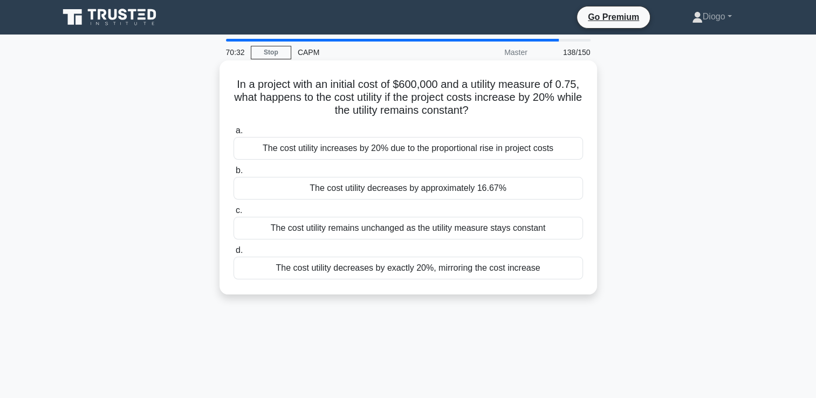
click at [538, 188] on div "The cost utility decreases by approximately 16.67%" at bounding box center [407, 188] width 349 height 23
click at [233, 174] on input "b. The cost utility decreases by approximately 16.67%" at bounding box center [233, 170] width 0 height 7
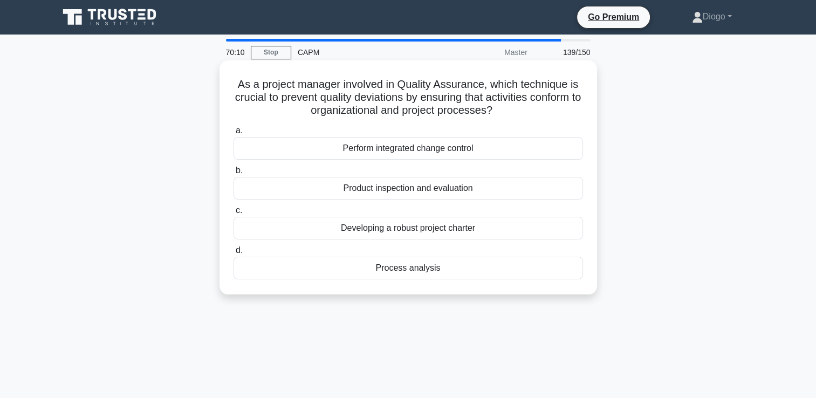
click at [485, 263] on div "Process analysis" at bounding box center [407, 268] width 349 height 23
click at [233, 254] on input "d. Process analysis" at bounding box center [233, 250] width 0 height 7
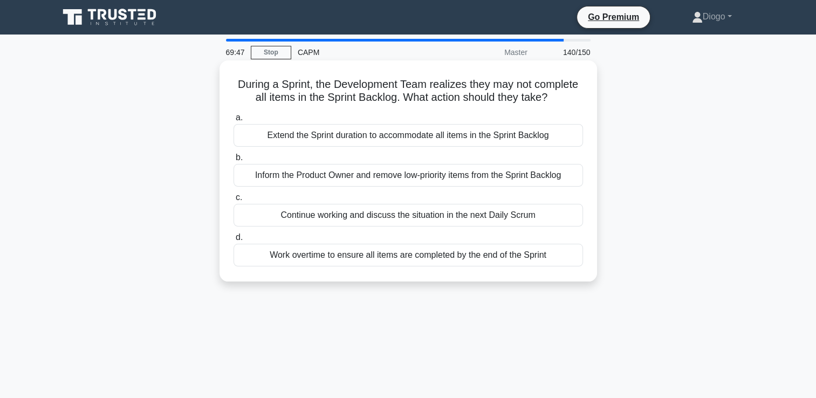
click at [567, 217] on div "Continue working and discuss the situation in the next Daily Scrum" at bounding box center [407, 215] width 349 height 23
click at [233, 201] on input "c. Continue working and discuss the situation in the next Daily Scrum" at bounding box center [233, 197] width 0 height 7
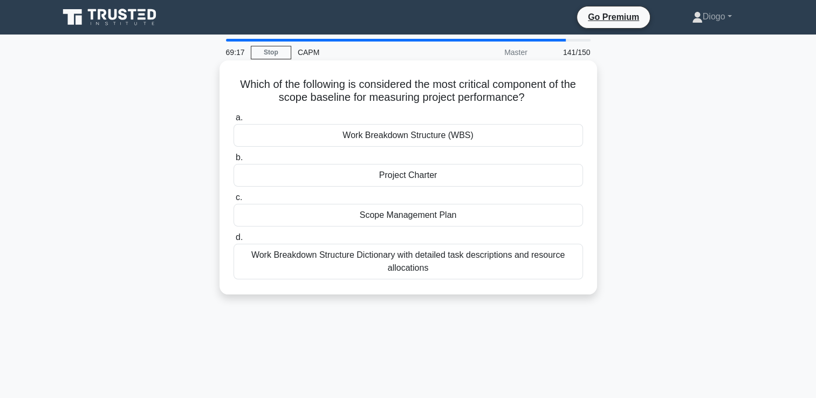
click at [551, 135] on div "Work Breakdown Structure (WBS)" at bounding box center [407, 135] width 349 height 23
click at [233, 121] on input "a. Work Breakdown Structure (WBS)" at bounding box center [233, 117] width 0 height 7
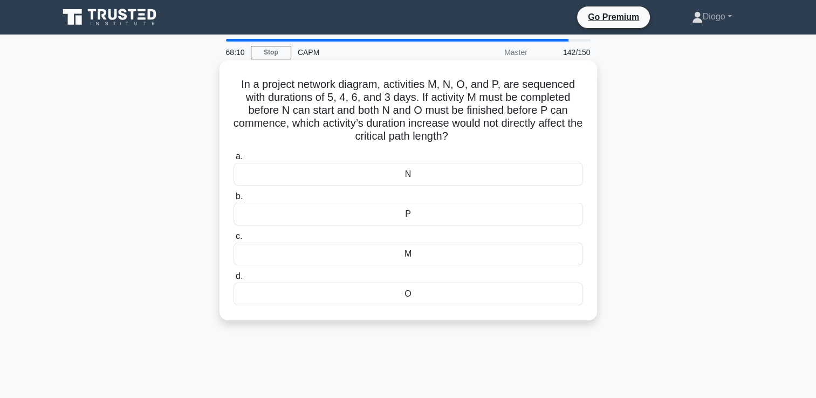
click at [473, 174] on div "N" at bounding box center [407, 174] width 349 height 23
click at [233, 160] on input "a. N" at bounding box center [233, 156] width 0 height 7
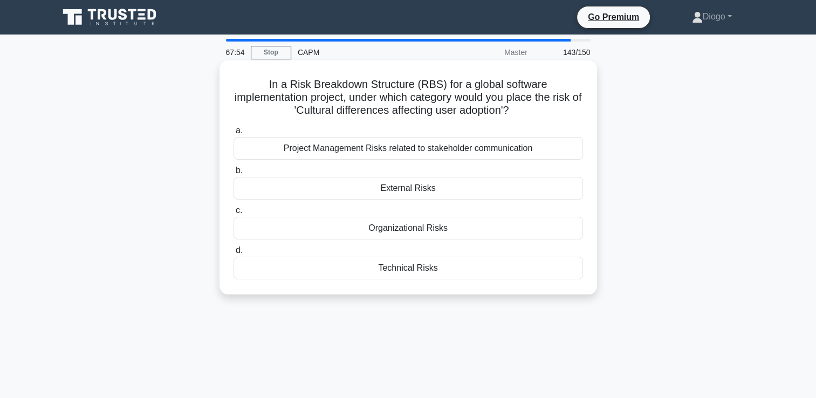
click at [532, 187] on div "External Risks" at bounding box center [407, 188] width 349 height 23
click at [233, 174] on input "b. External Risks" at bounding box center [233, 170] width 0 height 7
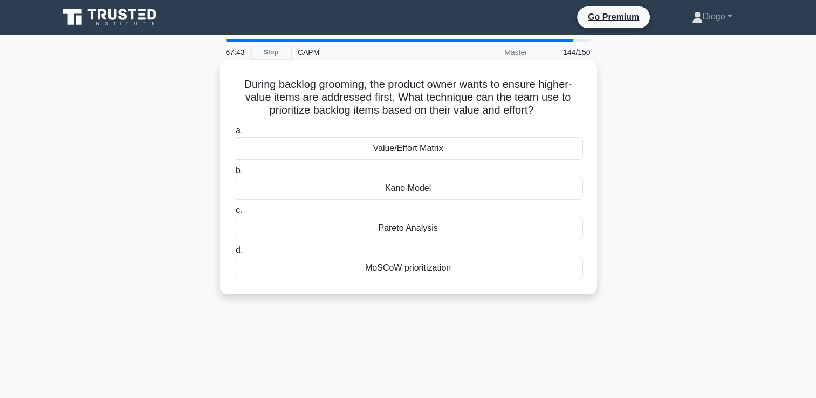
click at [545, 265] on div "MoSCoW prioritization" at bounding box center [407, 268] width 349 height 23
click at [233, 254] on input "d. MoSCoW prioritization" at bounding box center [233, 250] width 0 height 7
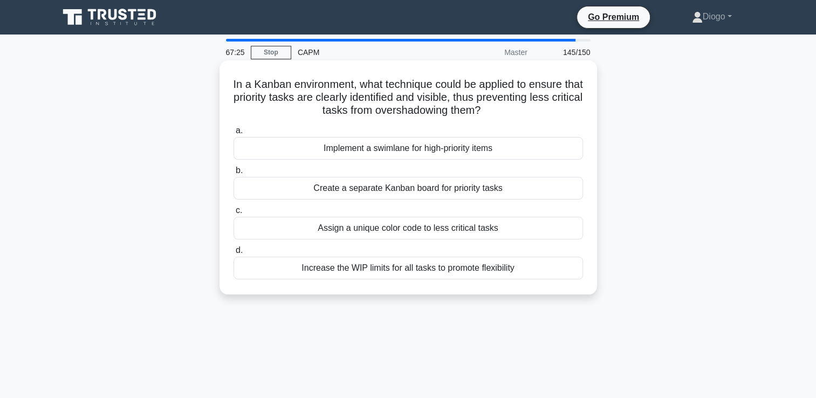
click at [575, 150] on div "Implement a swimlane for high-priority items" at bounding box center [407, 148] width 349 height 23
click at [233, 134] on input "a. Implement a swimlane for high-priority items" at bounding box center [233, 130] width 0 height 7
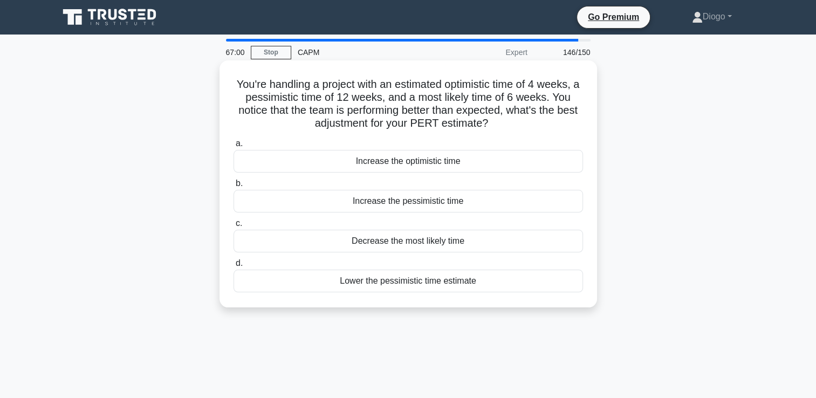
click at [519, 284] on div "Lower the pessimistic time estimate" at bounding box center [407, 281] width 349 height 23
click at [233, 267] on input "d. Lower the pessimistic time estimate" at bounding box center [233, 263] width 0 height 7
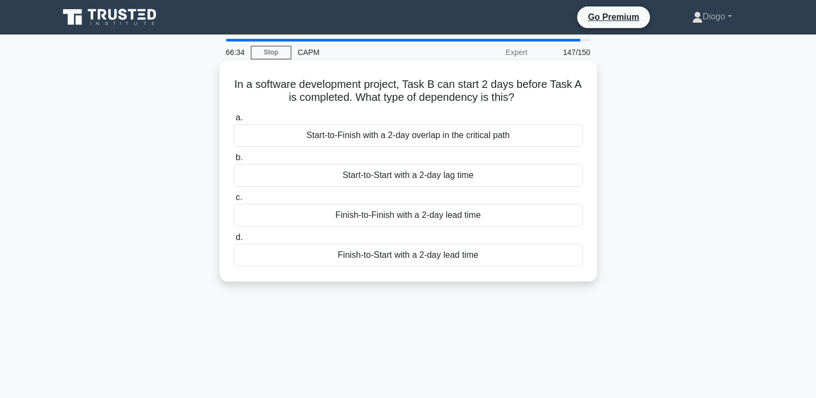
click at [486, 253] on div "Finish-to-Start with a 2-day lead time" at bounding box center [407, 255] width 349 height 23
click at [233, 241] on input "d. Finish-to-Start with a 2-day lead time" at bounding box center [233, 237] width 0 height 7
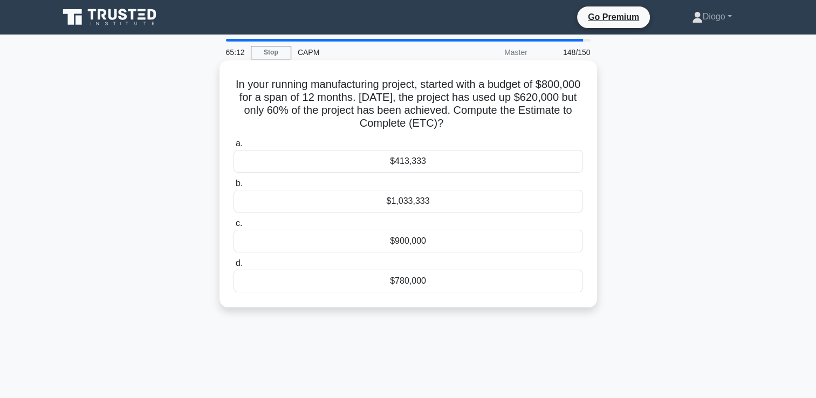
click at [528, 164] on div "$413,333" at bounding box center [407, 161] width 349 height 23
click at [233, 147] on input "a. $413,333" at bounding box center [233, 143] width 0 height 7
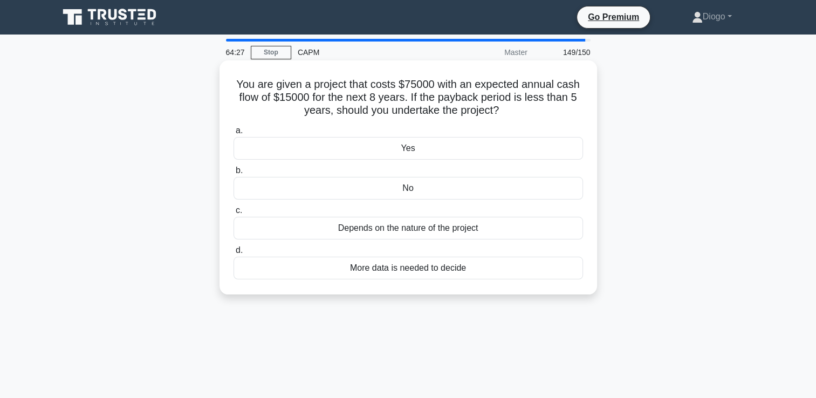
click at [495, 192] on div "No" at bounding box center [407, 188] width 349 height 23
click at [233, 174] on input "b. No" at bounding box center [233, 170] width 0 height 7
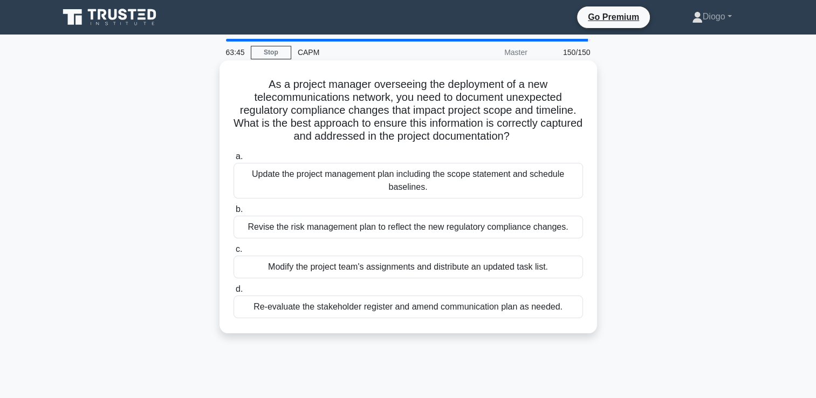
click at [535, 187] on div "Update the project management plan including the scope statement and schedule b…" at bounding box center [407, 181] width 349 height 36
click at [233, 160] on input "a. Update the project management plan including the scope statement and schedul…" at bounding box center [233, 156] width 0 height 7
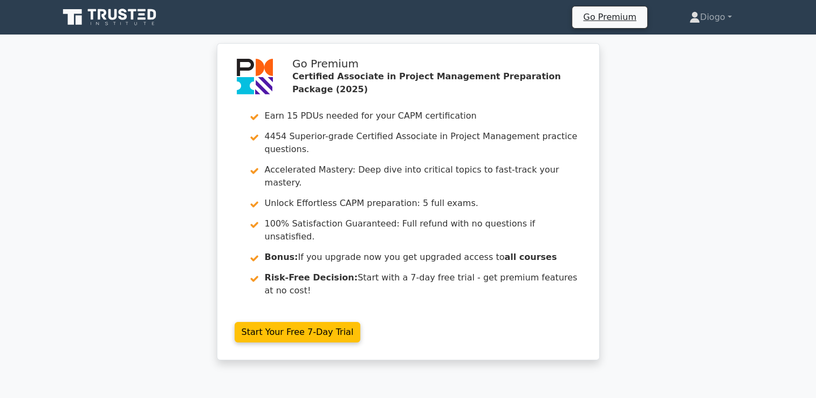
drag, startPoint x: 722, startPoint y: 294, endPoint x: 731, endPoint y: 171, distance: 123.2
click at [731, 171] on div "Go Premium Certified Associate in Project Management Preparation Package (2025)…" at bounding box center [408, 208] width 816 height 330
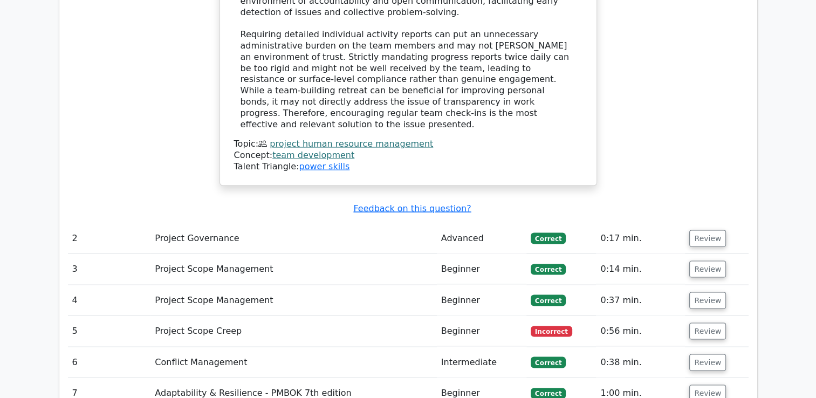
scroll to position [2072, 0]
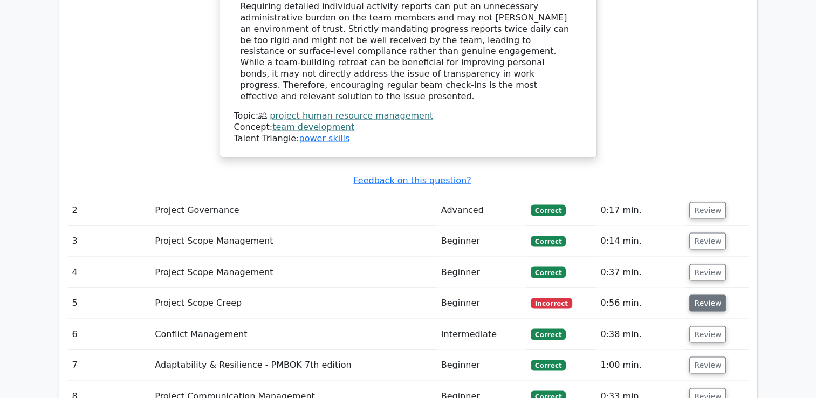
click at [704, 295] on button "Review" at bounding box center [707, 303] width 37 height 17
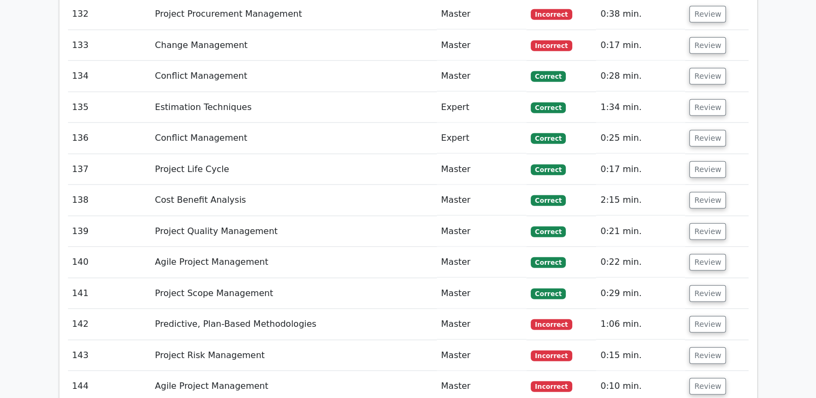
scroll to position [6829, 0]
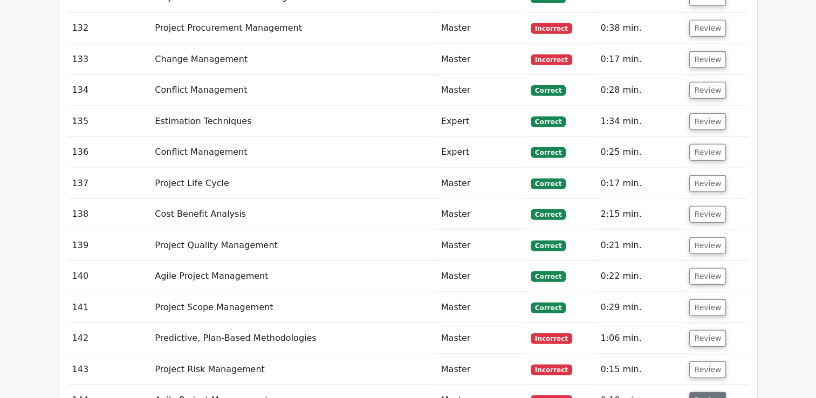
scroll to position [6838, 0]
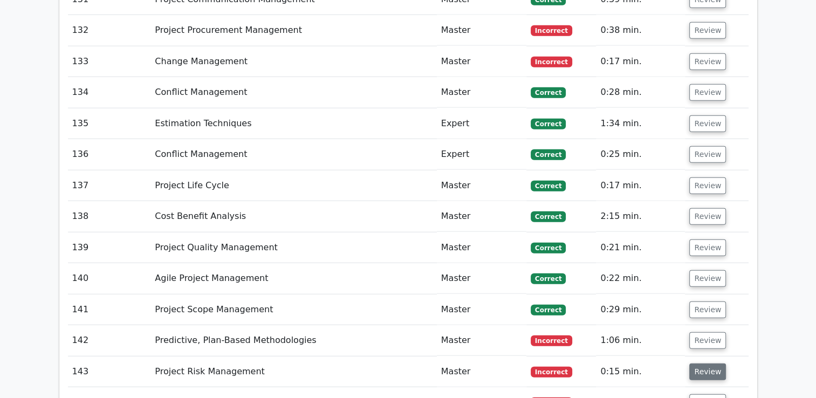
click at [704, 363] on button "Review" at bounding box center [707, 371] width 37 height 17
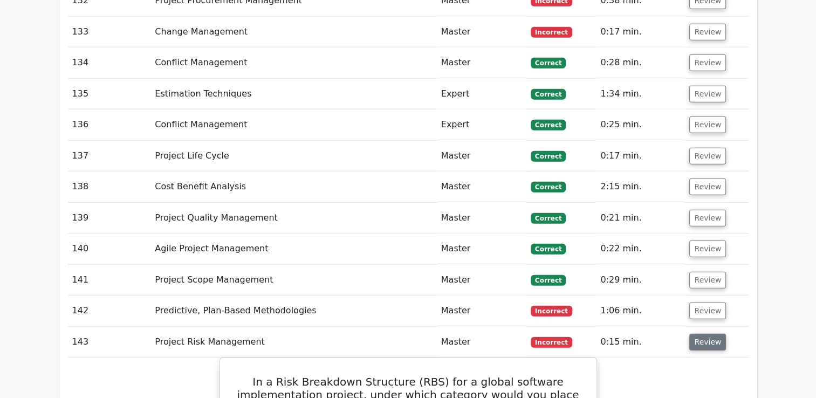
scroll to position [6867, 0]
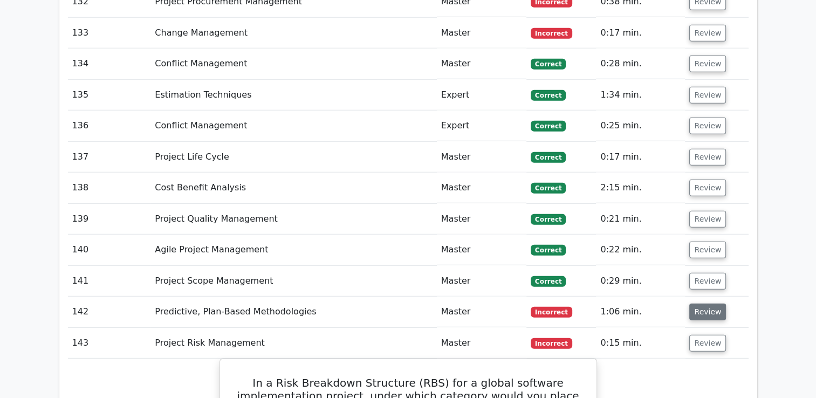
click at [705, 304] on button "Review" at bounding box center [707, 312] width 37 height 17
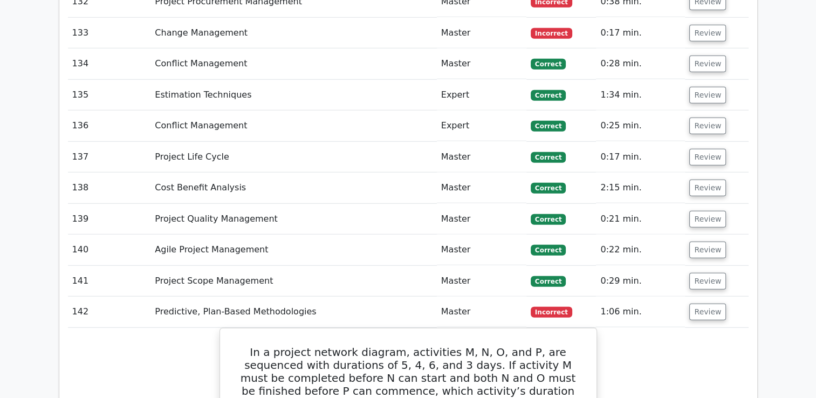
scroll to position [6999, 0]
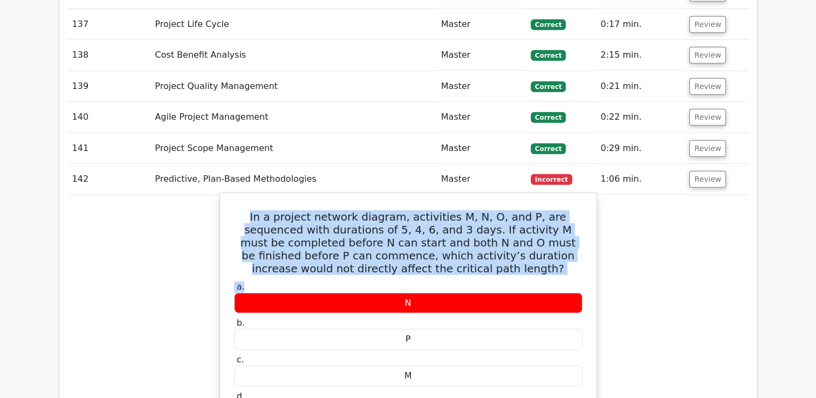
drag, startPoint x: 469, startPoint y: 154, endPoint x: 226, endPoint y: 89, distance: 250.4
copy div "In a project network diagram, activities M, N, O, and P, are sequenced with dur…"
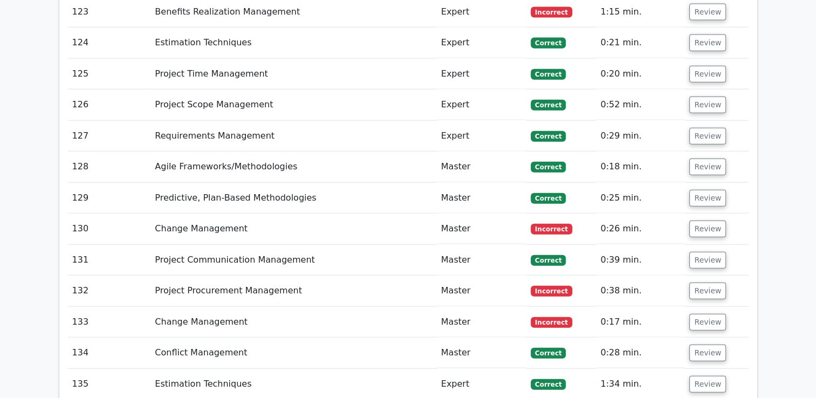
scroll to position [6579, 0]
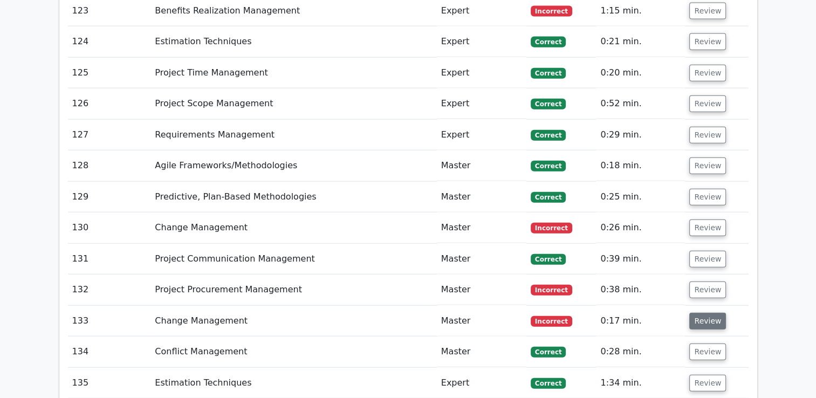
click at [691, 313] on button "Review" at bounding box center [707, 321] width 37 height 17
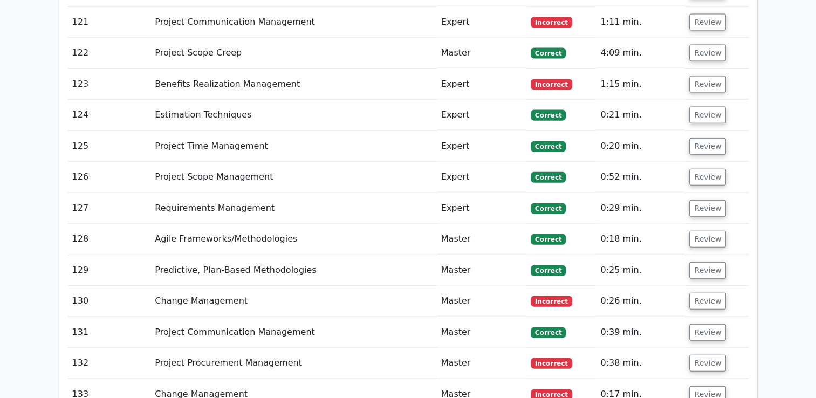
scroll to position [6504, 0]
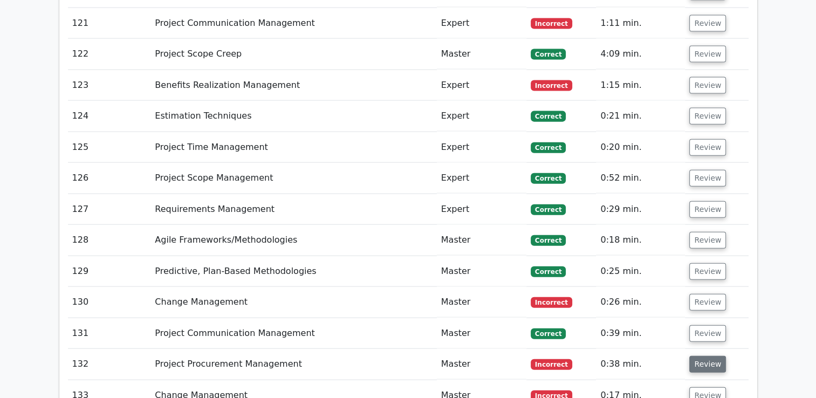
click at [697, 356] on button "Review" at bounding box center [707, 364] width 37 height 17
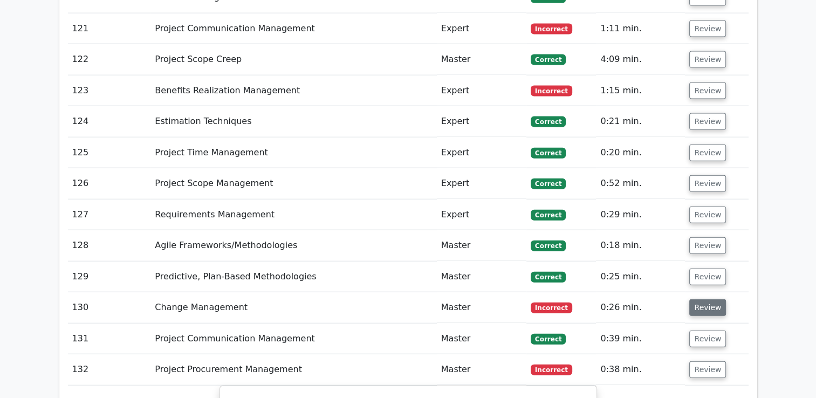
click at [704, 299] on button "Review" at bounding box center [707, 307] width 37 height 17
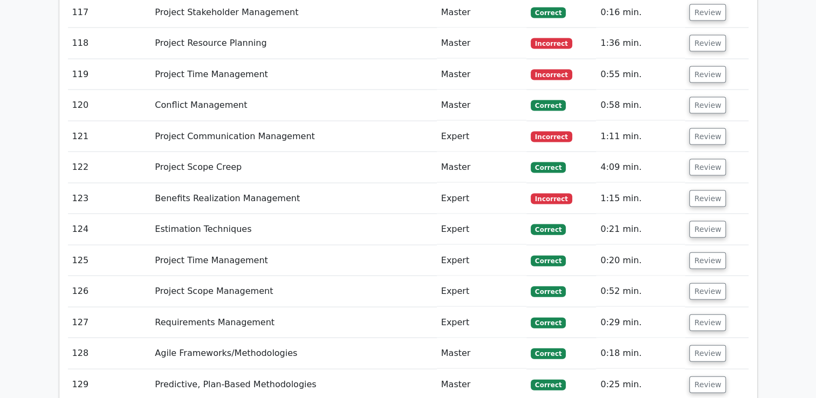
scroll to position [6354, 0]
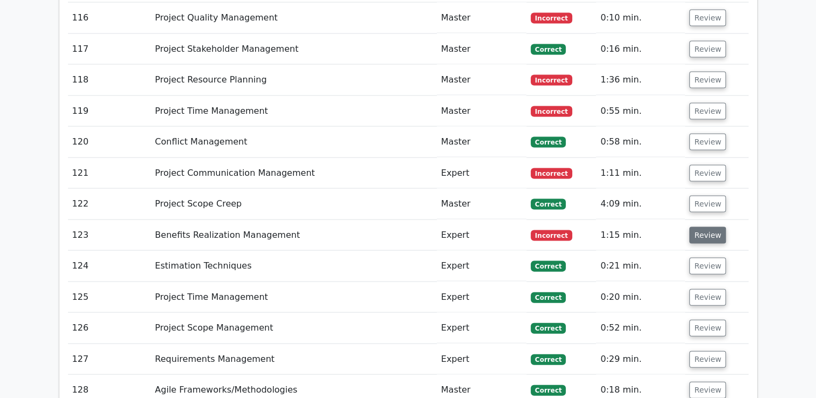
click at [707, 227] on button "Review" at bounding box center [707, 235] width 37 height 17
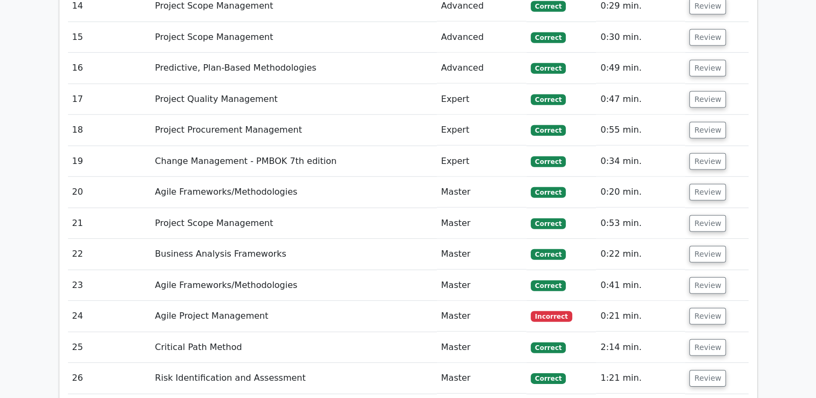
scroll to position [3245, 0]
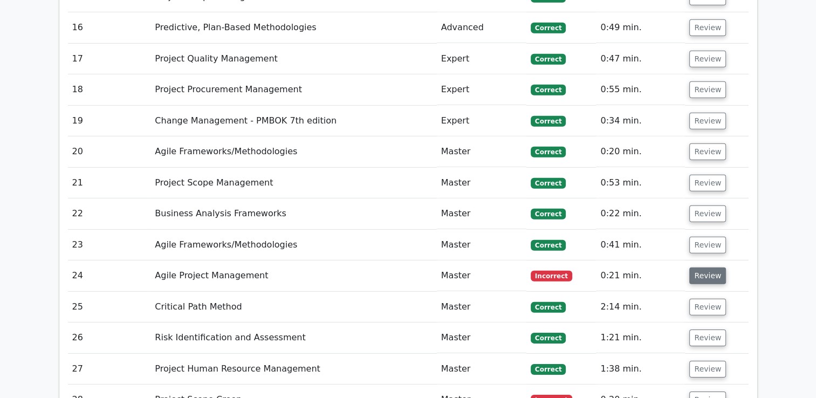
click at [704, 267] on button "Review" at bounding box center [707, 275] width 37 height 17
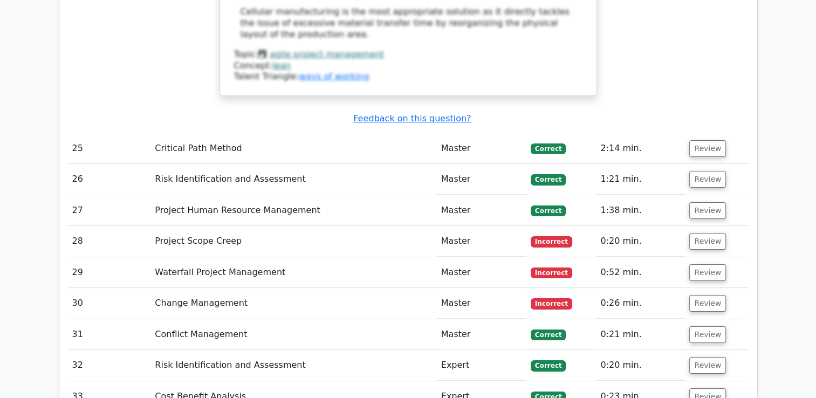
scroll to position [4126, 0]
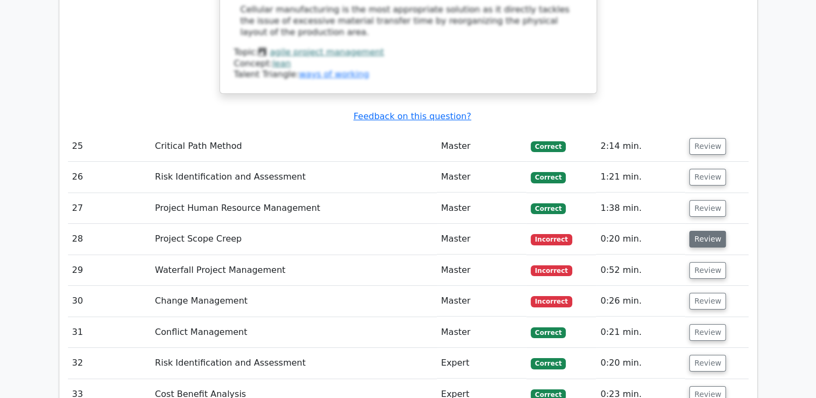
click at [701, 231] on button "Review" at bounding box center [707, 239] width 37 height 17
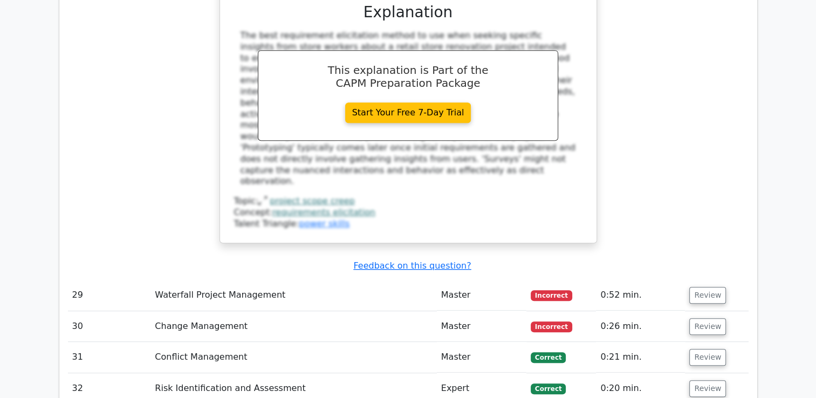
scroll to position [4609, 0]
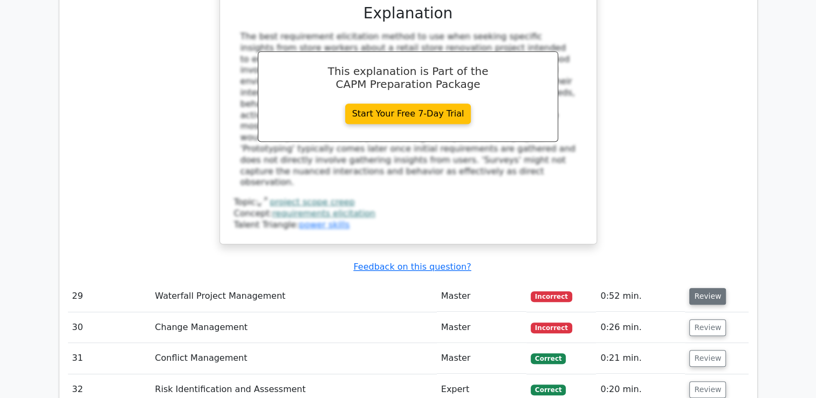
click at [698, 288] on button "Review" at bounding box center [707, 296] width 37 height 17
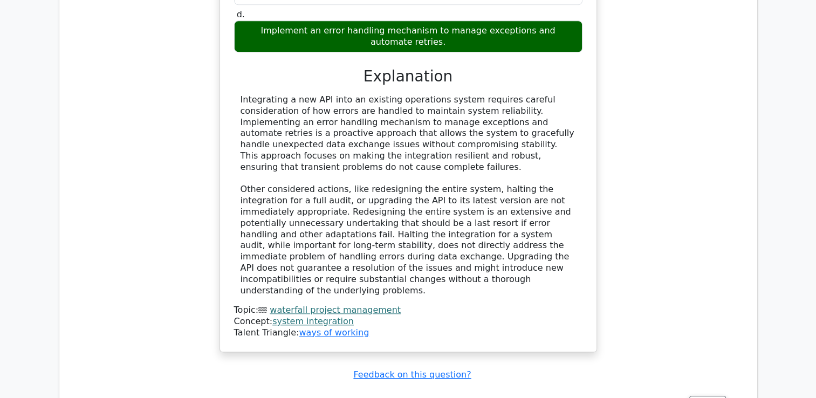
scroll to position [5212, 0]
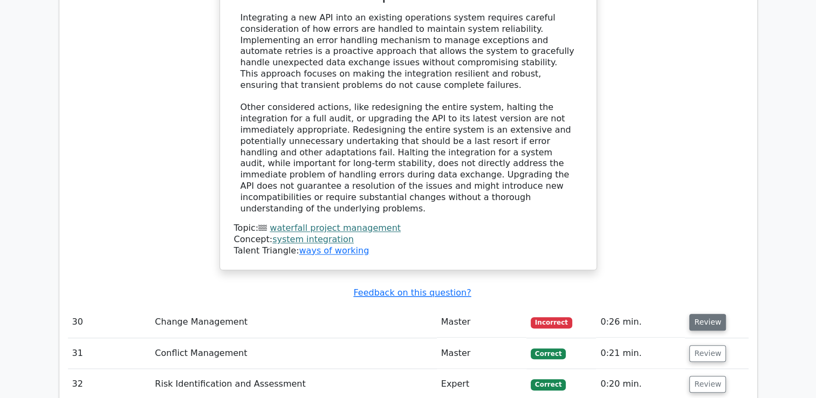
click at [708, 314] on button "Review" at bounding box center [707, 322] width 37 height 17
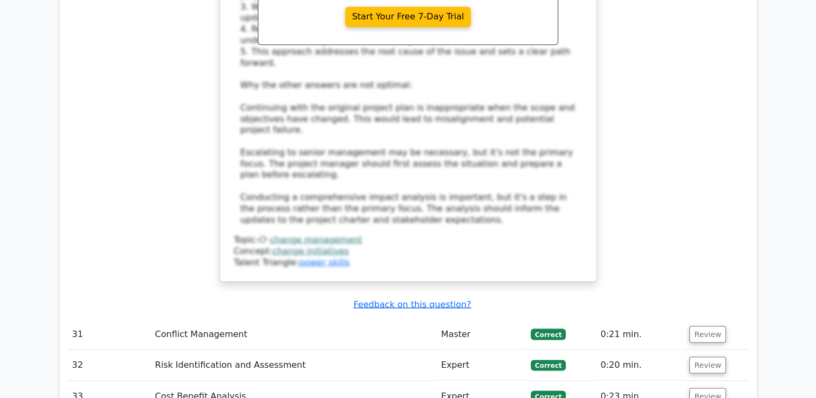
scroll to position [5875, 0]
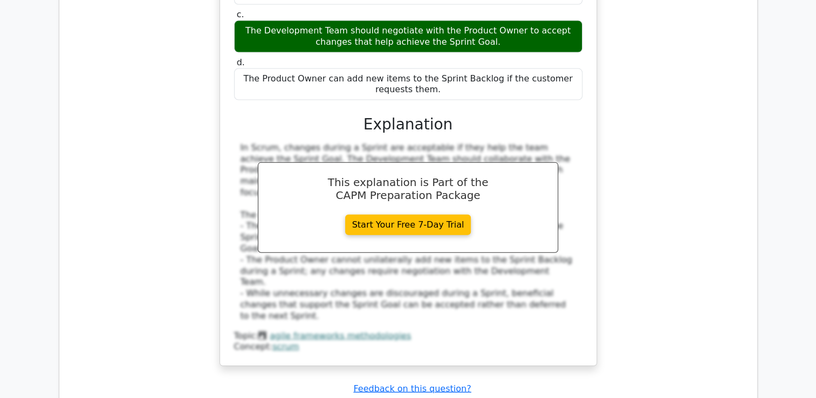
scroll to position [6514, 0]
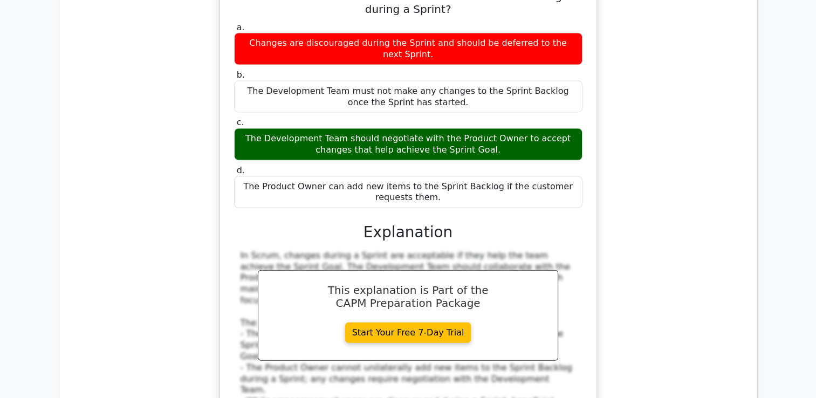
scroll to position [6514, 0]
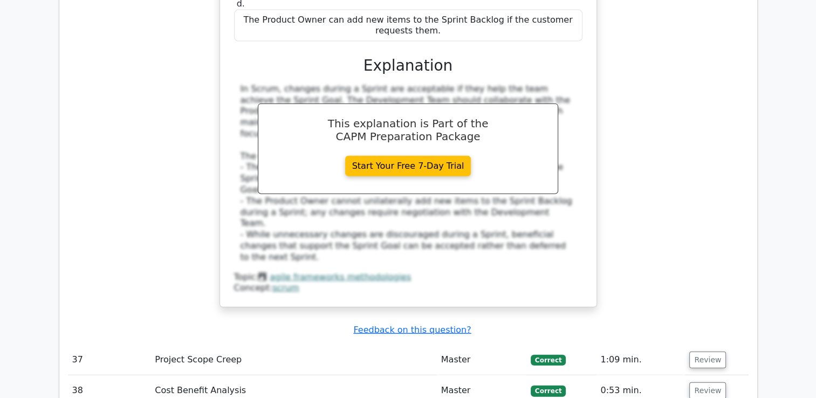
scroll to position [6574, 0]
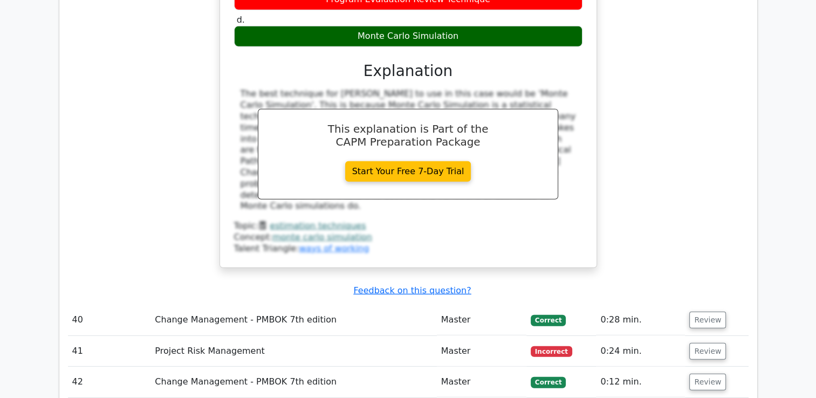
scroll to position [7192, 0]
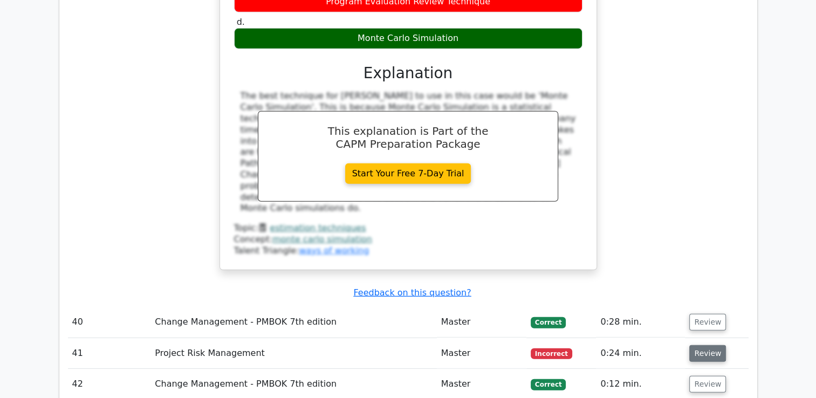
click at [701, 345] on button "Review" at bounding box center [707, 353] width 37 height 17
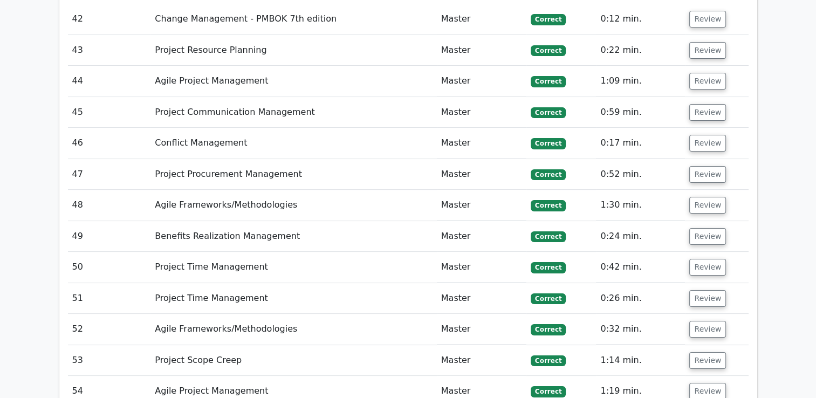
scroll to position [8233, 0]
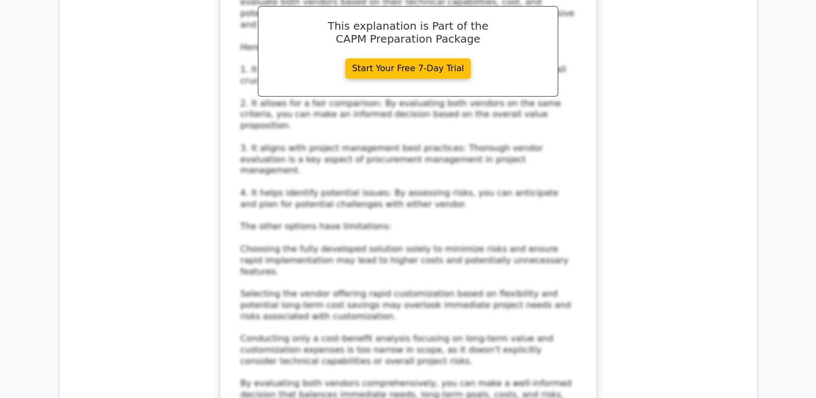
scroll to position [9065, 0]
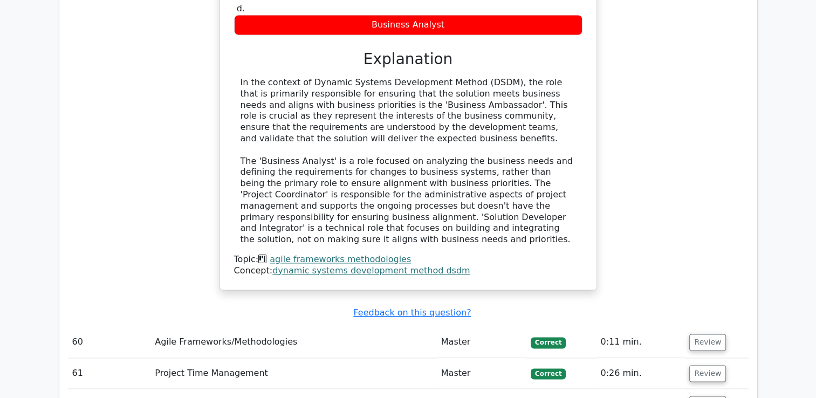
scroll to position [9814, 0]
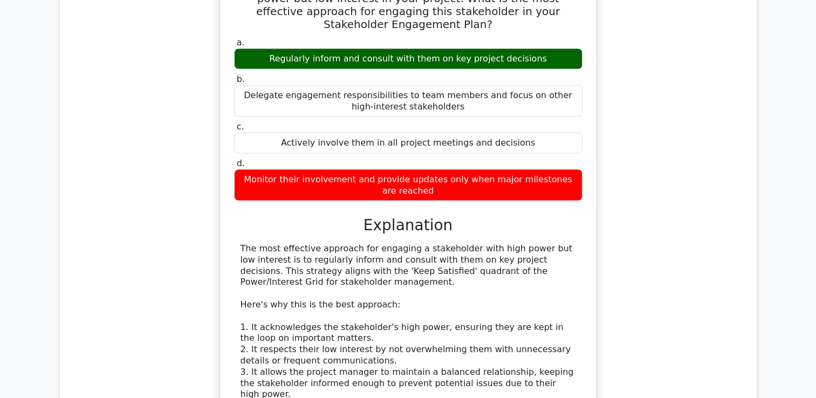
scroll to position [10382, 0]
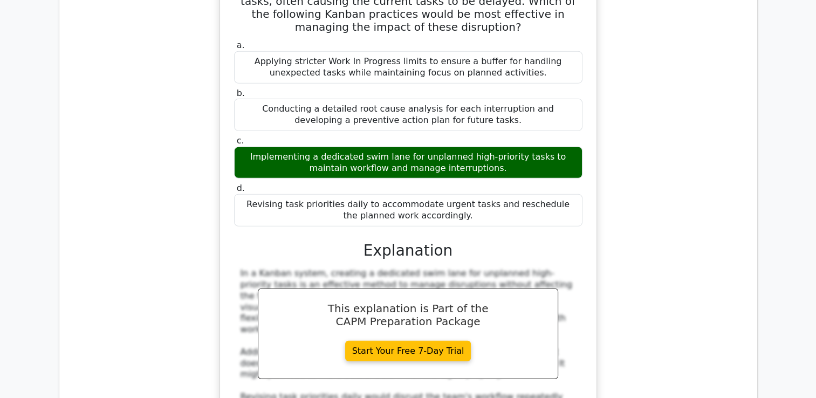
scroll to position [11084, 0]
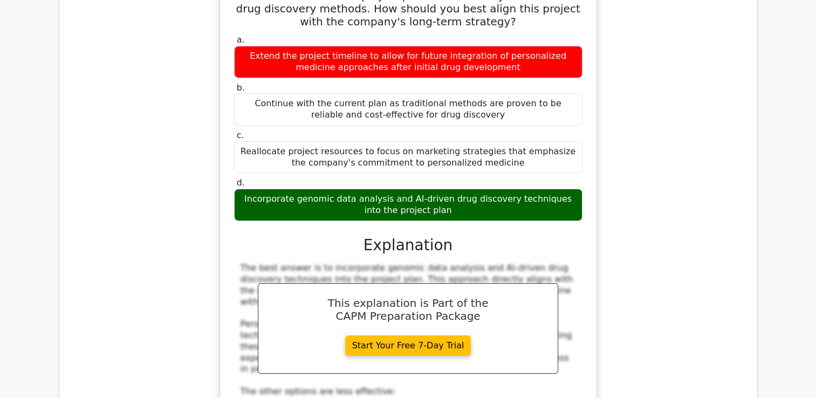
scroll to position [11916, 0]
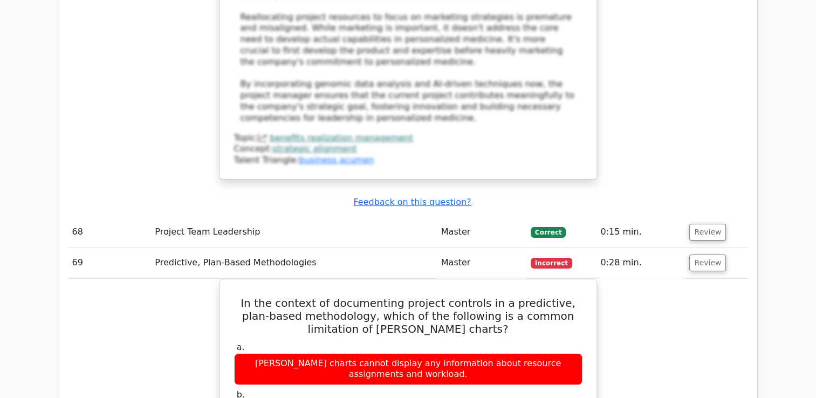
scroll to position [12514, 0]
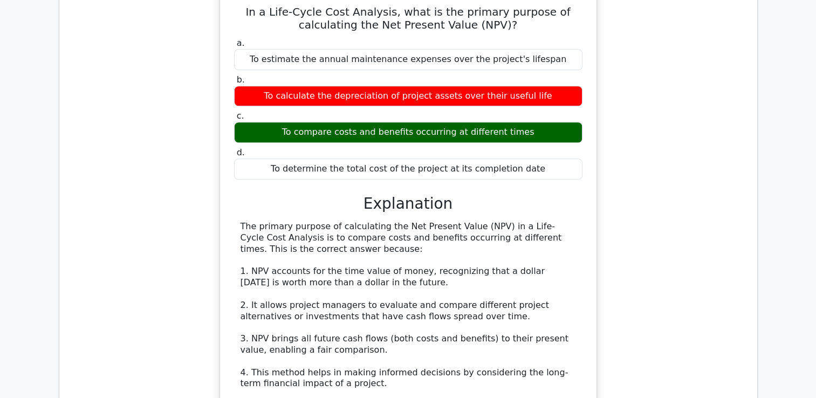
scroll to position [13159, 0]
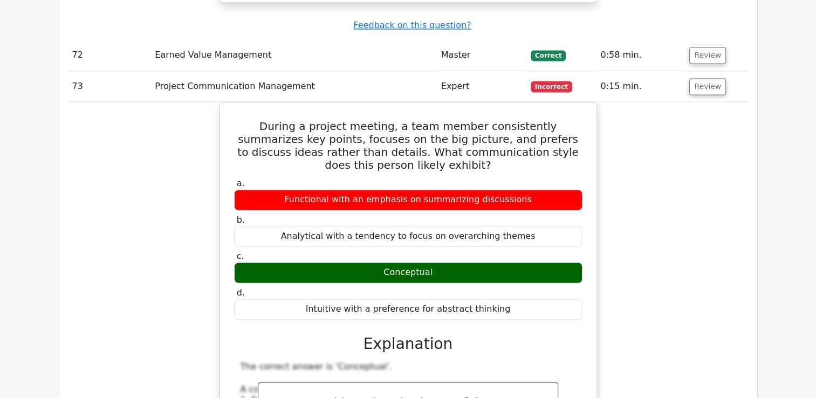
scroll to position [13813, 0]
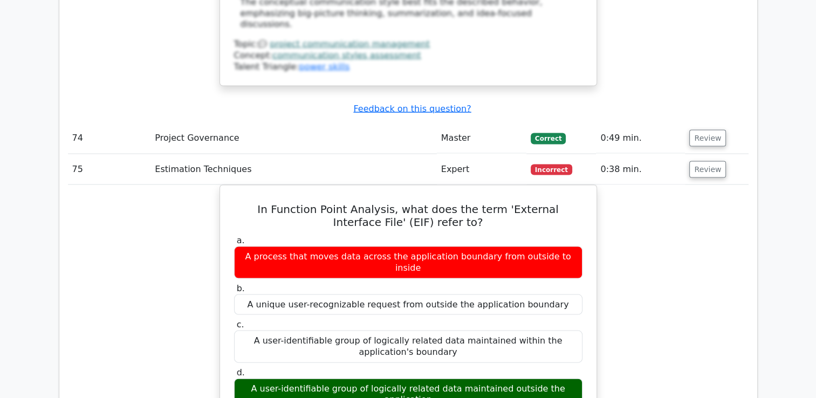
scroll to position [14451, 0]
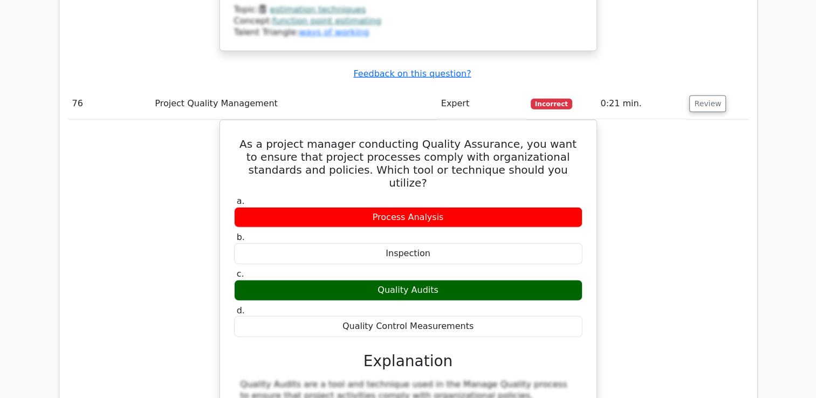
scroll to position [15152, 0]
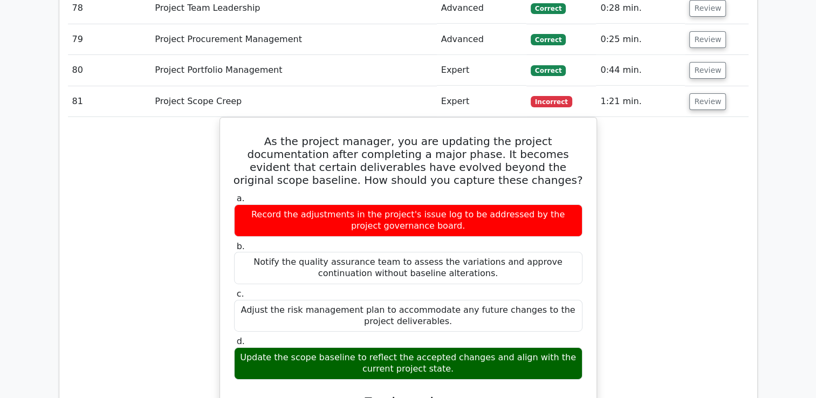
scroll to position [15845, 0]
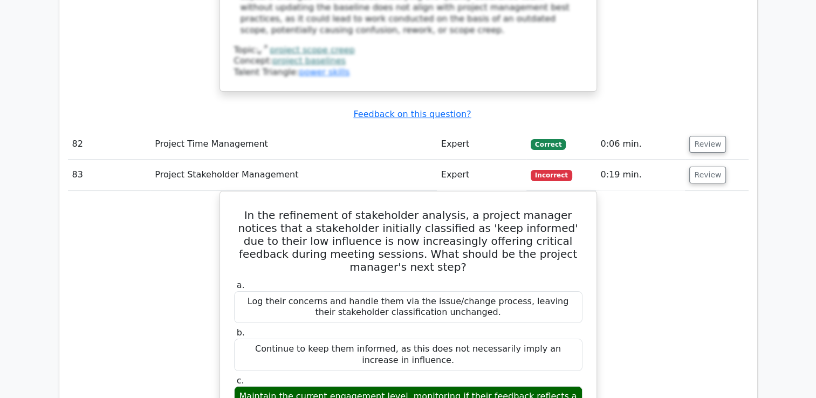
scroll to position [16432, 0]
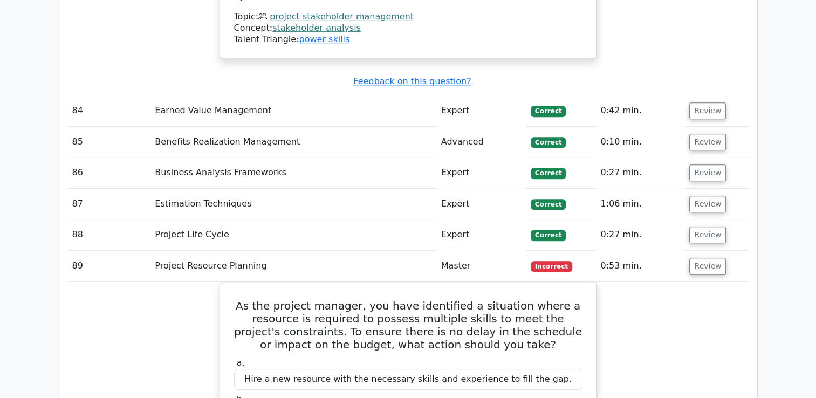
scroll to position [17033, 0]
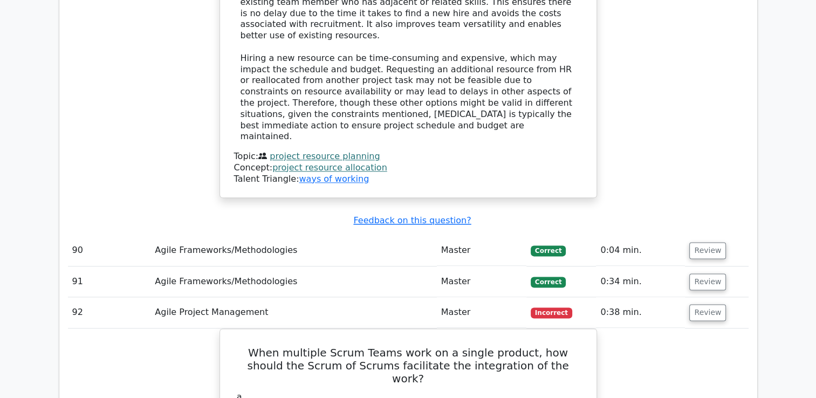
scroll to position [17611, 0]
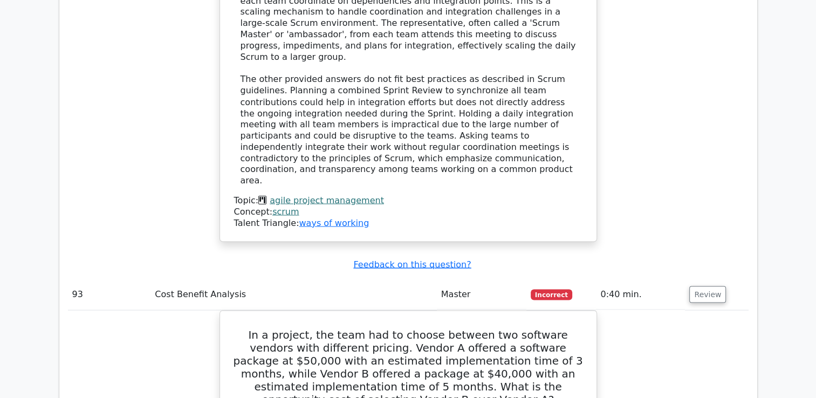
scroll to position [18274, 0]
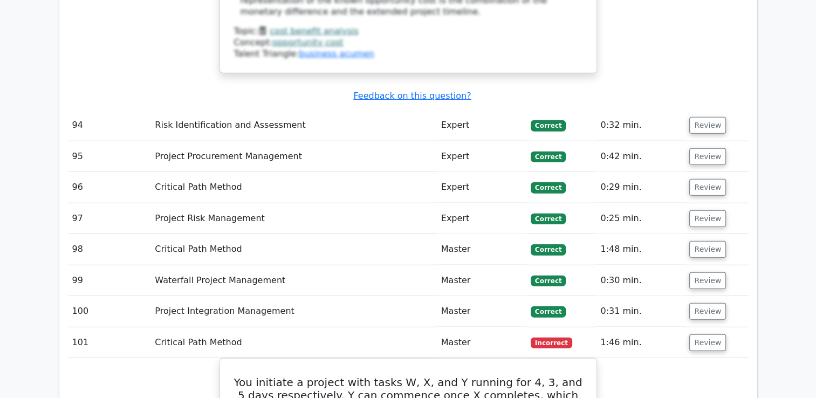
scroll to position [18984, 0]
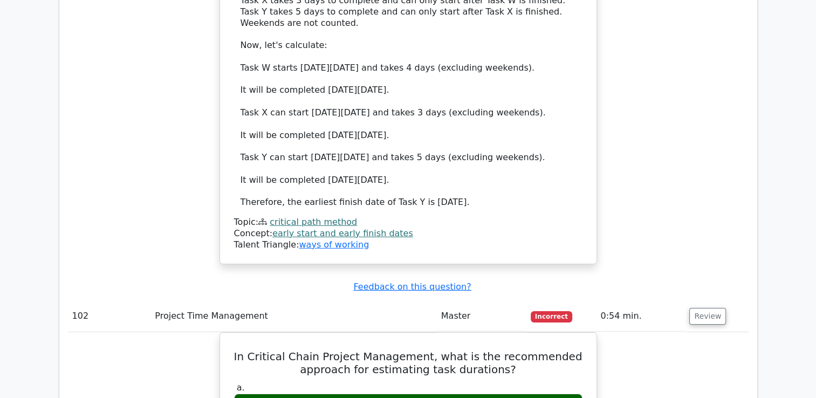
scroll to position [19615, 0]
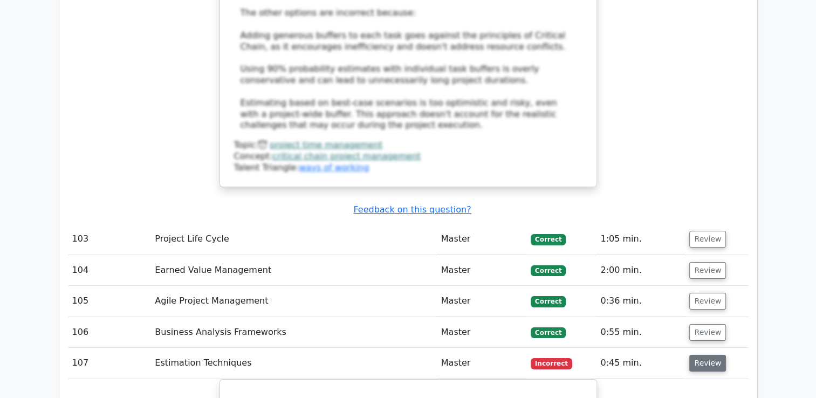
scroll to position [20307, 0]
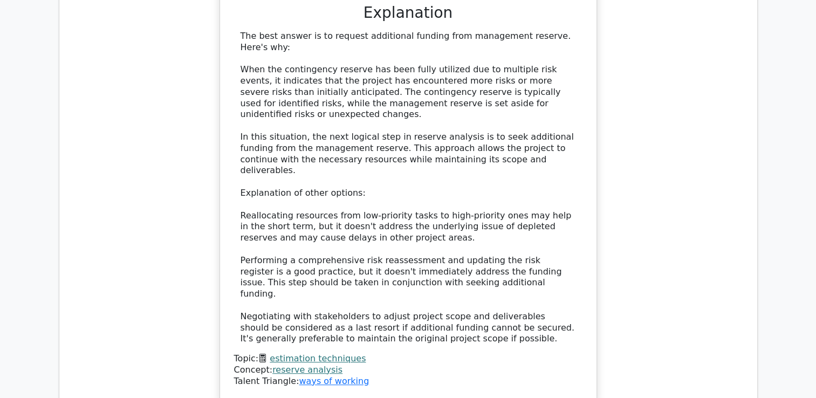
scroll to position [20924, 0]
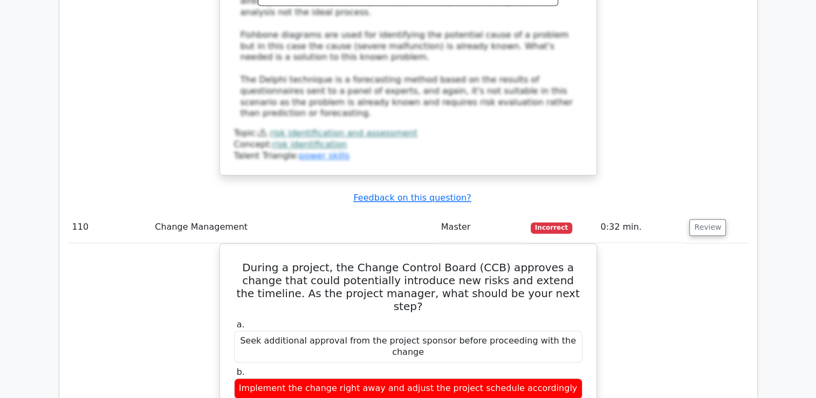
scroll to position [21766, 0]
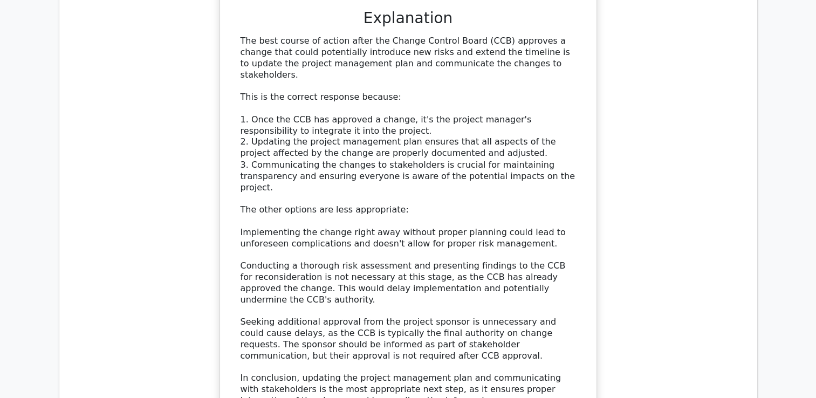
scroll to position [22267, 0]
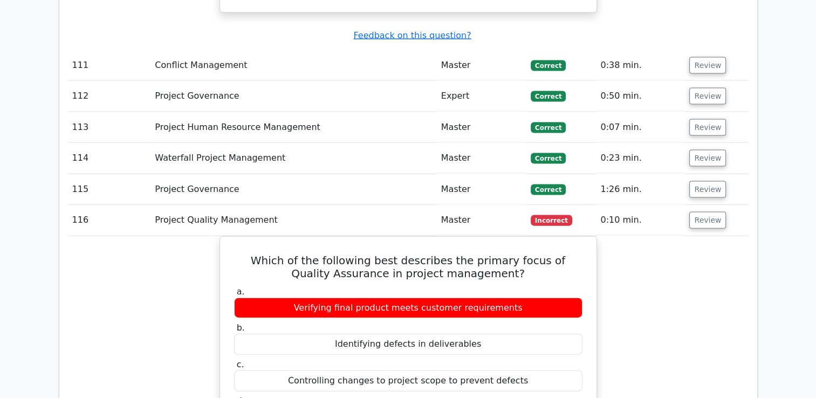
scroll to position [22720, 0]
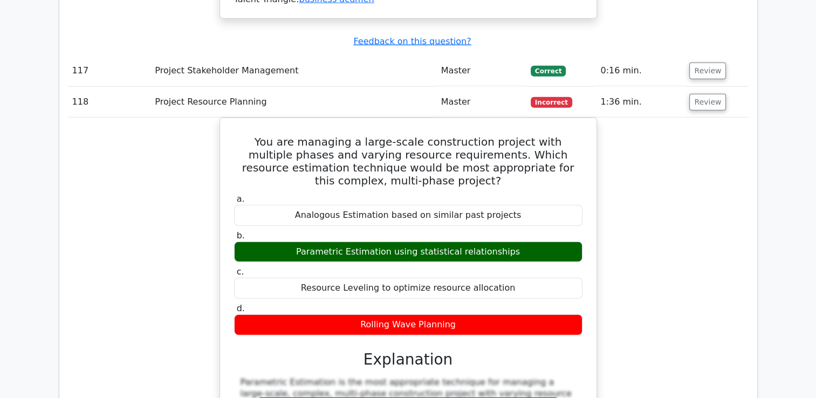
scroll to position [23314, 0]
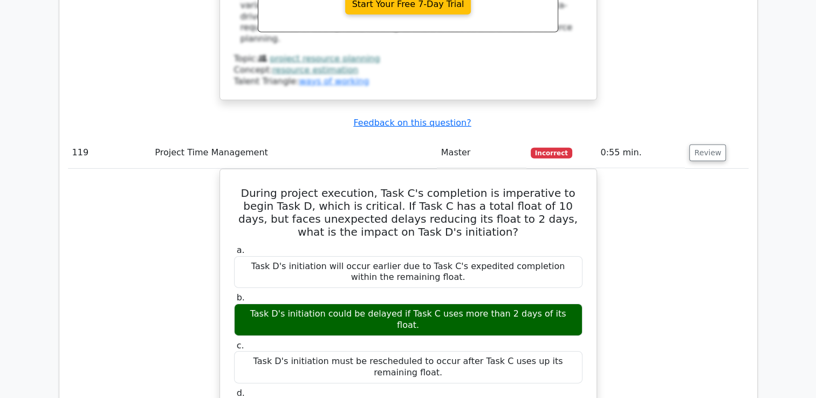
scroll to position [23774, 0]
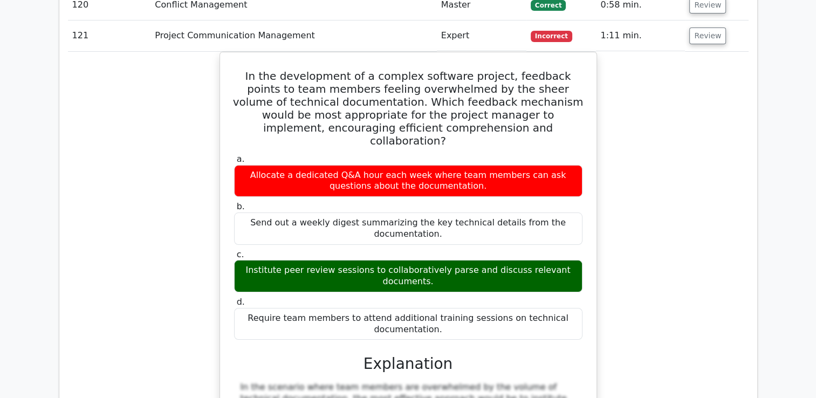
scroll to position [24522, 0]
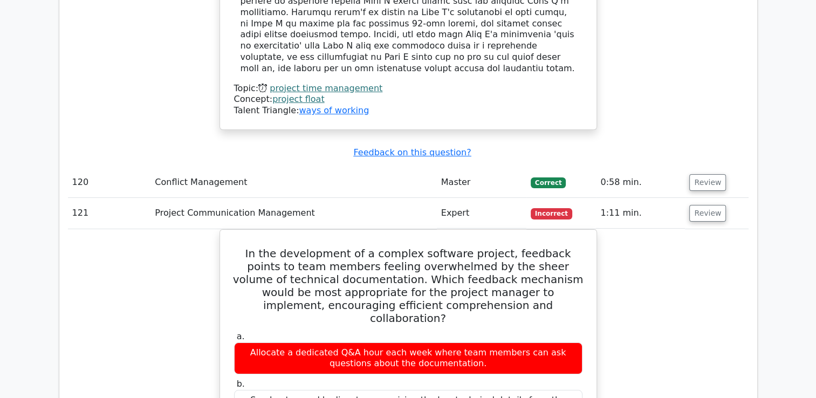
scroll to position [24344, 0]
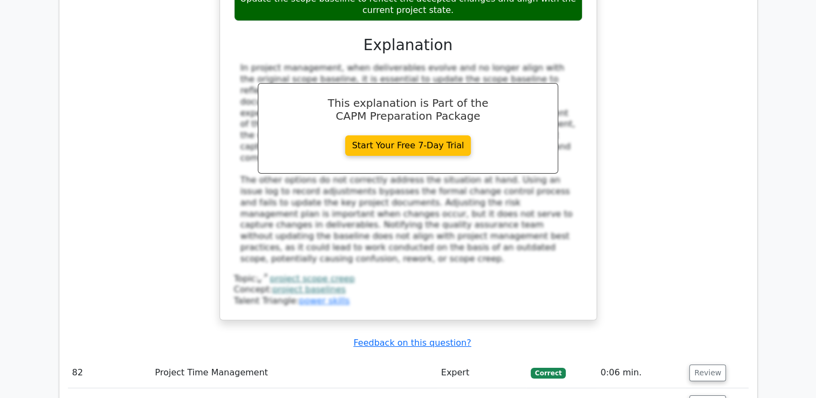
scroll to position [16199, 0]
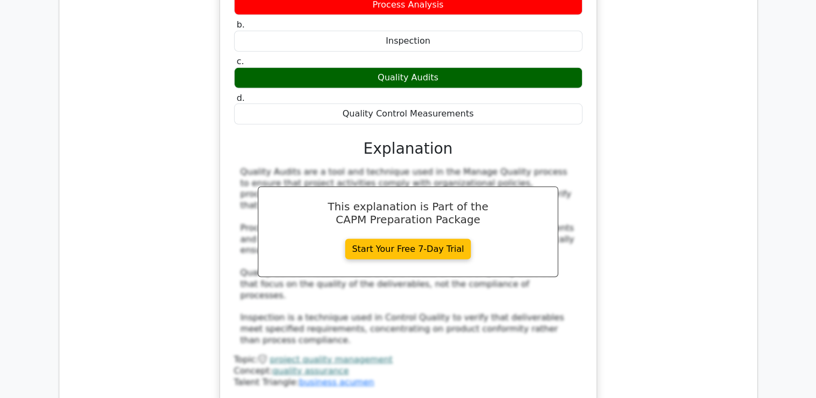
scroll to position [0, 0]
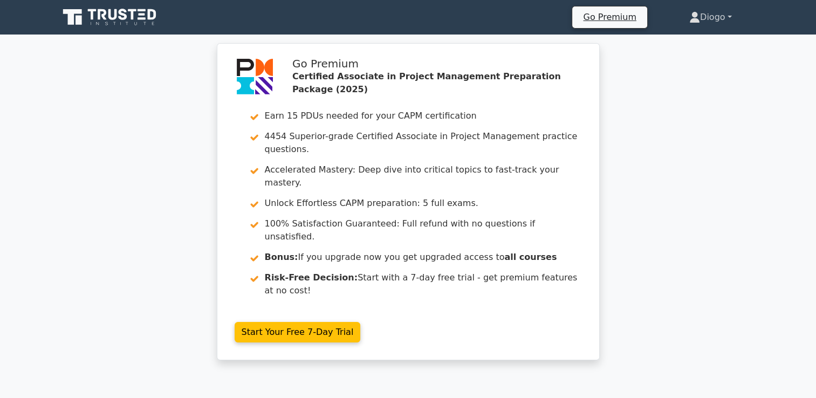
click at [718, 19] on link "Diogo" at bounding box center [710, 17] width 94 height 22
click at [705, 42] on link "Profile" at bounding box center [706, 42] width 85 height 17
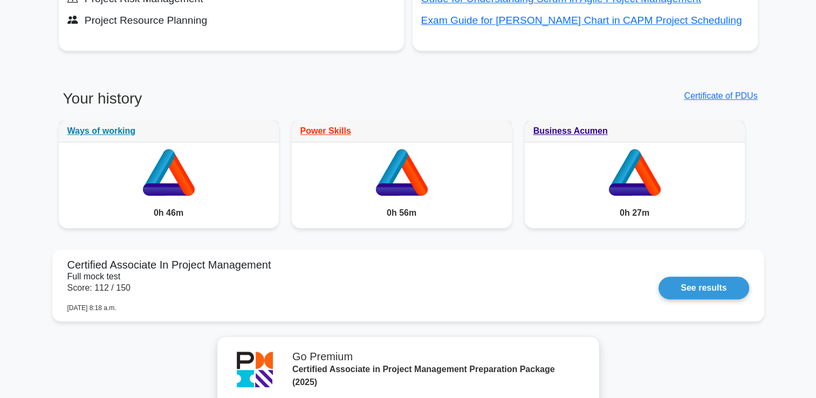
scroll to position [598, 0]
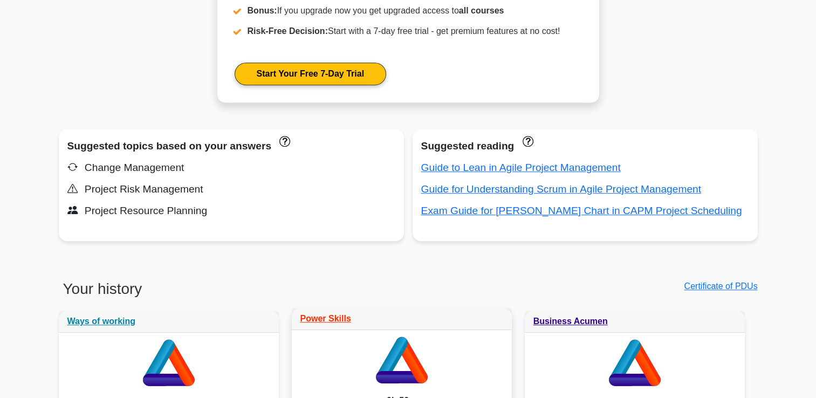
click at [506, 311] on div "Power Skills" at bounding box center [402, 319] width 220 height 22
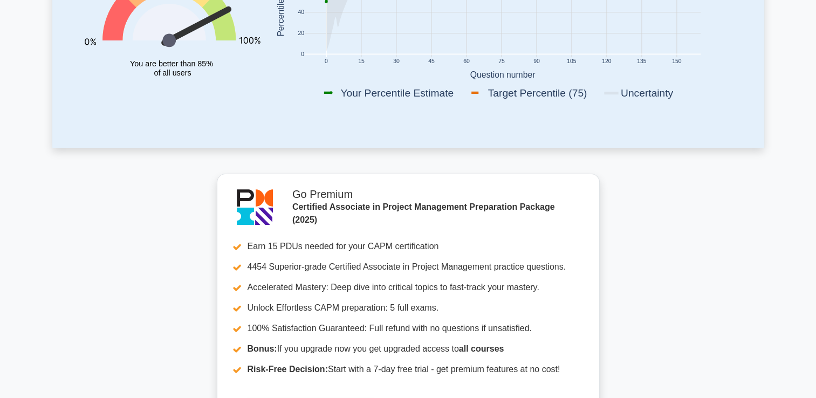
scroll to position [0, 0]
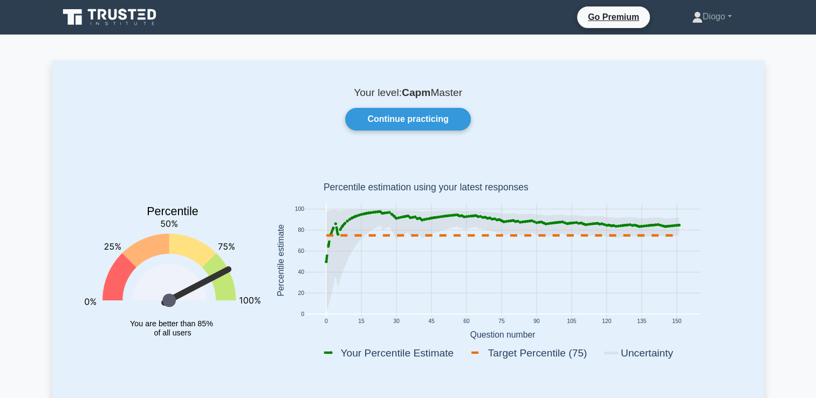
drag, startPoint x: 662, startPoint y: 123, endPoint x: 502, endPoint y: 356, distance: 281.6
click at [502, 356] on rect at bounding box center [535, 352] width 132 height 15
